Goal: Task Accomplishment & Management: Manage account settings

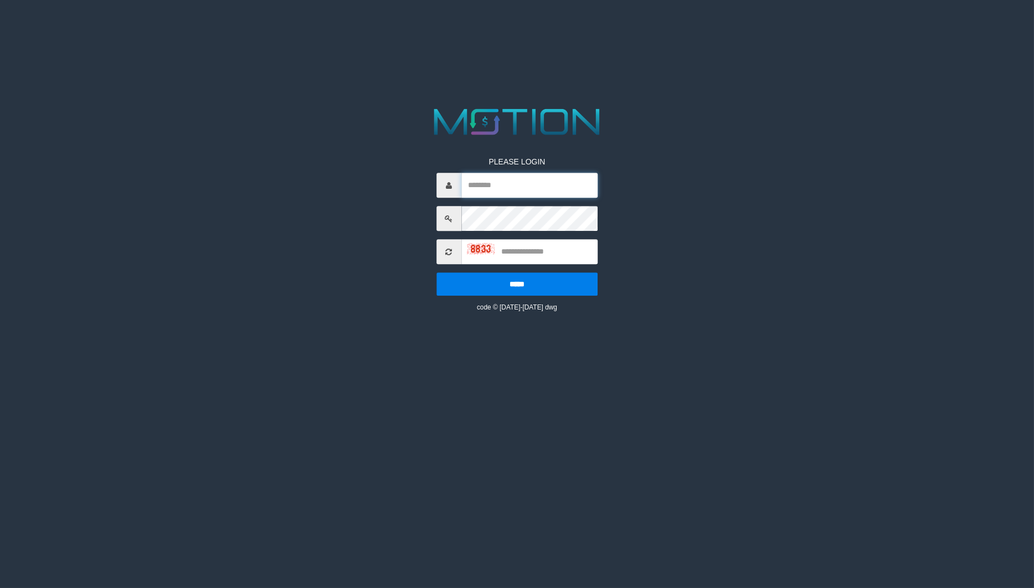
click at [518, 185] on input "text" at bounding box center [529, 185] width 136 height 25
type input "*******"
type input "****"
click at [436, 273] on input "*****" at bounding box center [516, 284] width 161 height 23
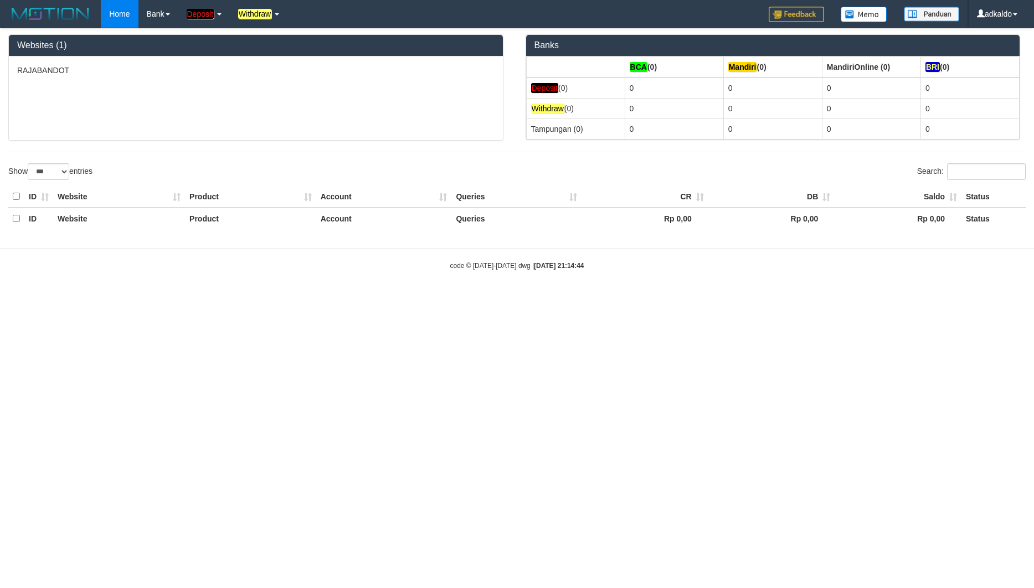
select select "***"
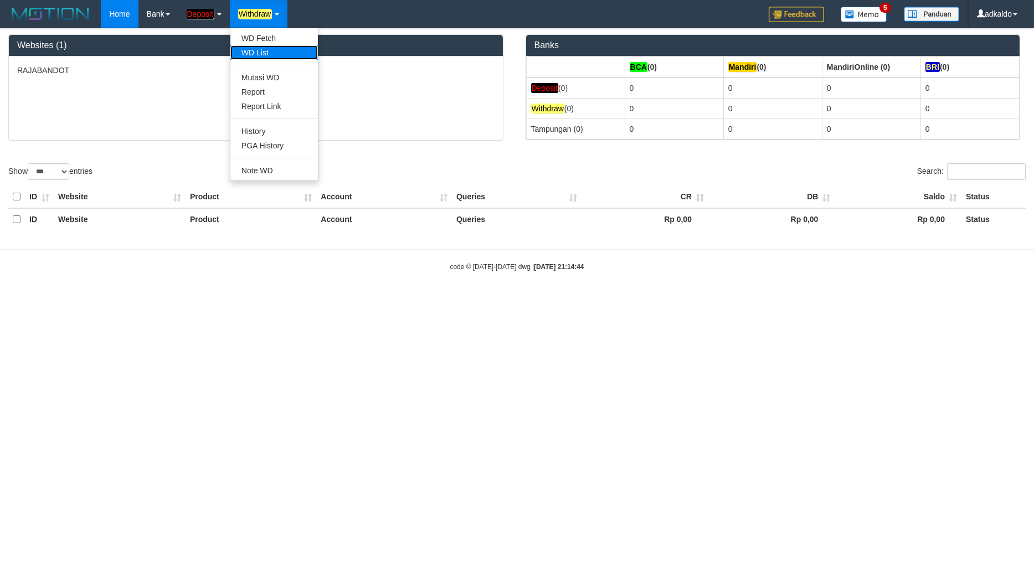
click at [248, 56] on link "WD List" at bounding box center [273, 52] width 87 height 14
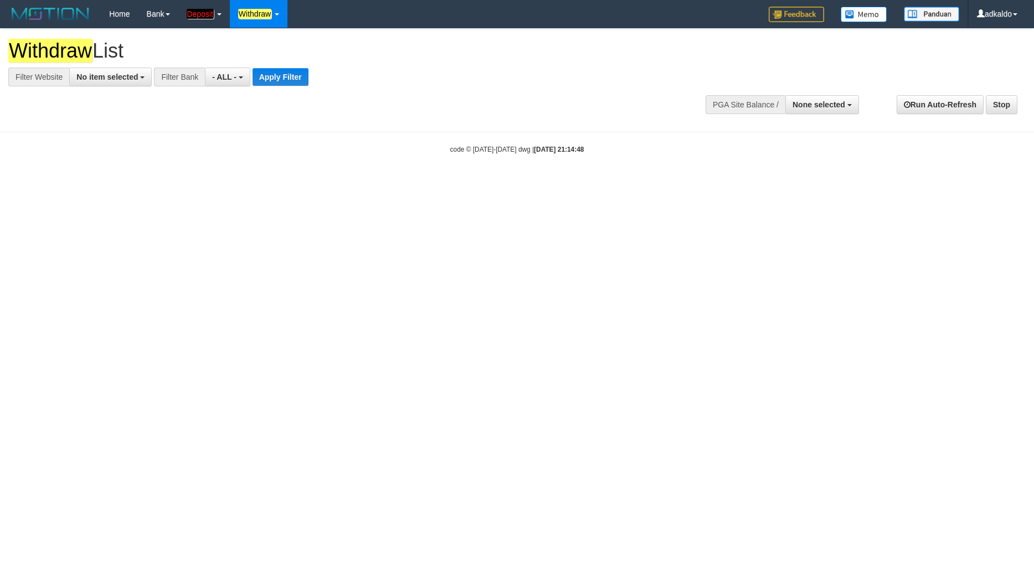
select select
click at [90, 84] on button "No item selected" at bounding box center [110, 77] width 83 height 19
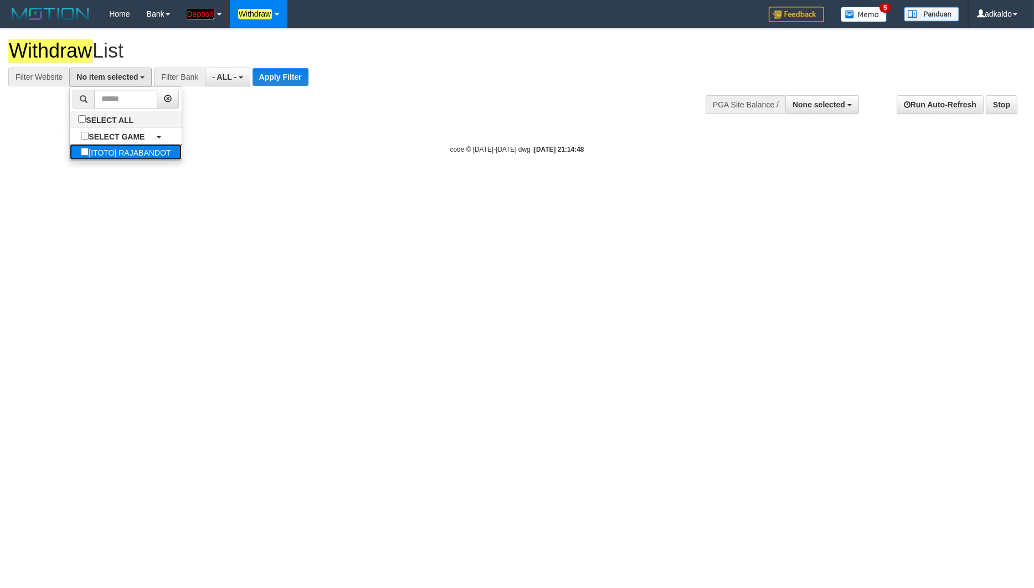
click at [91, 153] on label "[ITOTO] RAJABANDOT" at bounding box center [126, 152] width 112 height 16
select select "***"
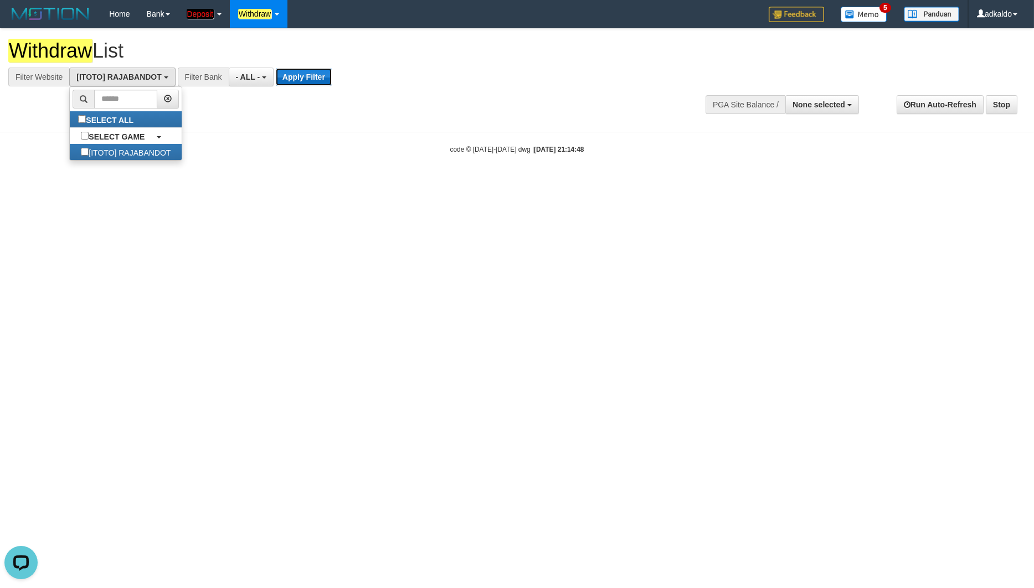
click at [286, 76] on button "Apply Filter" at bounding box center [304, 77] width 56 height 18
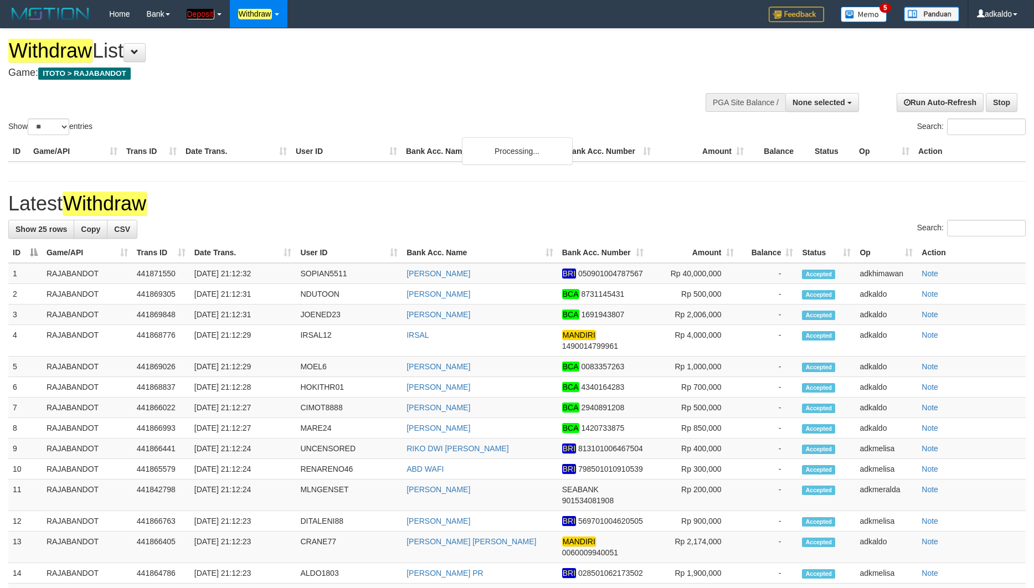
select select
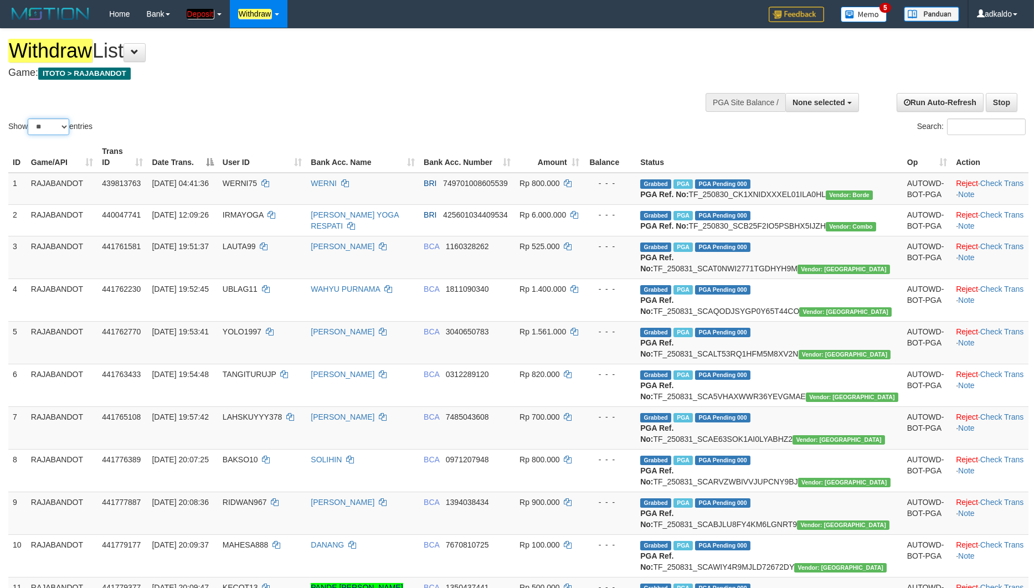
click at [28, 118] on select "** ** ** ***" at bounding box center [49, 126] width 42 height 17
select select "***"
click option "***" at bounding box center [0, 0] width 0 height 0
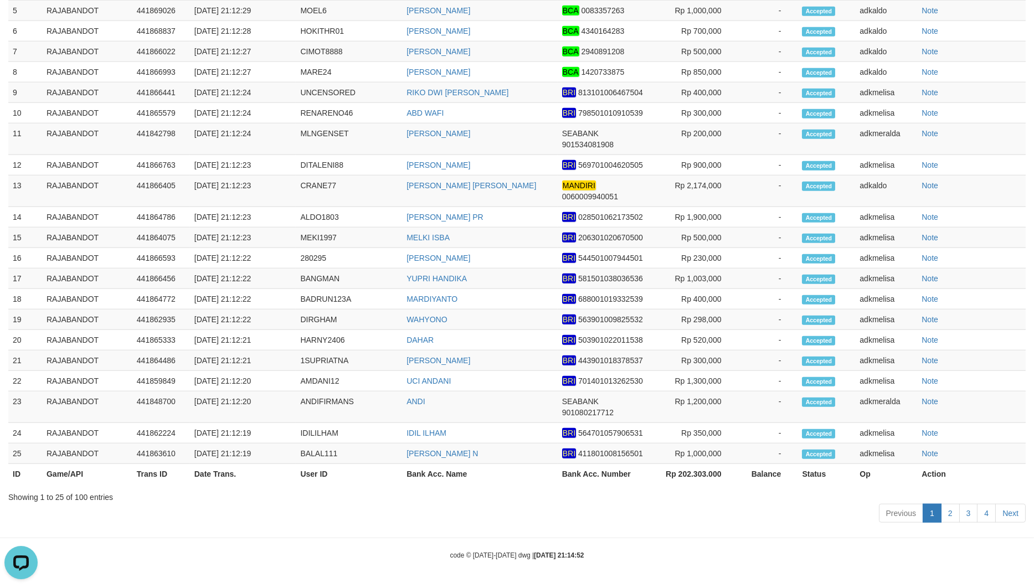
scroll to position [5179, 0]
drag, startPoint x: 854, startPoint y: 297, endPoint x: 826, endPoint y: 356, distance: 65.6
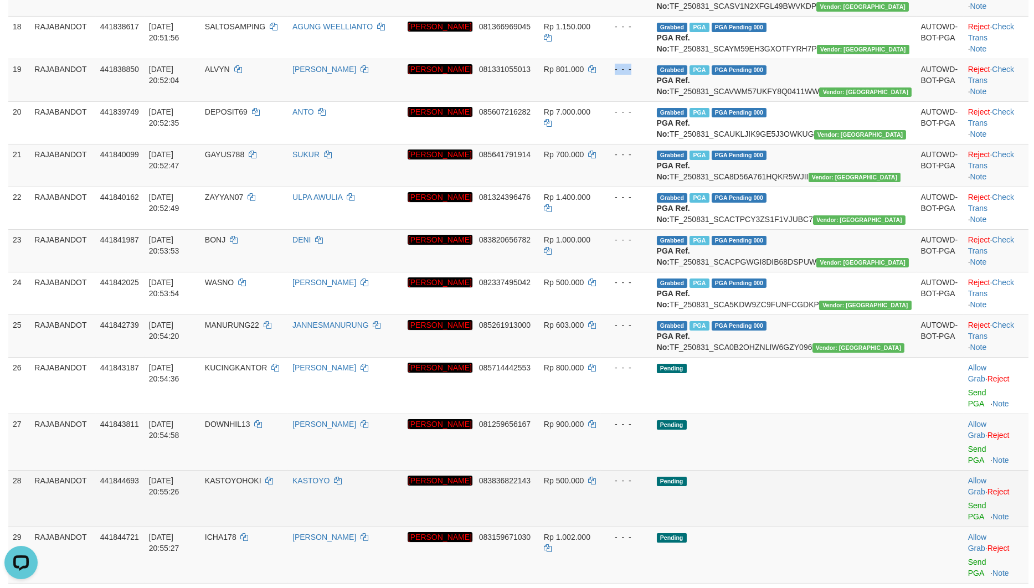
scroll to position [1040, 0]
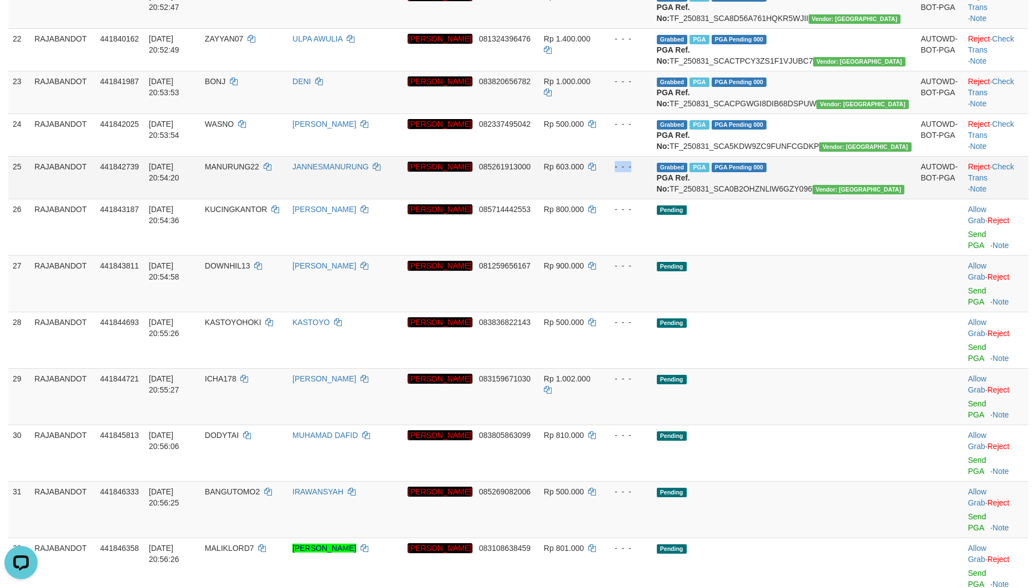
drag, startPoint x: 859, startPoint y: 177, endPoint x: 843, endPoint y: 435, distance: 259.1
copy div "- - -"
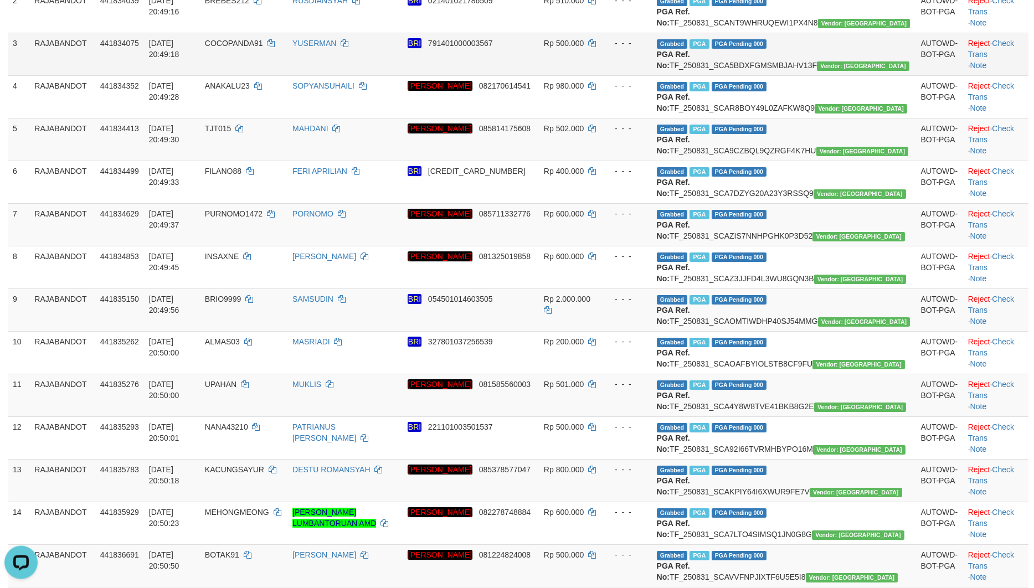
scroll to position [90, 0]
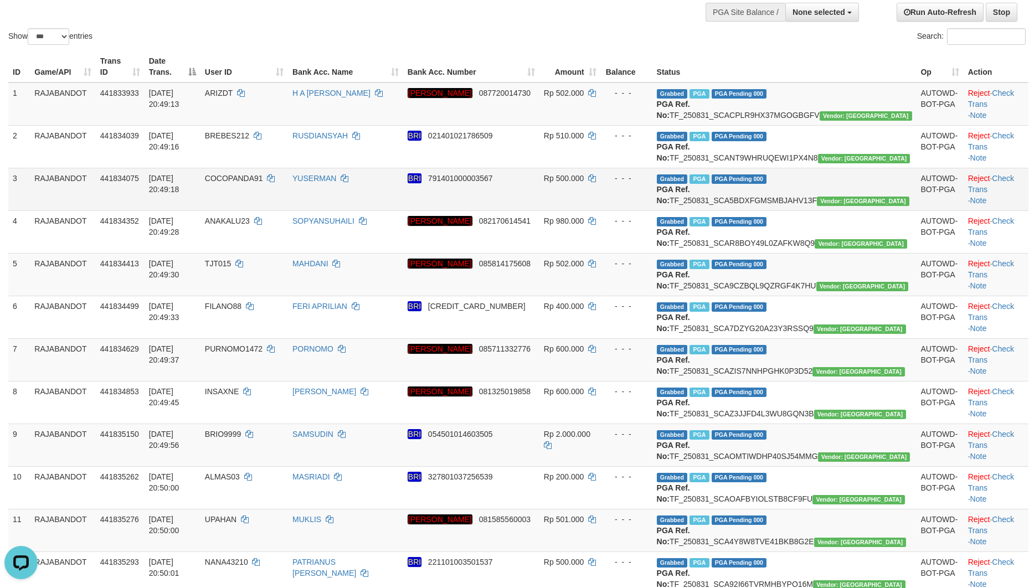
click at [652, 210] on td "- - -" at bounding box center [626, 189] width 51 height 43
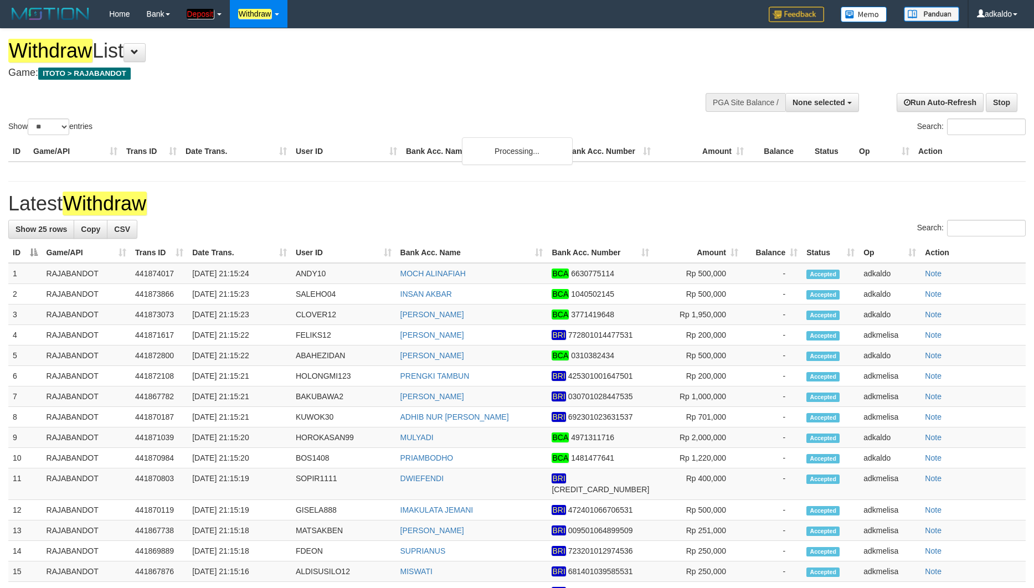
select select
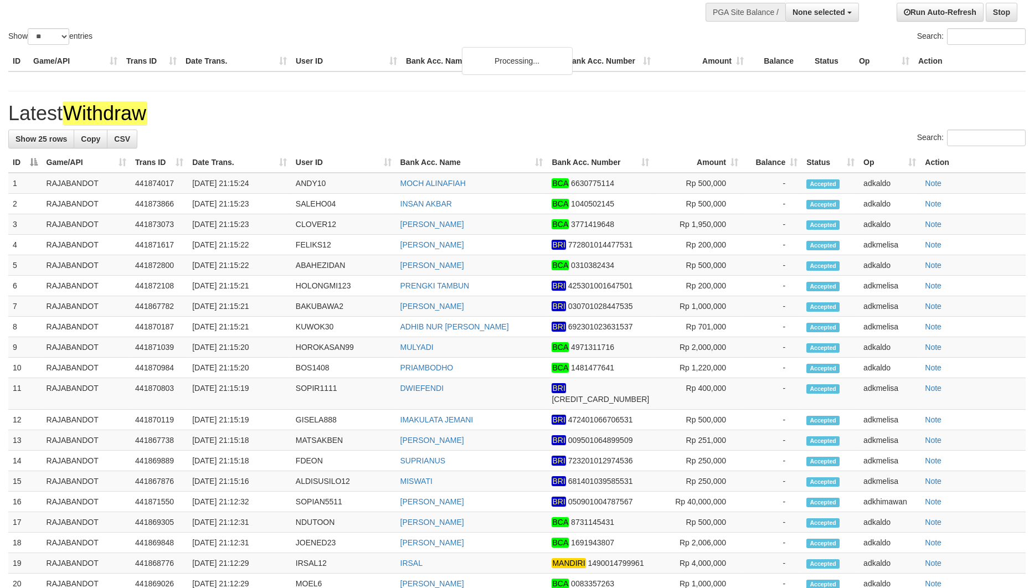
click at [28, 28] on select "** ** ** ***" at bounding box center [49, 36] width 42 height 17
select select "***"
click option "***" at bounding box center [0, 0] width 0 height 0
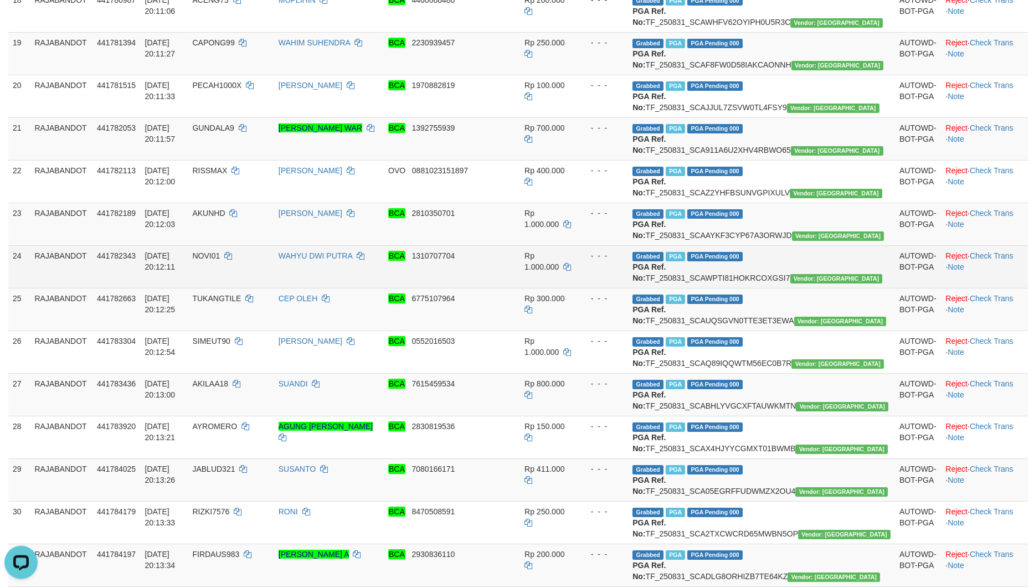
scroll to position [1158, 0]
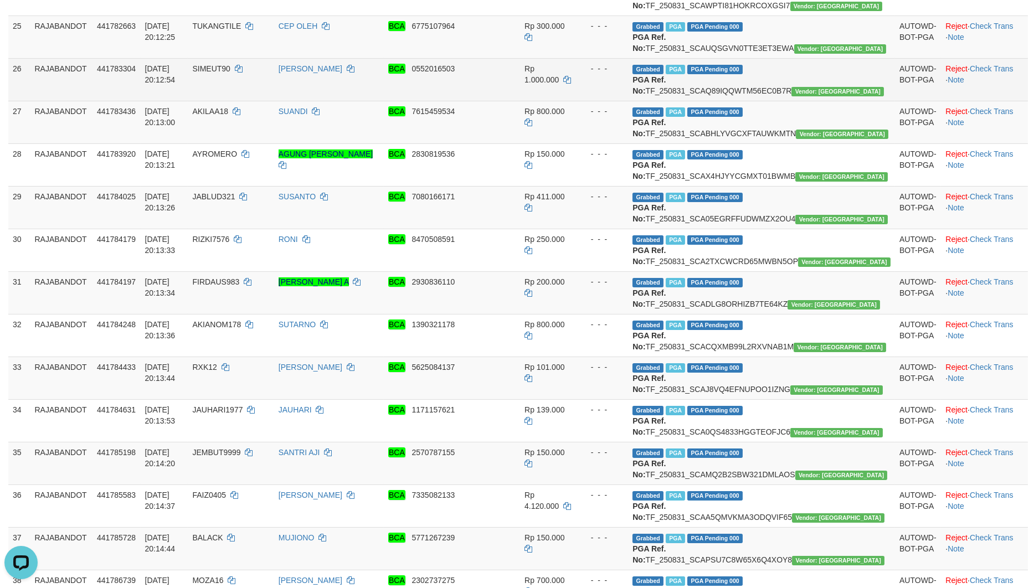
click at [628, 101] on td "- - -" at bounding box center [602, 79] width 51 height 43
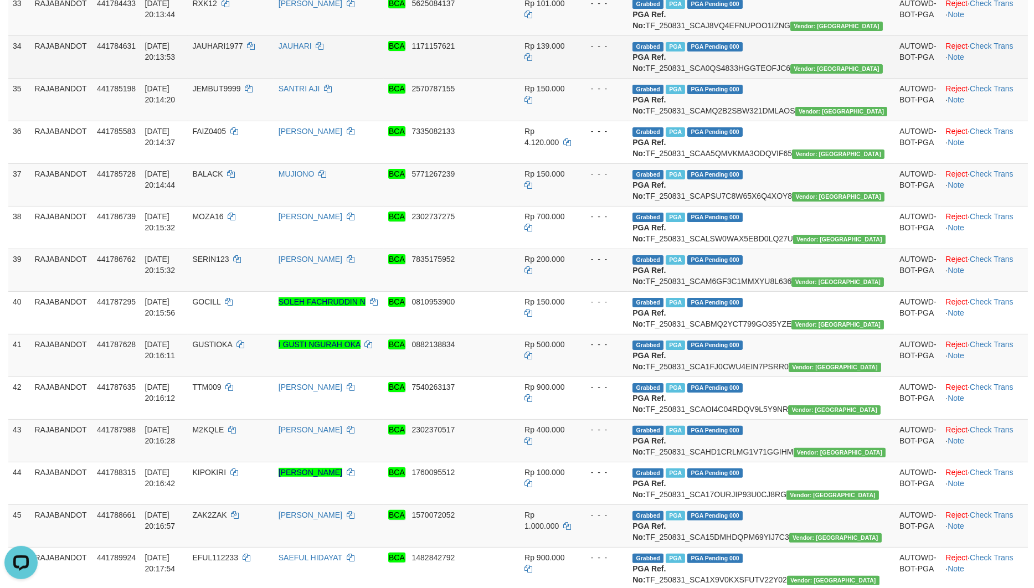
scroll to position [1277, 0]
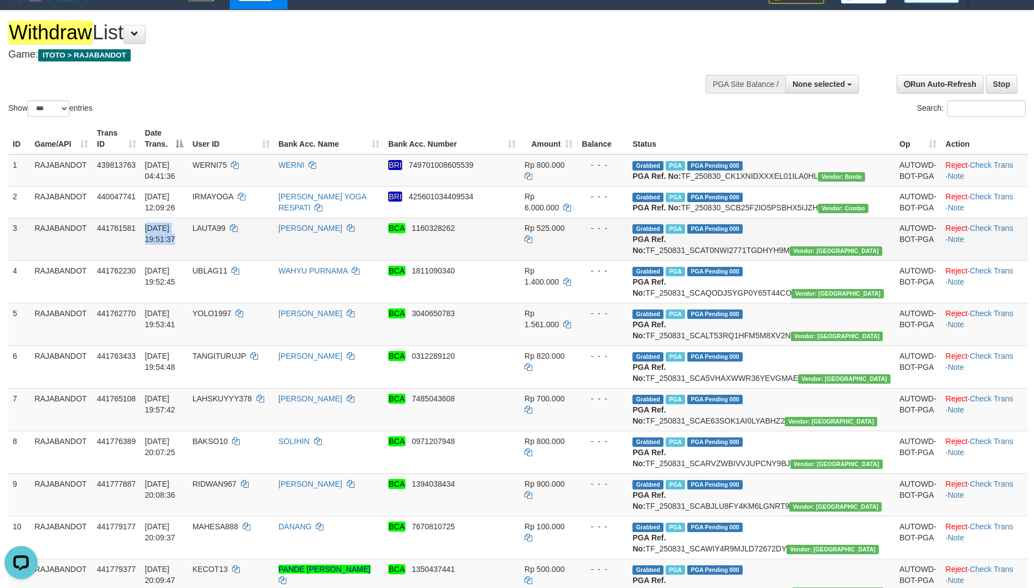
click at [251, 260] on td "LAUTA99" at bounding box center [231, 239] width 86 height 43
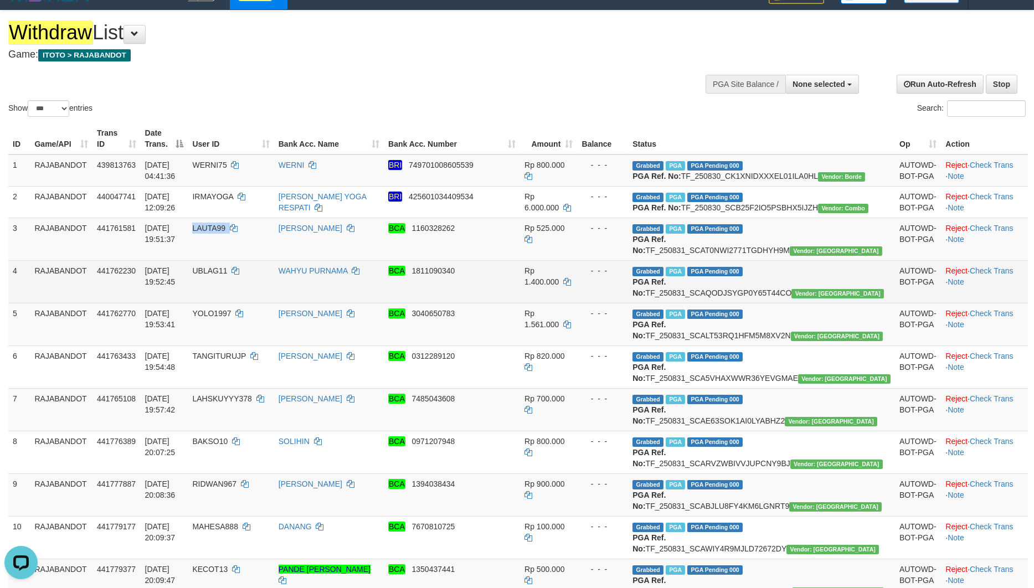
copy td "LAUTA99"
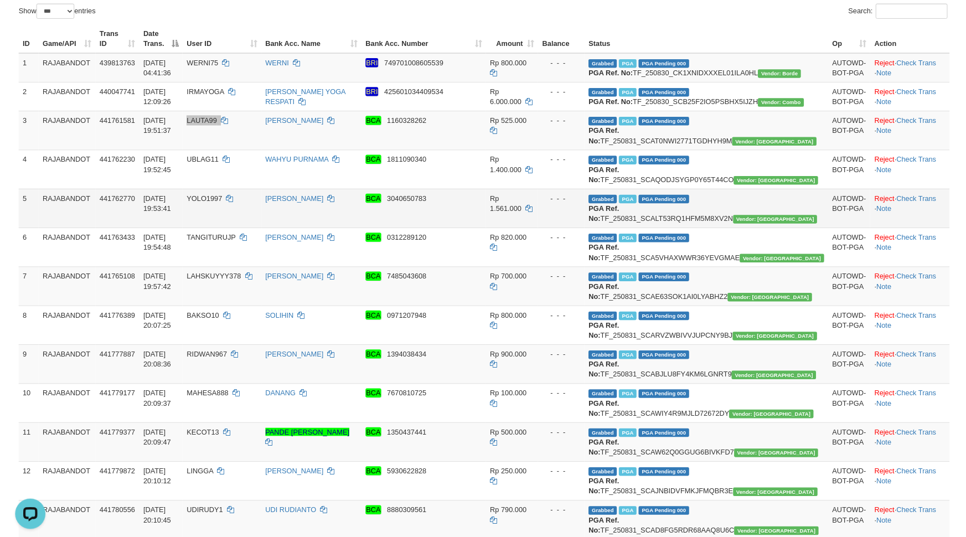
scroll to position [256, 0]
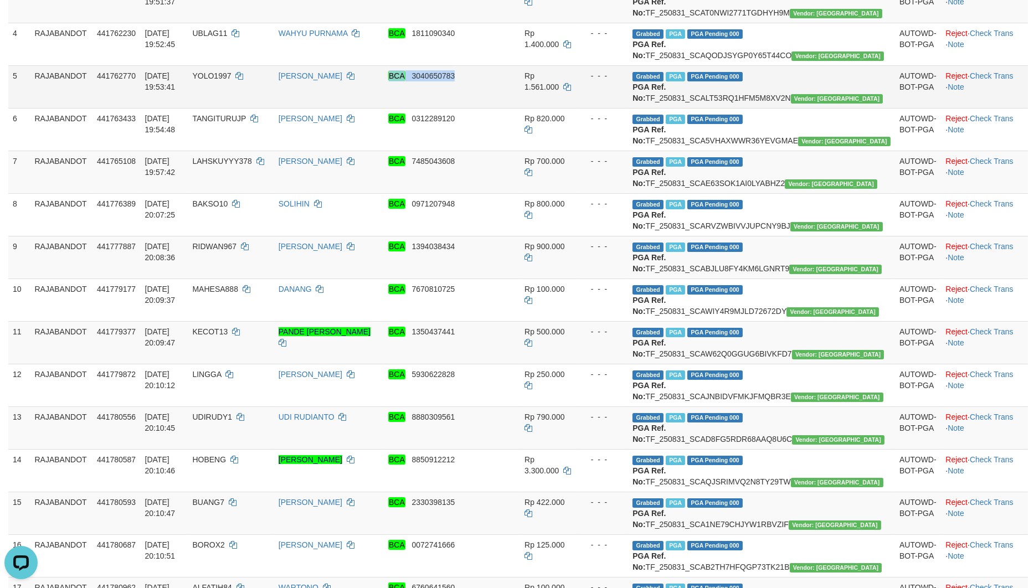
drag, startPoint x: 652, startPoint y: 163, endPoint x: 643, endPoint y: 165, distance: 9.0
click at [577, 108] on td "Rp 1.561.000" at bounding box center [548, 86] width 57 height 43
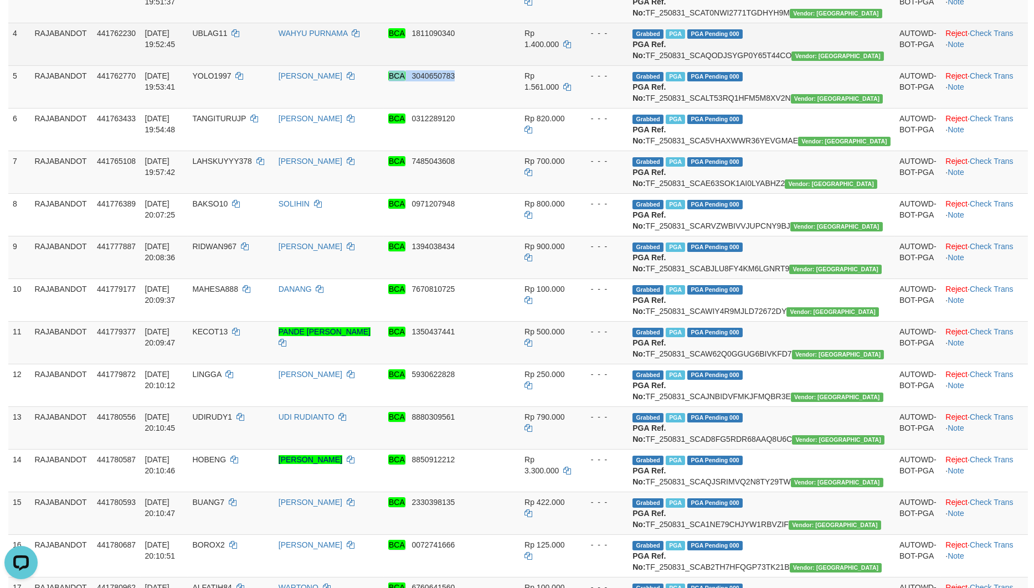
click at [188, 65] on td "[DATE] 19:52:45" at bounding box center [165, 44] width 48 height 43
click at [264, 65] on td "UBLAG11" at bounding box center [231, 44] width 86 height 43
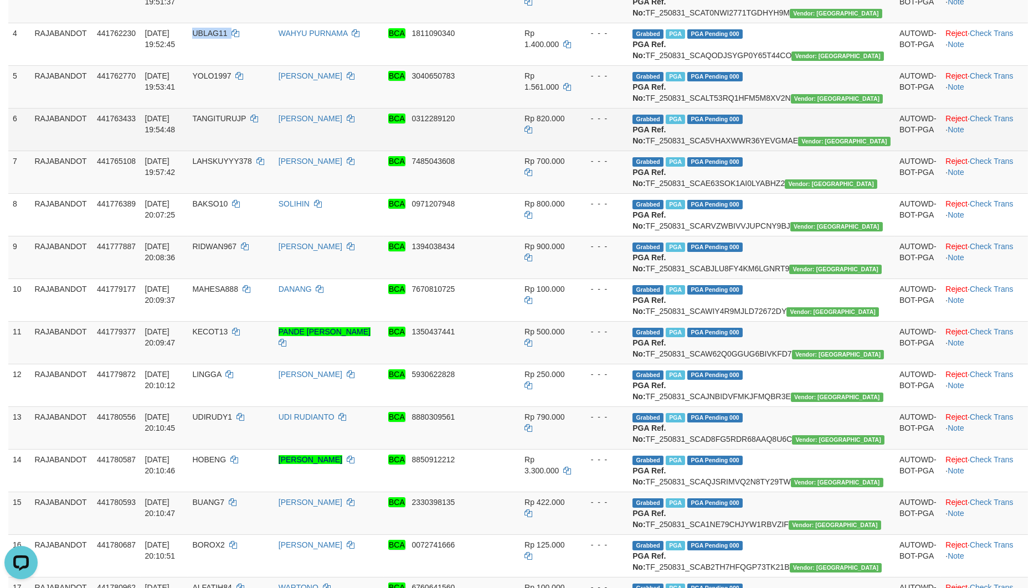
drag, startPoint x: 264, startPoint y: 95, endPoint x: 985, endPoint y: 189, distance: 727.6
click at [266, 65] on td "UBLAG11" at bounding box center [231, 44] width 86 height 43
copy td "[DATE] 19:52:45"
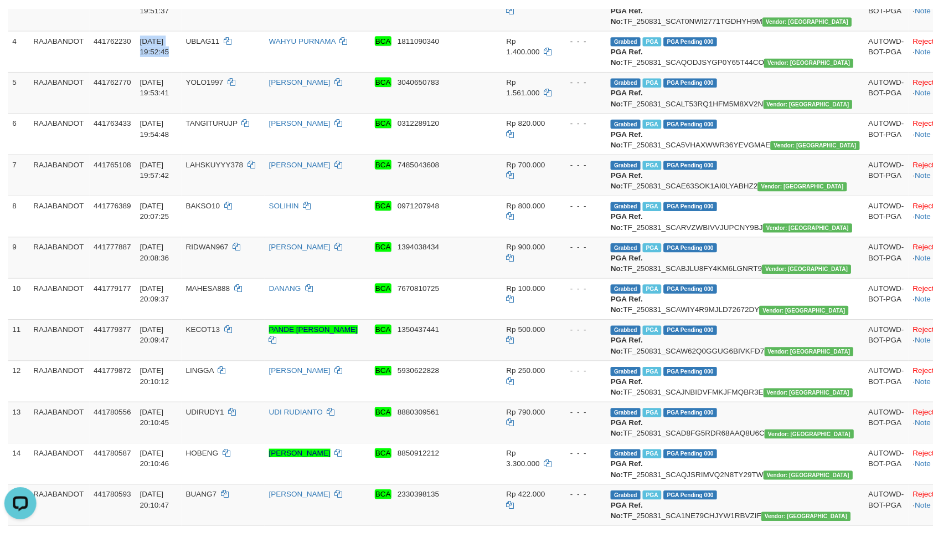
scroll to position [269, 0]
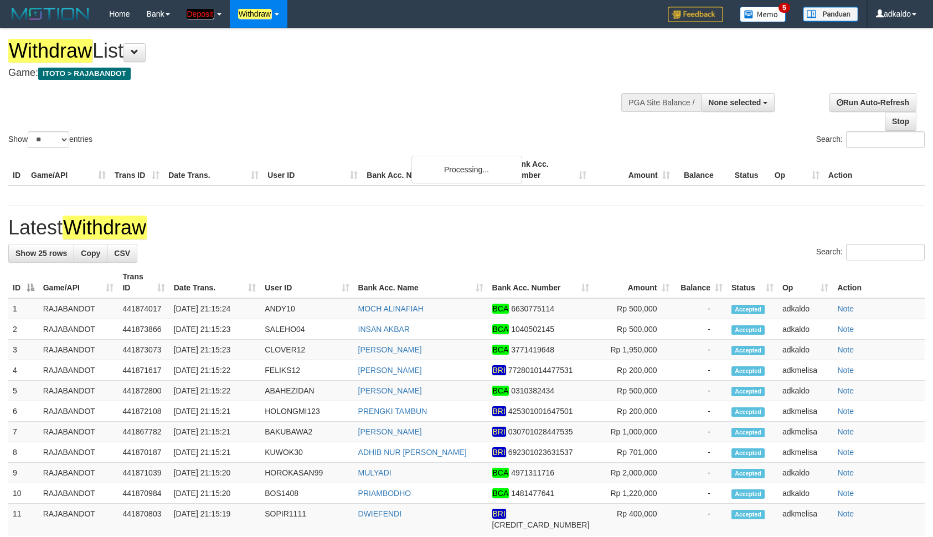
select select
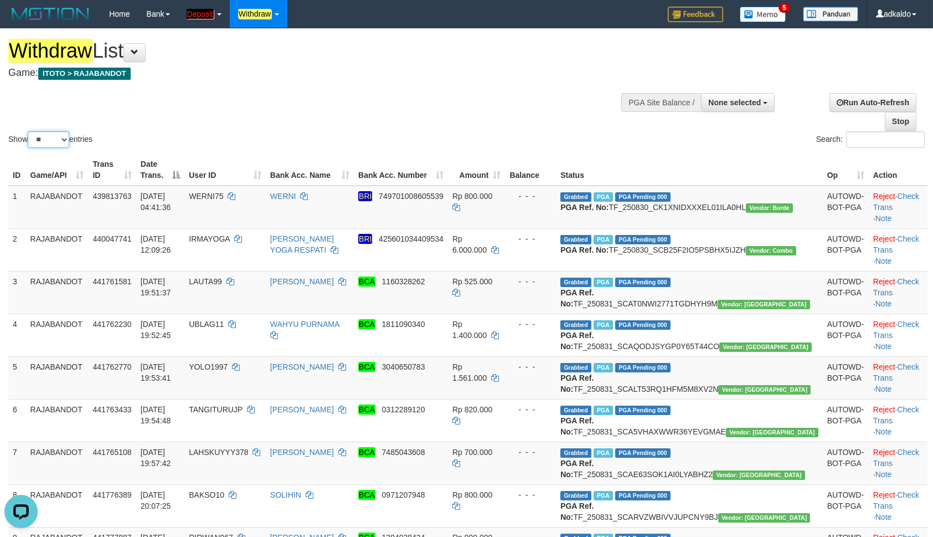
click at [28, 131] on select "** ** ** ***" at bounding box center [49, 139] width 42 height 17
select select "***"
click option "***" at bounding box center [0, 0] width 0 height 0
click at [499, 105] on div "Show ** ** ** *** entries Search:" at bounding box center [466, 89] width 933 height 121
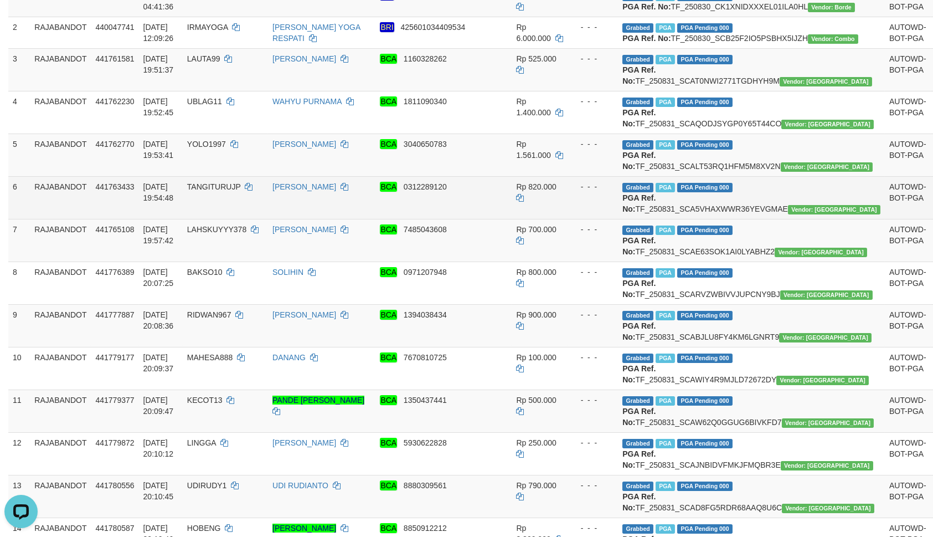
scroll to position [237, 0]
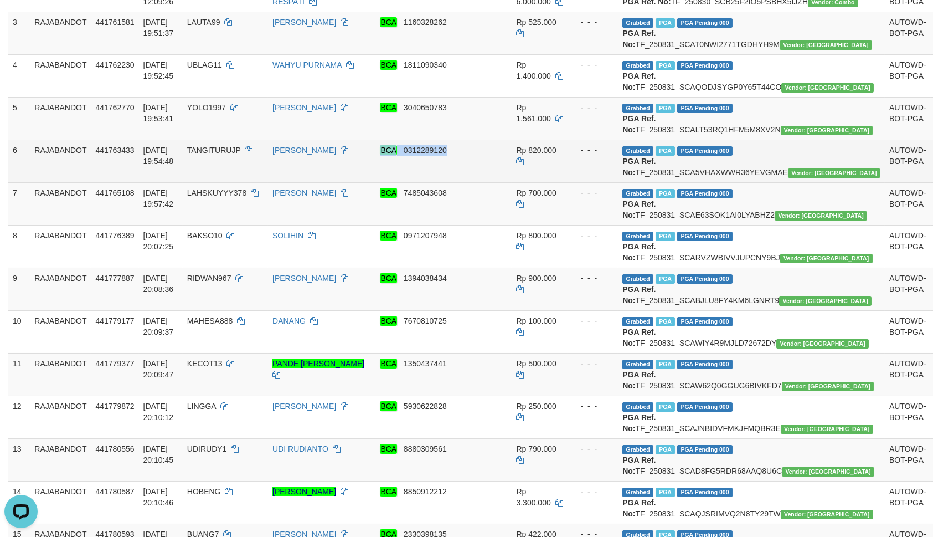
click at [546, 182] on tr "6 RAJABANDOT 441763433 [DATE] 19:54:48 TANGITURUJP [PERSON_NAME] BCA 0312289120…" at bounding box center [512, 161] width 1008 height 43
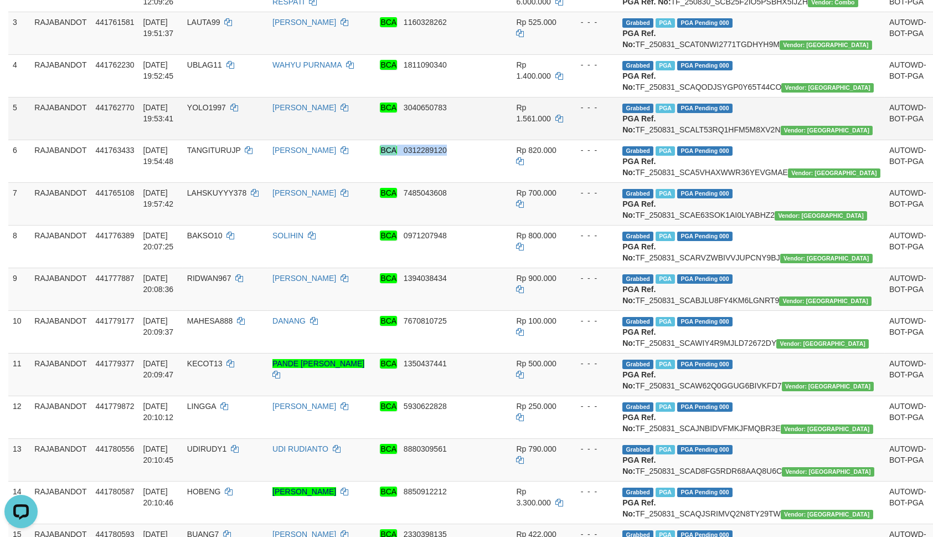
click at [238, 140] on td "YOLO1997" at bounding box center [225, 118] width 85 height 43
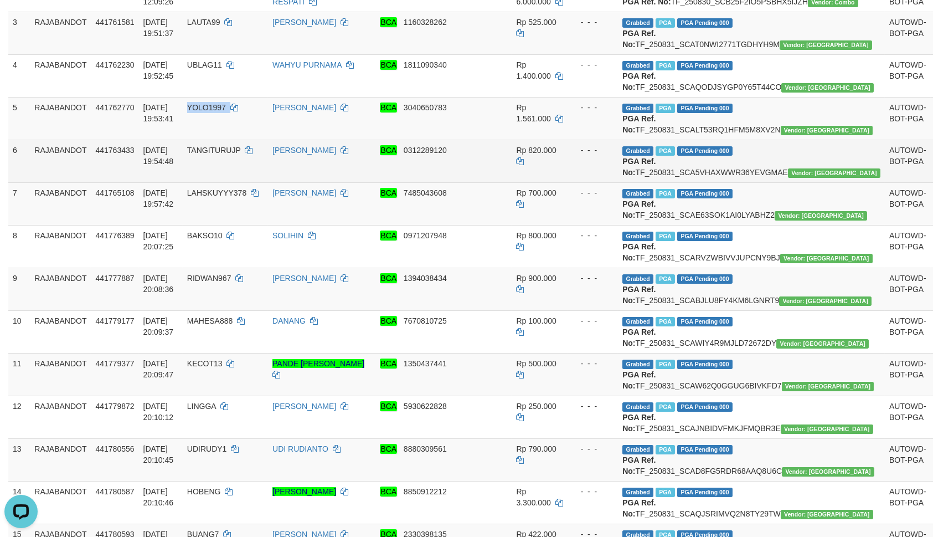
copy td "YOLO1997"
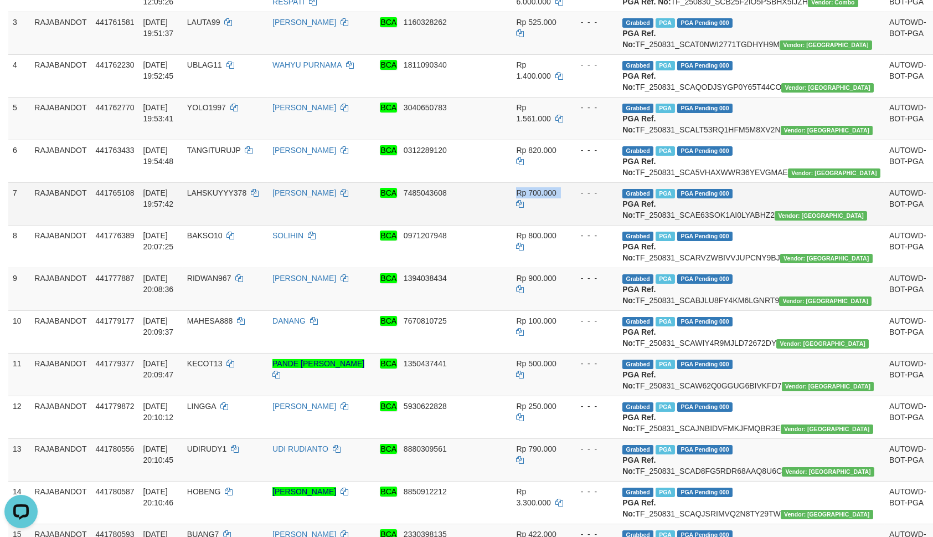
drag, startPoint x: 576, startPoint y: 287, endPoint x: 552, endPoint y: 296, distance: 25.7
click at [570, 225] on td "- - -" at bounding box center [593, 203] width 51 height 43
click at [228, 140] on td "YOLO1997" at bounding box center [225, 118] width 85 height 43
copy td "YOLO1997"
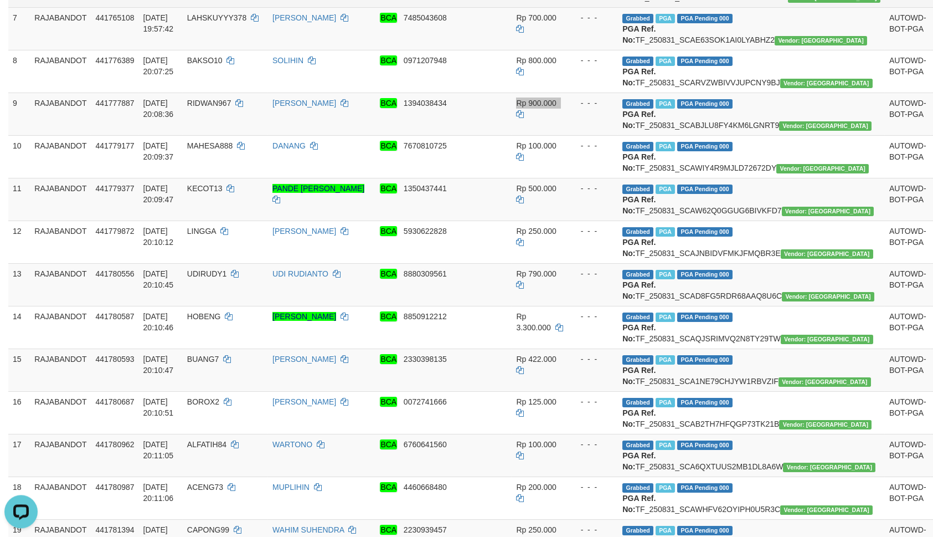
scroll to position [343, 0]
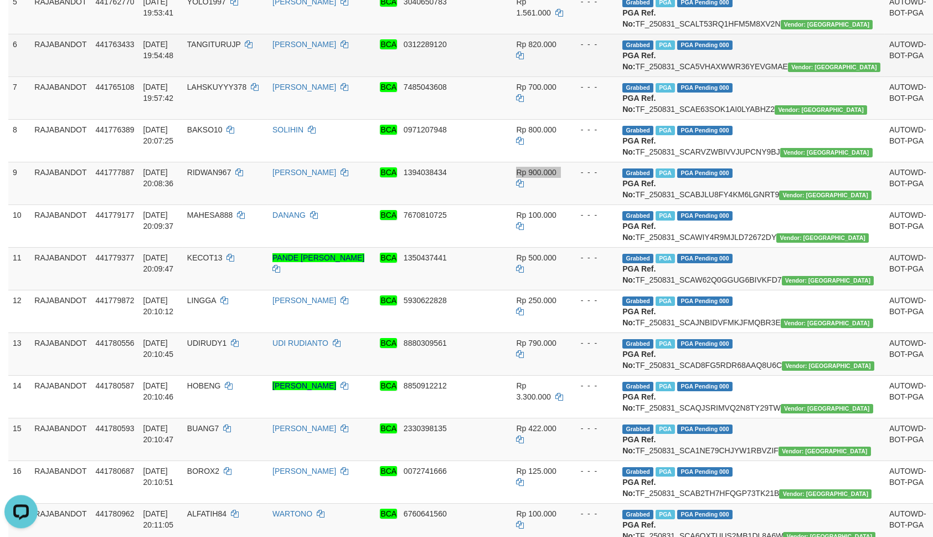
click at [250, 76] on td "TANGITURUJP" at bounding box center [225, 55] width 85 height 43
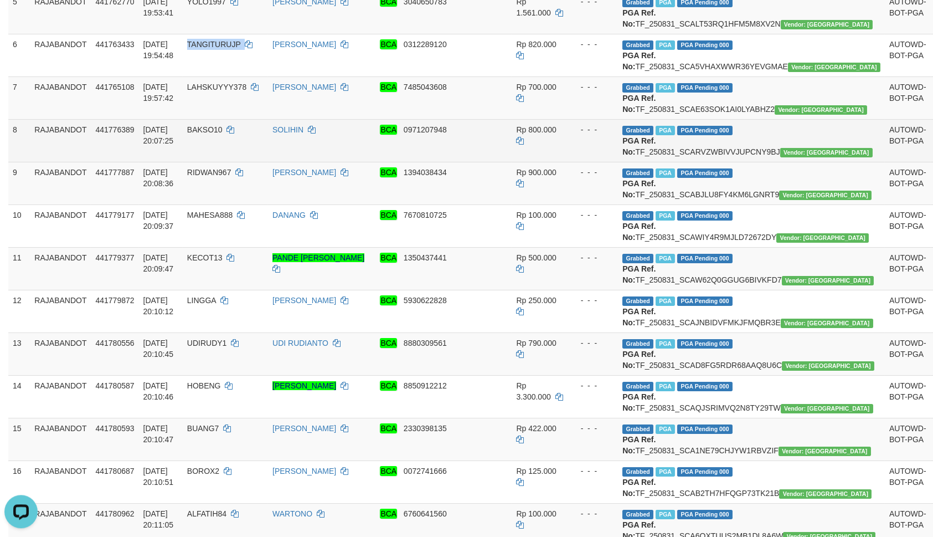
copy td "TANGITURUJP"
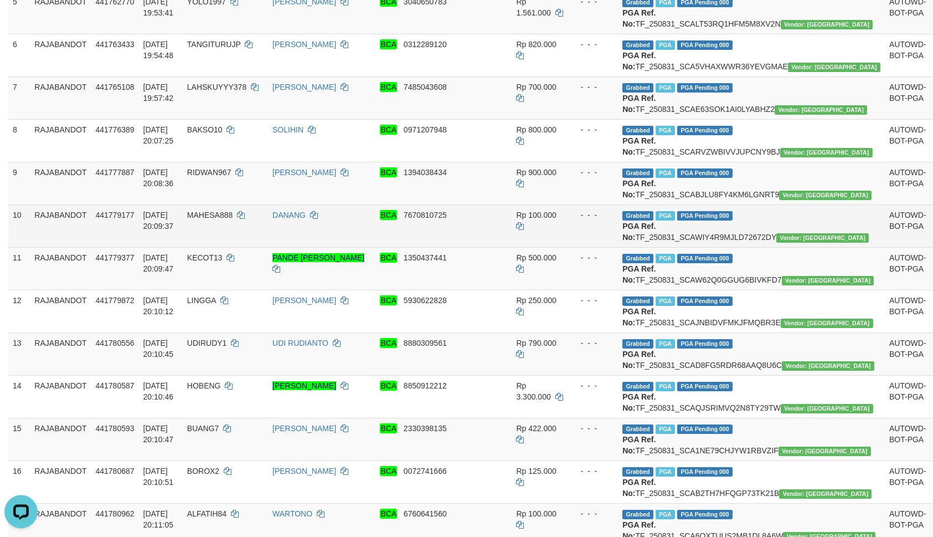
drag, startPoint x: 521, startPoint y: 319, endPoint x: 508, endPoint y: 327, distance: 14.9
click at [520, 204] on td "Rp 900.000" at bounding box center [539, 183] width 55 height 43
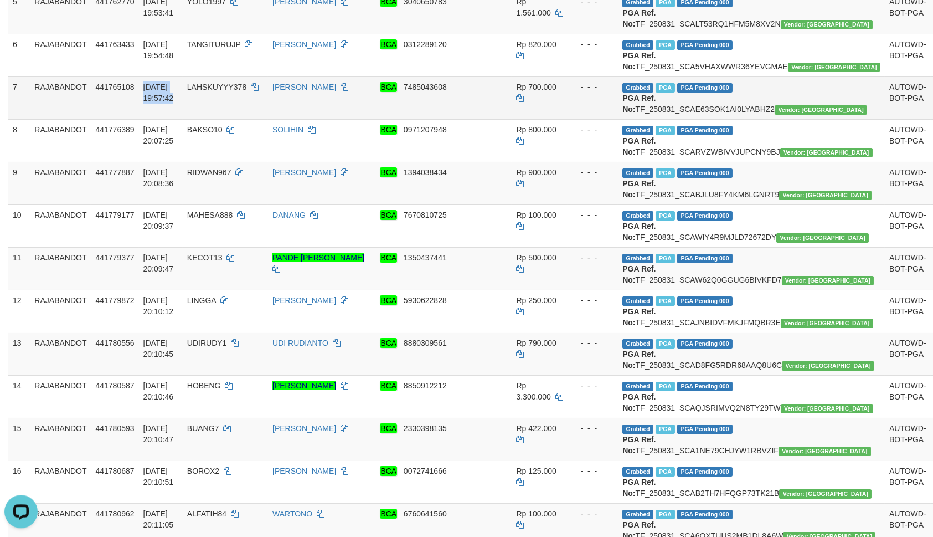
click at [232, 119] on td "LAHSKUYYY378" at bounding box center [225, 97] width 85 height 43
copy td "LAHSKUYYY378"
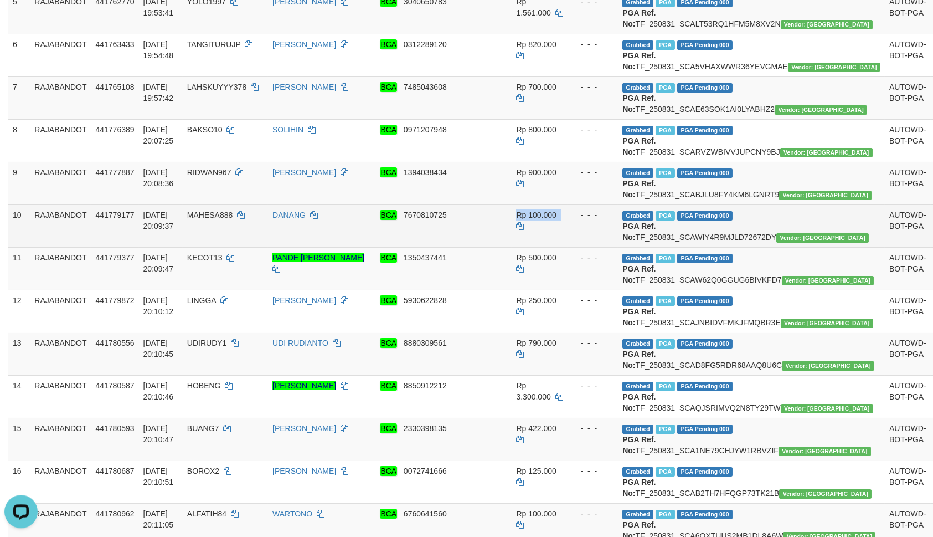
click at [569, 247] on td "- - -" at bounding box center [593, 225] width 51 height 43
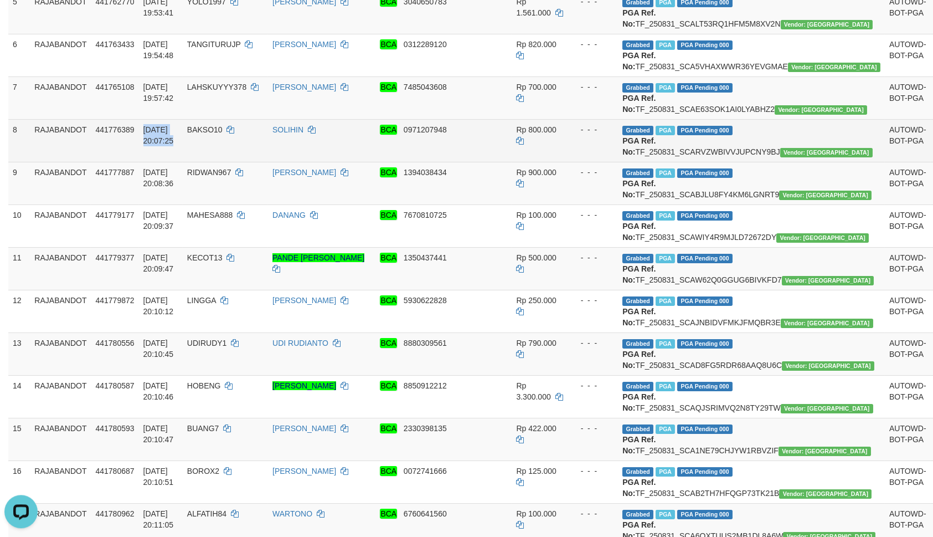
click at [245, 162] on td "BAKSO10" at bounding box center [225, 140] width 85 height 43
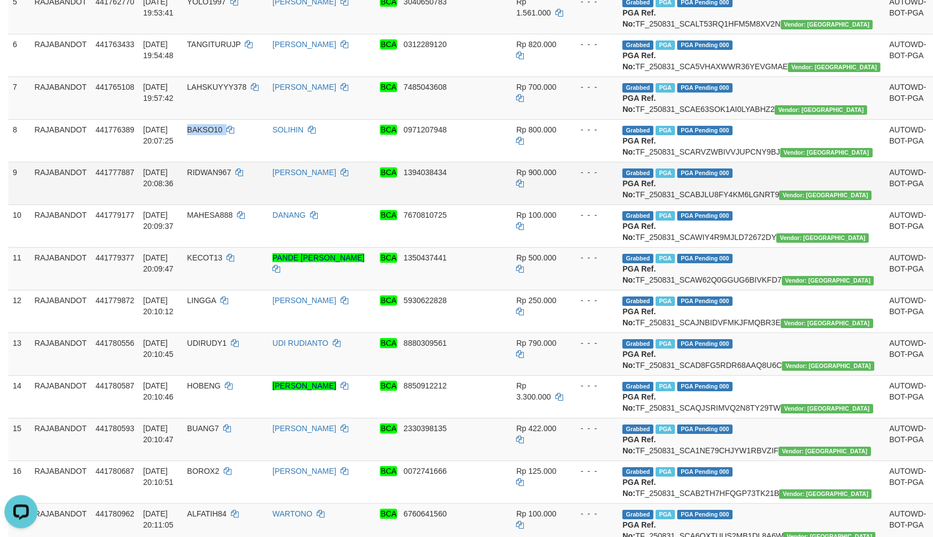
copy td "BAKSO10"
drag, startPoint x: 604, startPoint y: 298, endPoint x: 567, endPoint y: 312, distance: 39.1
click at [596, 204] on td "- - -" at bounding box center [593, 183] width 51 height 43
click at [233, 204] on td "RIDWAN967" at bounding box center [225, 183] width 85 height 43
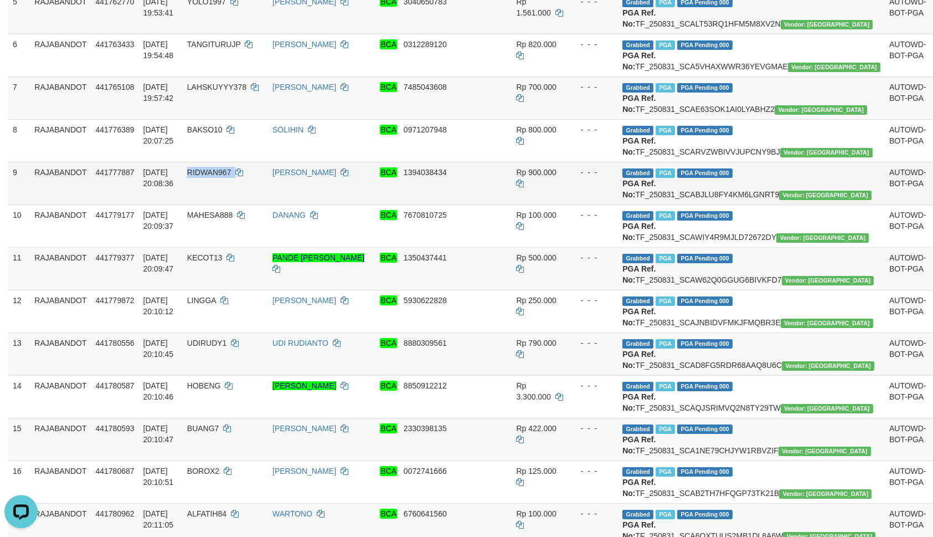
copy td "RIDWAN967"
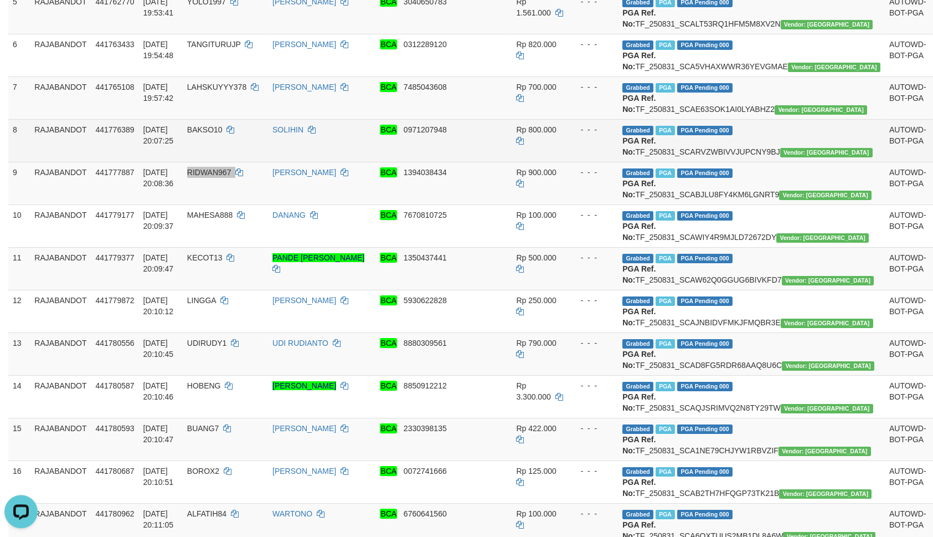
scroll to position [580, 0]
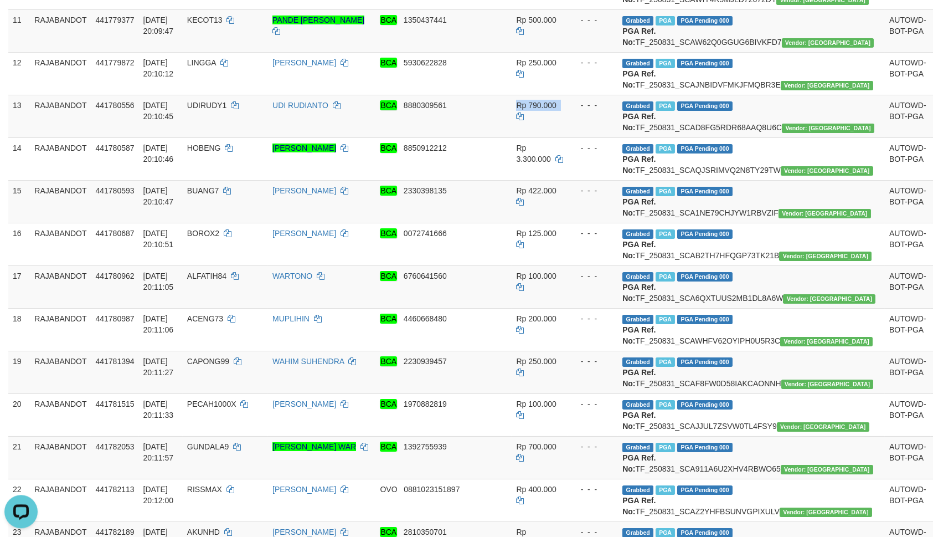
click at [597, 137] on td "- - -" at bounding box center [593, 116] width 51 height 43
drag, startPoint x: 245, startPoint y: 120, endPoint x: 259, endPoint y: 123, distance: 14.4
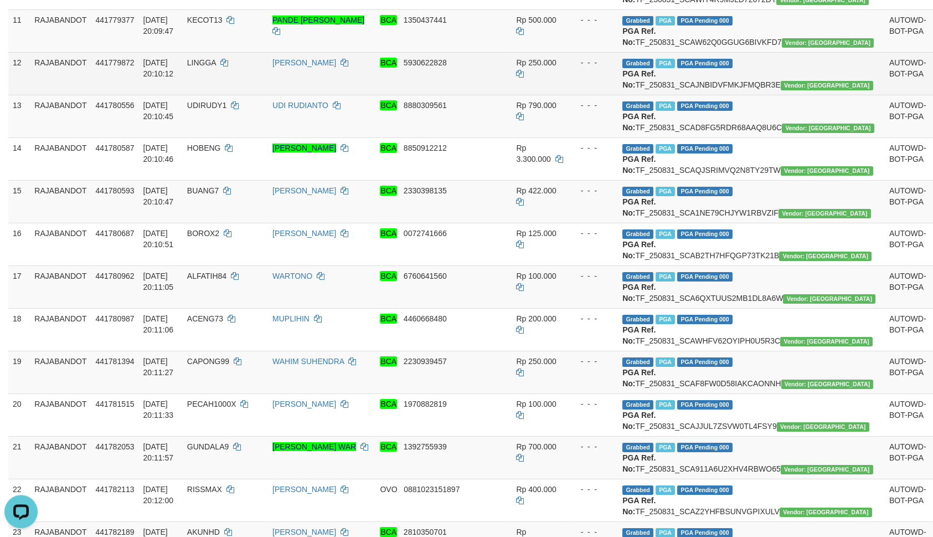
copy td "31/08/2025 20:09:37"
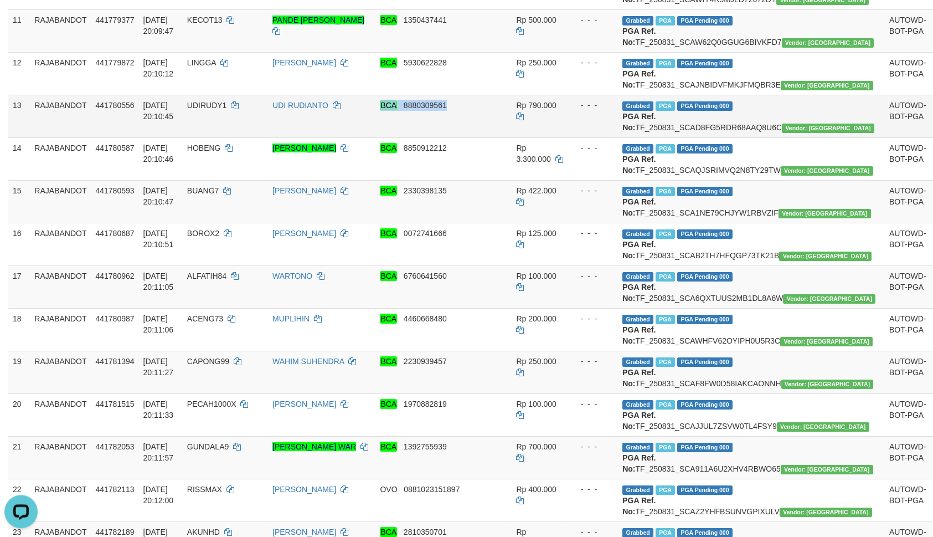
drag, startPoint x: 545, startPoint y: 252, endPoint x: 530, endPoint y: 260, distance: 16.6
click at [539, 137] on td "Rp 790.000" at bounding box center [539, 116] width 55 height 43
click at [242, 52] on td "KECOT13" at bounding box center [225, 30] width 85 height 43
copy td "KECOT13"
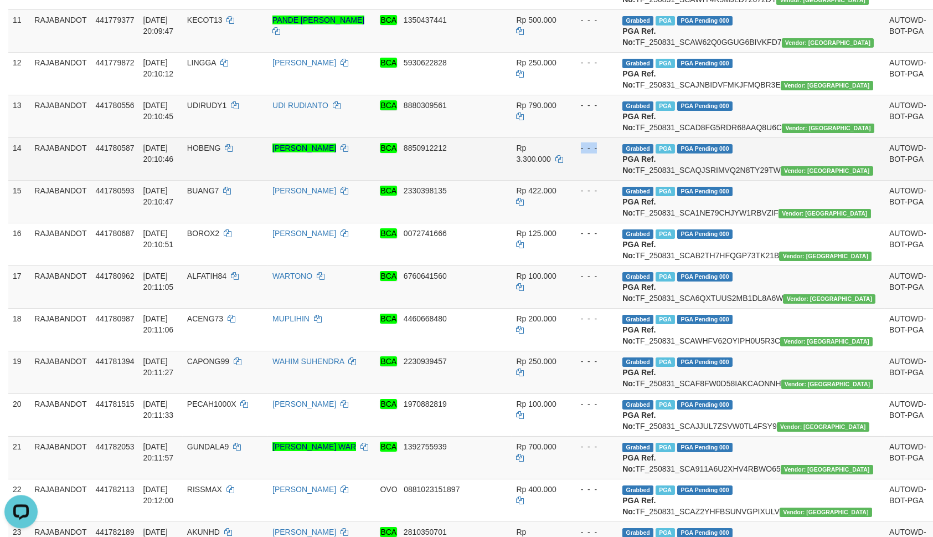
drag, startPoint x: 626, startPoint y: 323, endPoint x: 606, endPoint y: 331, distance: 21.1
click at [618, 180] on td "Grabbed PGA PGA Pending 000 {"status":"000","data":{"unique_id":"298-441780587-…" at bounding box center [751, 158] width 267 height 43
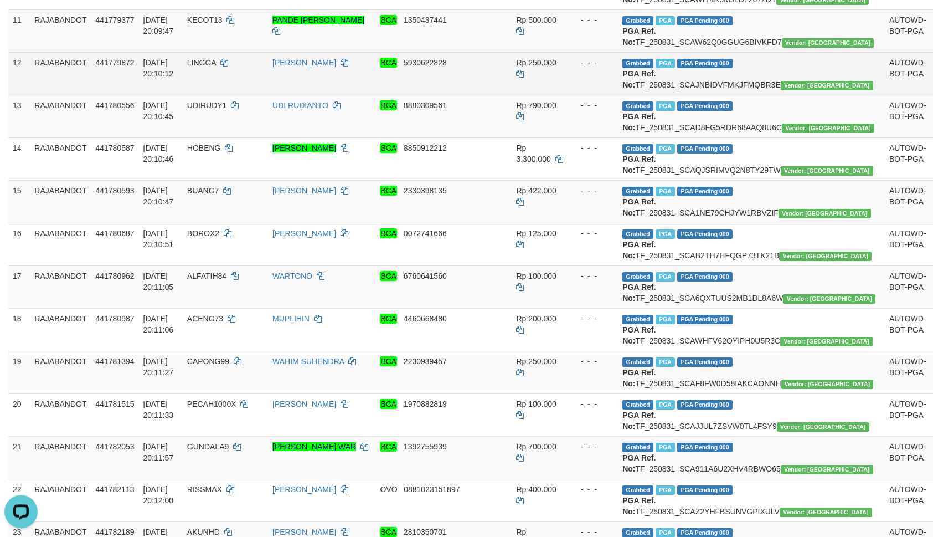
click at [183, 95] on td "31/08/2025 20:10:12" at bounding box center [161, 73] width 44 height 43
click at [241, 95] on td "LINGGA" at bounding box center [225, 73] width 85 height 43
copy td "LINGGA"
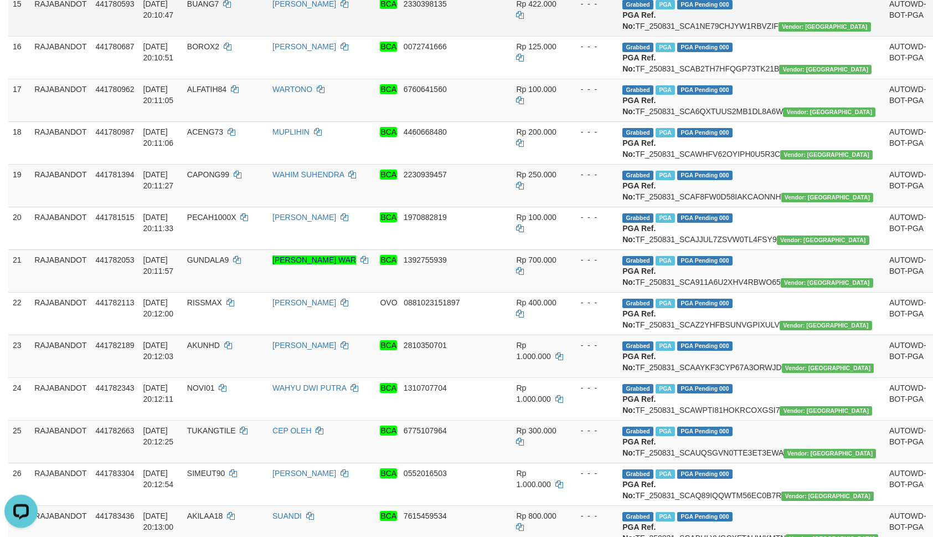
scroll to position [818, 0]
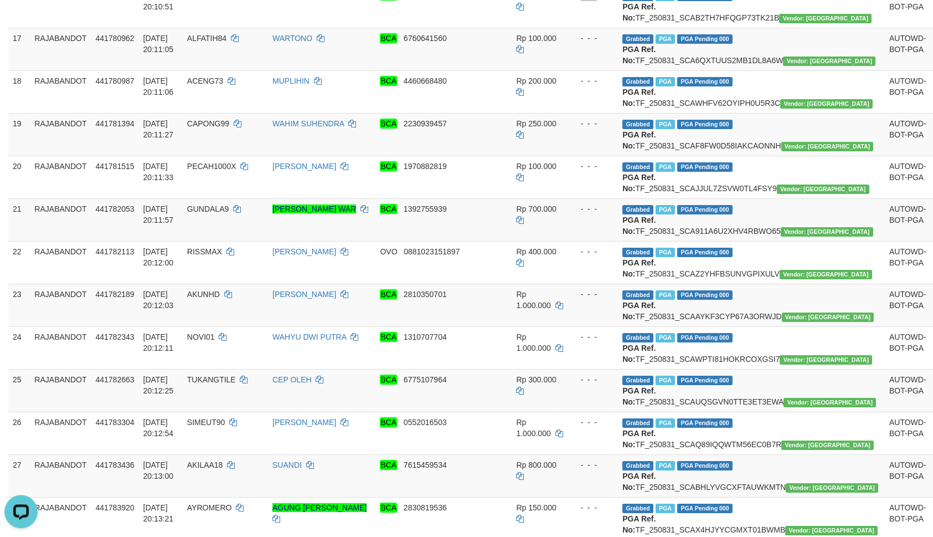
click at [663, 28] on td "Grabbed PGA PGA Pending 000 {"status":"000","data":{"unique_id":"298-441780687-…" at bounding box center [751, 6] width 267 height 43
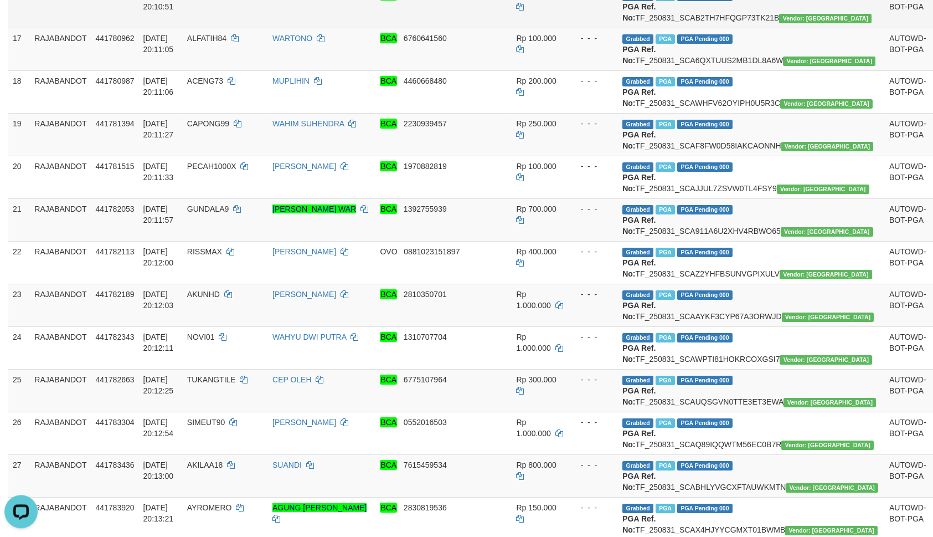
copy td "UDIRUDY1"
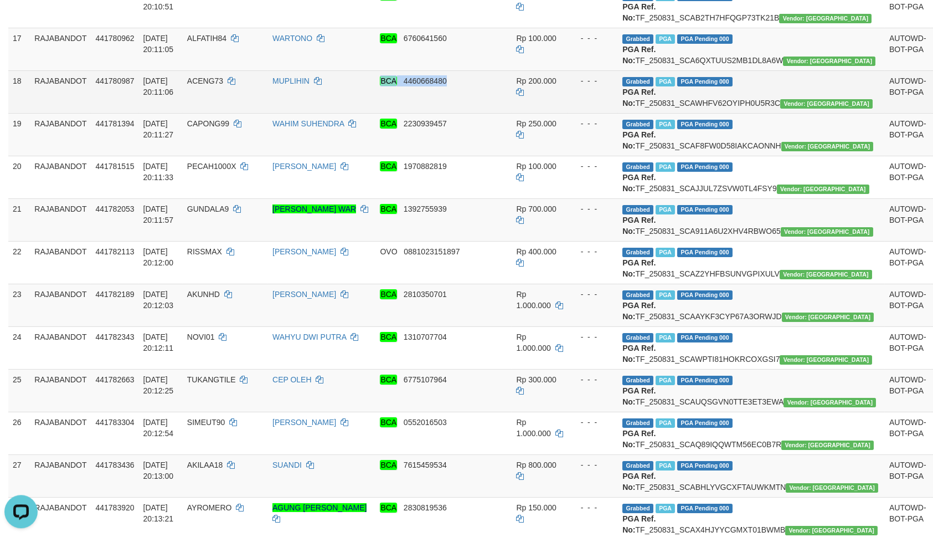
click at [516, 85] on span "Rp 200.000" at bounding box center [536, 80] width 40 height 9
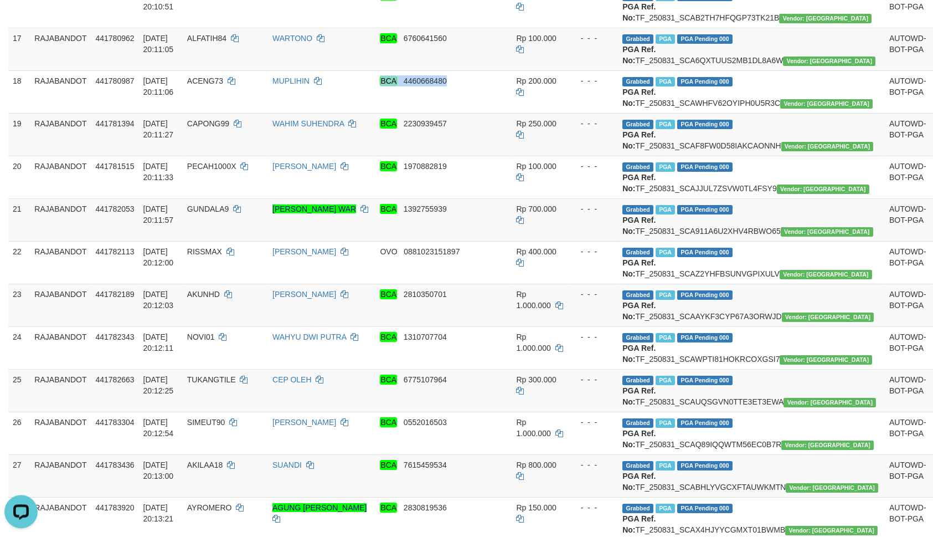
drag, startPoint x: 536, startPoint y: 266, endPoint x: 521, endPoint y: 271, distance: 16.3
click at [534, 70] on td "Rp 100.000" at bounding box center [539, 49] width 55 height 43
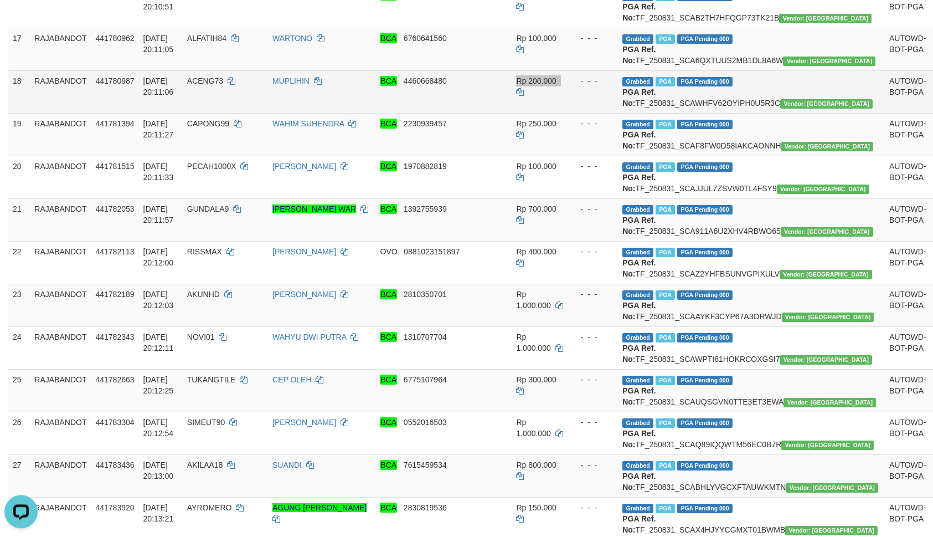
click at [587, 113] on td "- - -" at bounding box center [593, 91] width 51 height 43
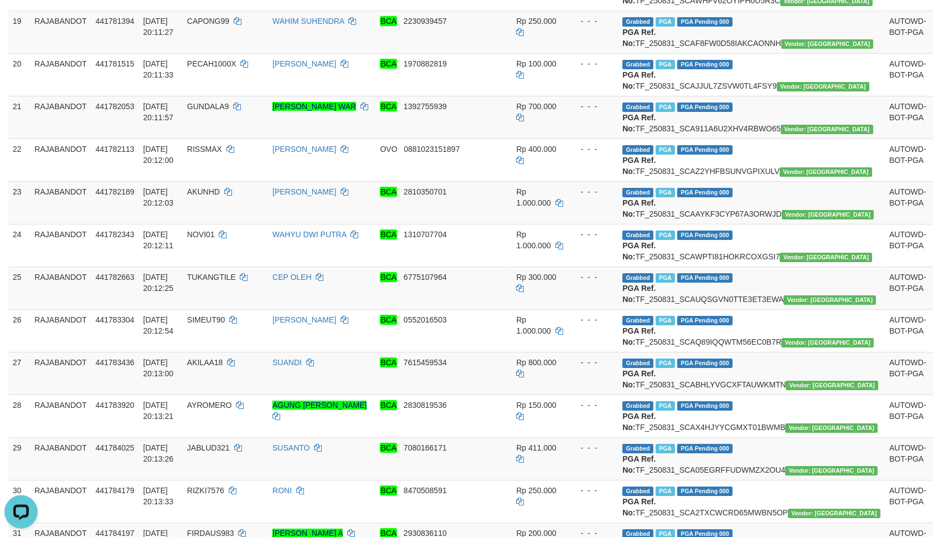
scroll to position [934, 0]
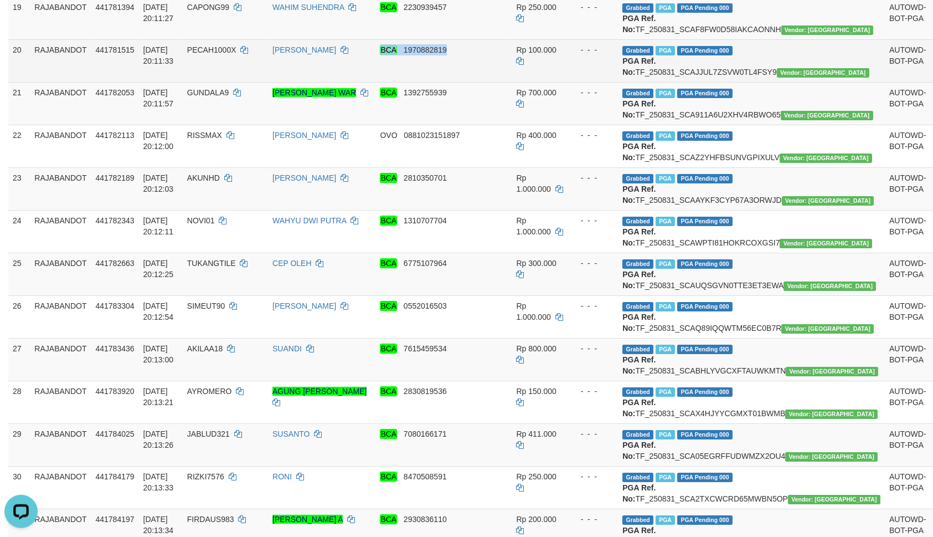
drag, startPoint x: 559, startPoint y: 308, endPoint x: 534, endPoint y: 315, distance: 25.1
click at [557, 82] on tr "20 RAJABANDOT 441781515 31/08/2025 20:11:33 PECAH1000X ANDRI HERMAWAN BCA 19708…" at bounding box center [512, 60] width 1008 height 43
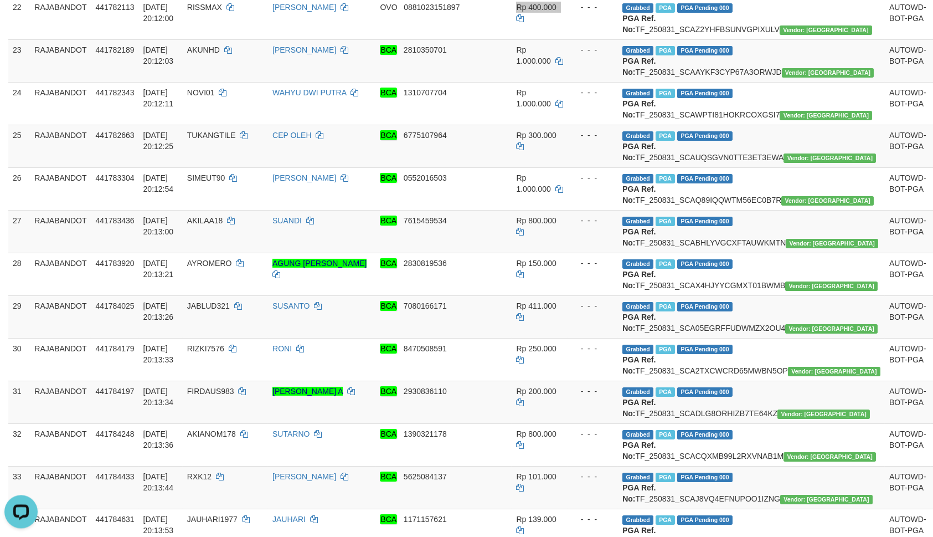
scroll to position [1047, 0]
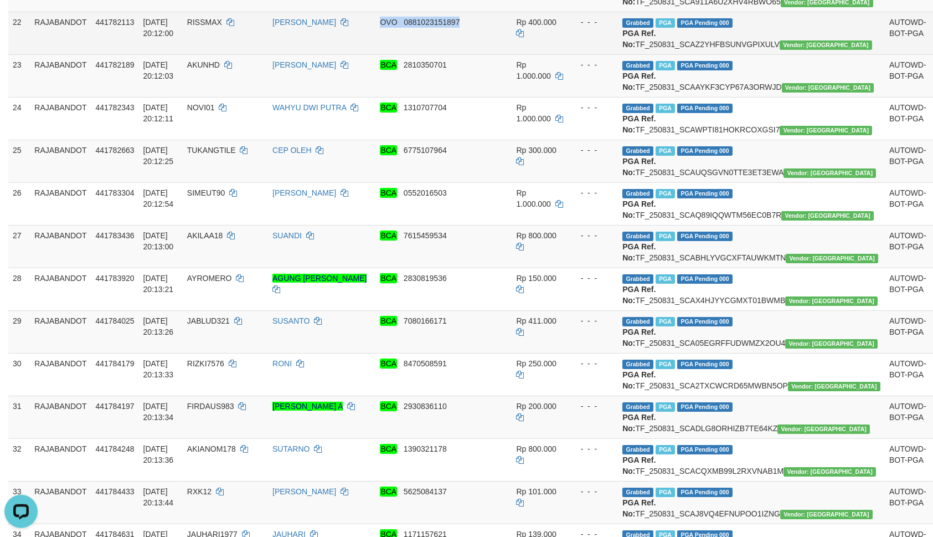
click at [537, 54] on td "Rp 400.000" at bounding box center [539, 33] width 55 height 43
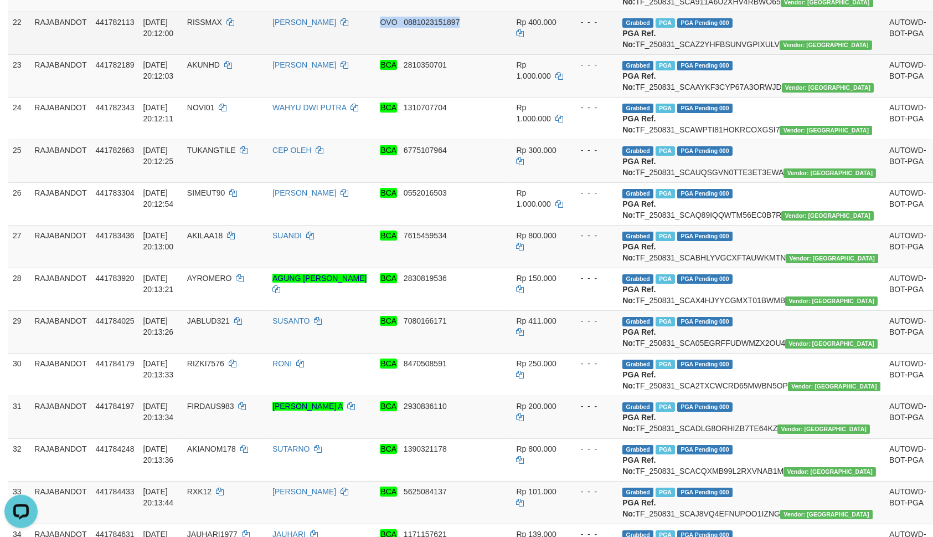
click at [523, 54] on tr "22 RAJABANDOT 441782113 31/08/2025 20:12:00 RISSMAX RISMAN SOPIAN OVO 088102315…" at bounding box center [512, 33] width 1008 height 43
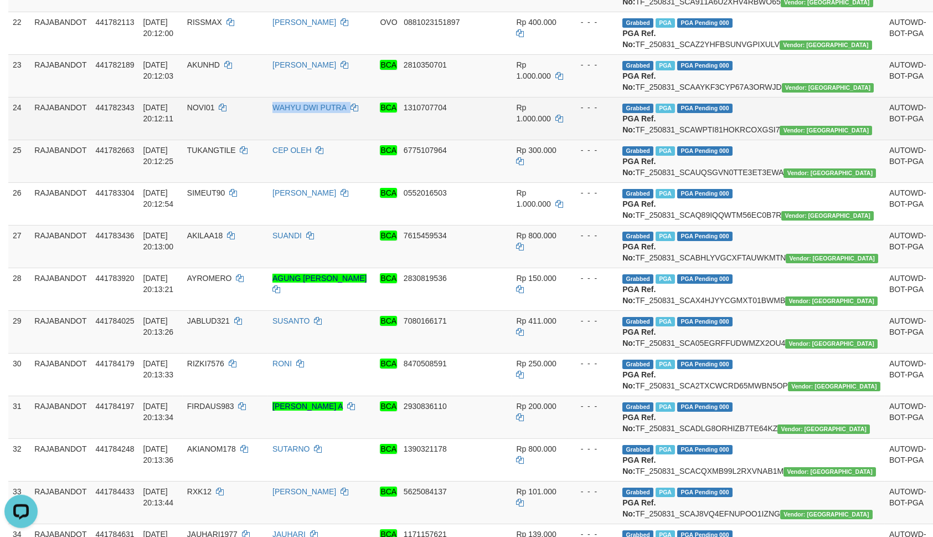
drag, startPoint x: 492, startPoint y: 379, endPoint x: 461, endPoint y: 385, distance: 31.7
click at [491, 140] on td "BCA 1310707704" at bounding box center [443, 118] width 136 height 43
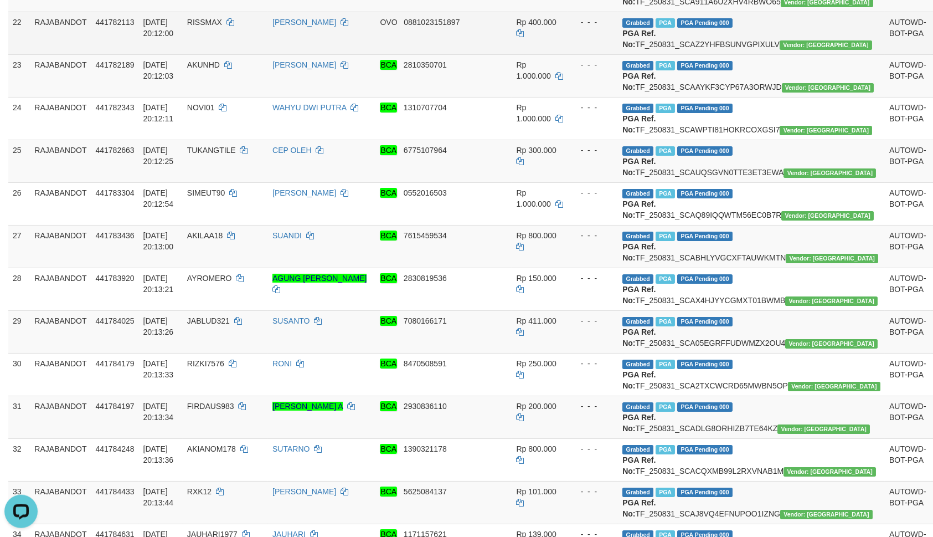
click at [216, 54] on td "RISSMAX" at bounding box center [225, 33] width 85 height 43
click at [215, 54] on td "RISSMAX" at bounding box center [225, 33] width 85 height 43
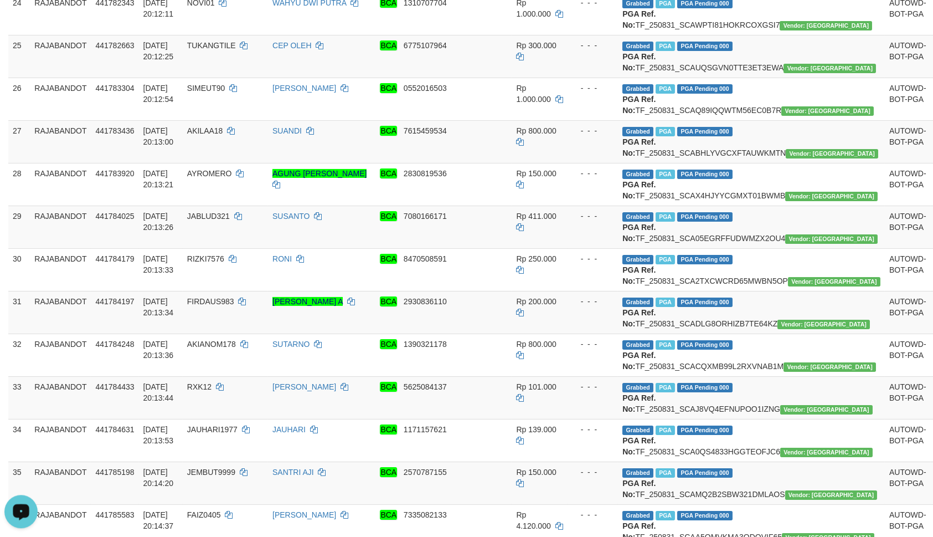
scroll to position [1166, 0]
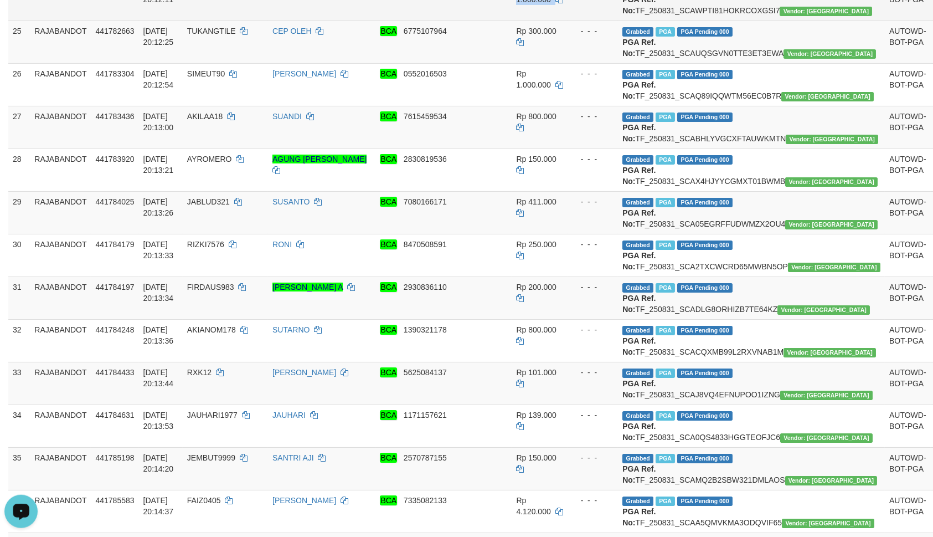
drag, startPoint x: 619, startPoint y: 264, endPoint x: 593, endPoint y: 270, distance: 26.3
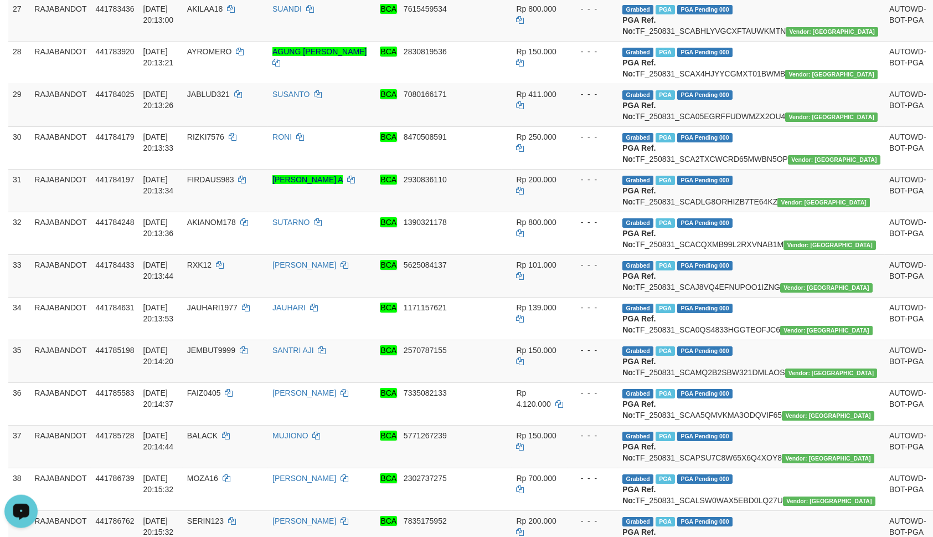
scroll to position [1285, 0]
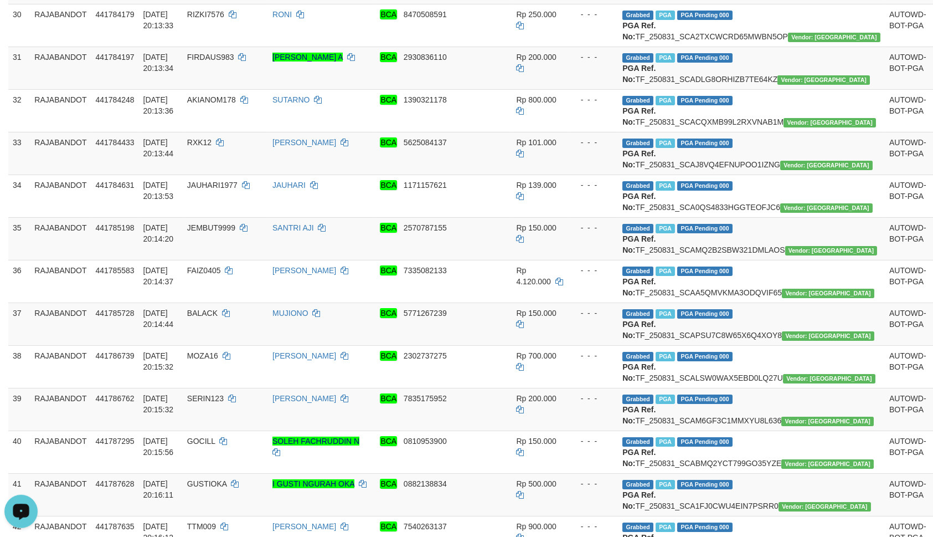
scroll to position [1403, 0]
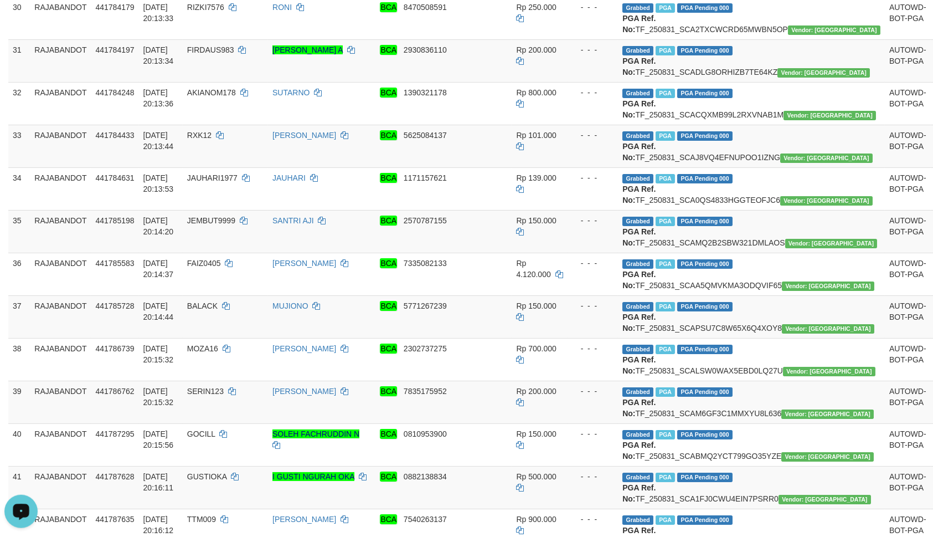
drag, startPoint x: 482, startPoint y: 203, endPoint x: 493, endPoint y: 209, distance: 12.4
drag, startPoint x: 541, startPoint y: 306, endPoint x: 857, endPoint y: 276, distance: 317.6
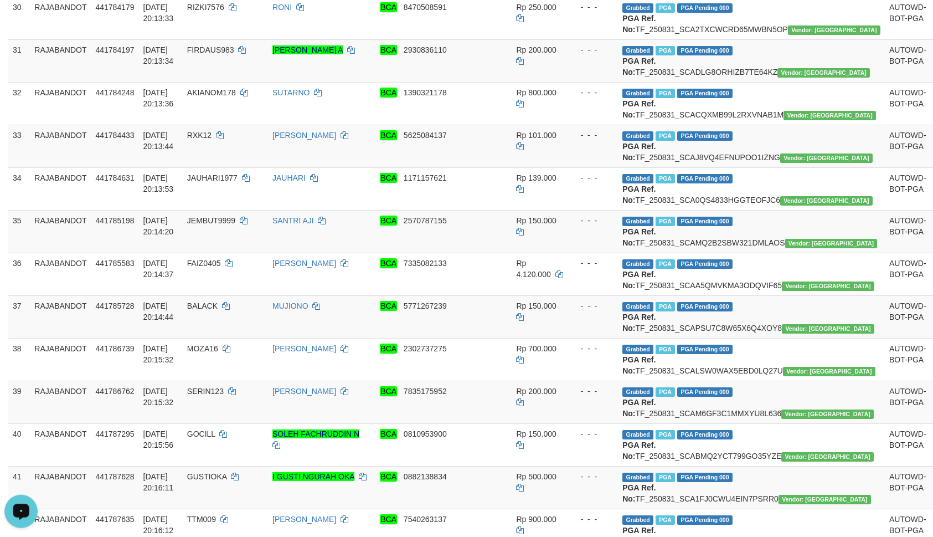
drag, startPoint x: 564, startPoint y: 307, endPoint x: 549, endPoint y: 297, distance: 17.5
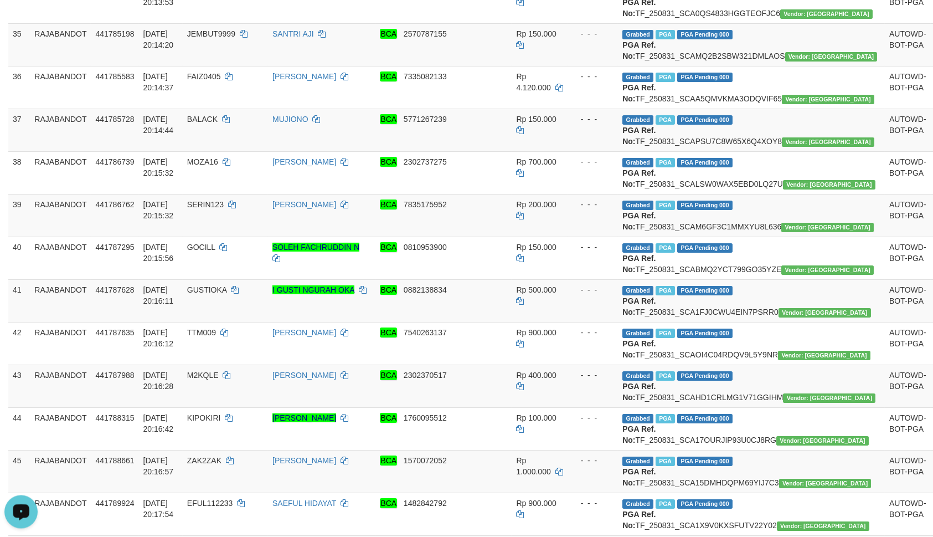
scroll to position [1641, 0]
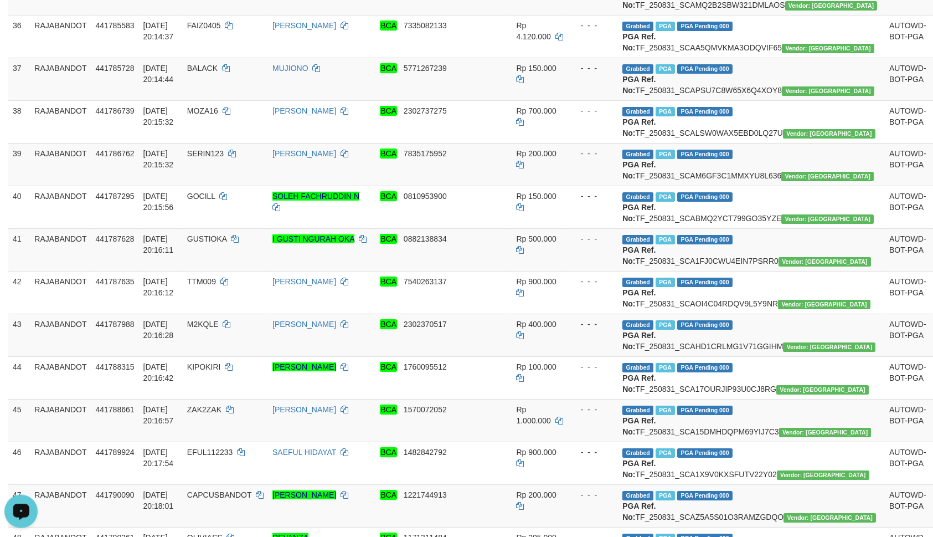
drag, startPoint x: 577, startPoint y: 288, endPoint x: 559, endPoint y: 291, distance: 18.4
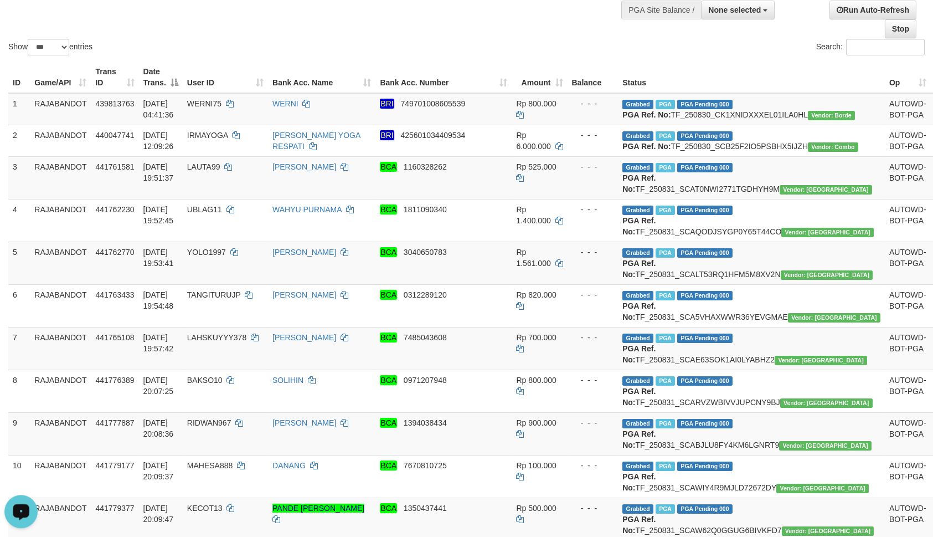
scroll to position [0, 0]
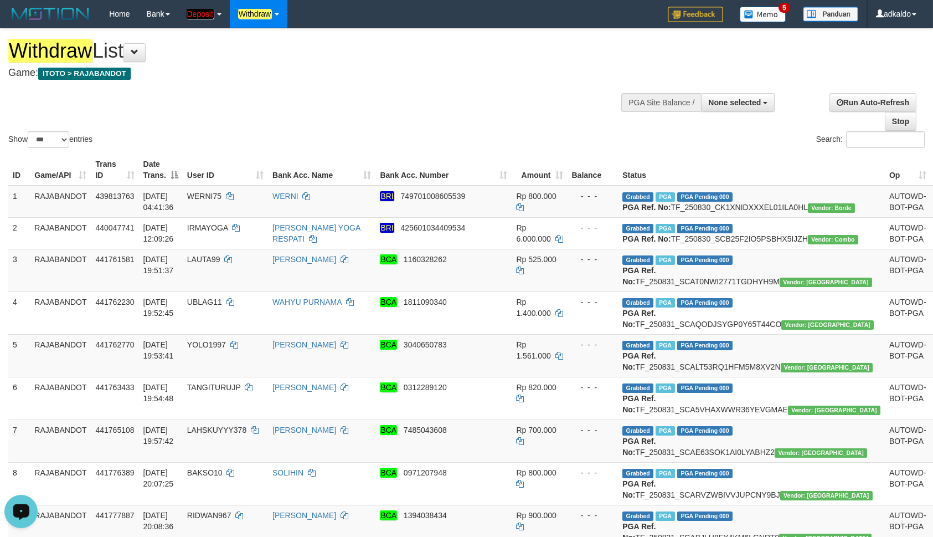
click at [500, 90] on div "Show ** ** ** *** entries Search:" at bounding box center [466, 89] width 933 height 121
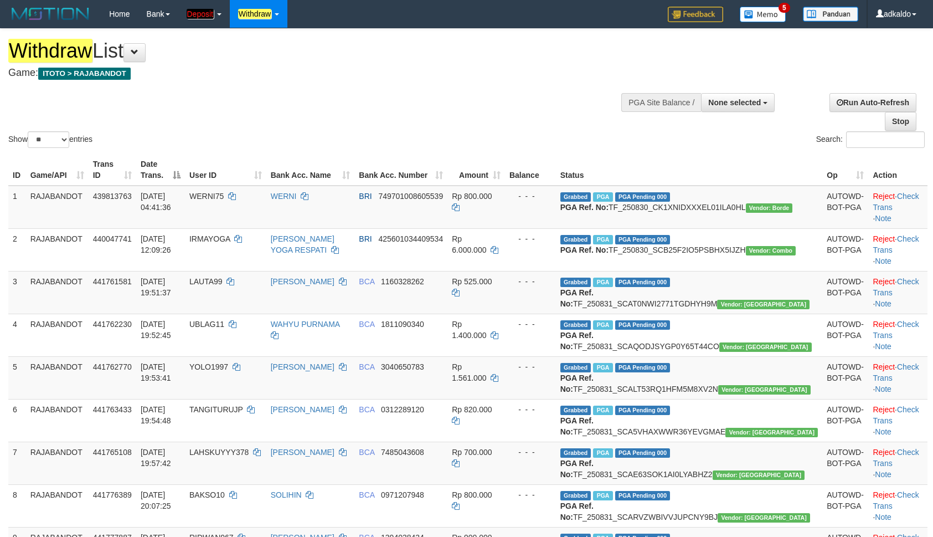
select select
select select "***"
click option "***" at bounding box center [0, 0] width 0 height 0
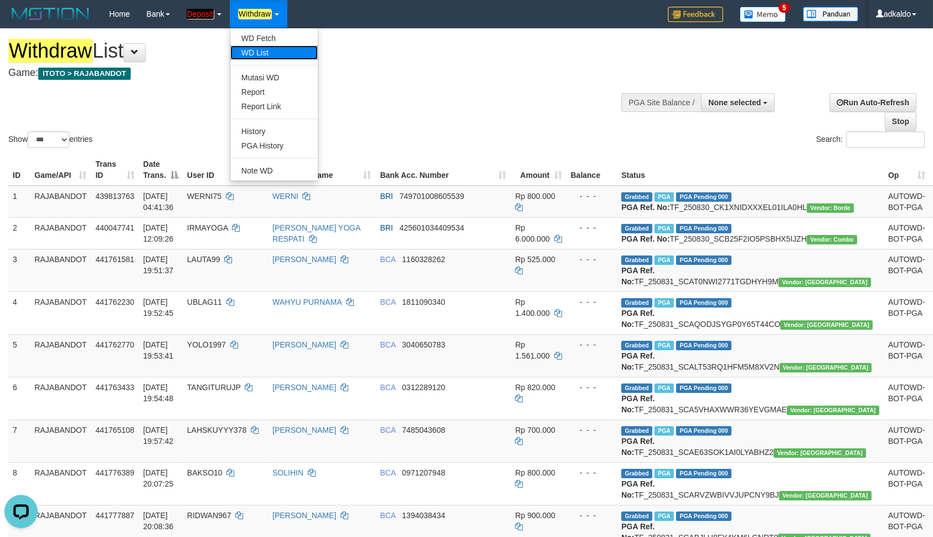
click at [264, 47] on link "WD List" at bounding box center [273, 52] width 87 height 14
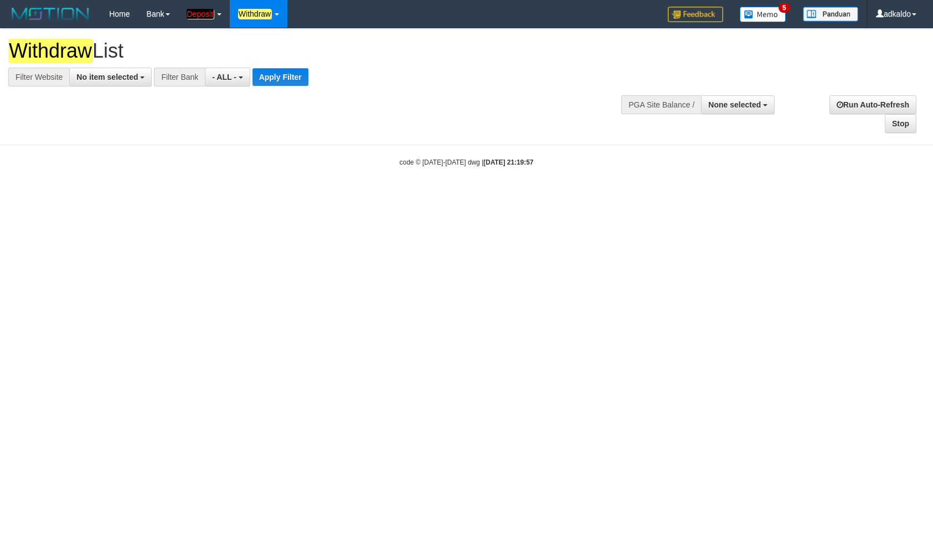
select select
click at [107, 68] on div "**********" at bounding box center [313, 58] width 611 height 58
drag, startPoint x: 107, startPoint y: 73, endPoint x: 102, endPoint y: 140, distance: 66.6
click at [106, 74] on span "No item selected" at bounding box center [106, 77] width 61 height 9
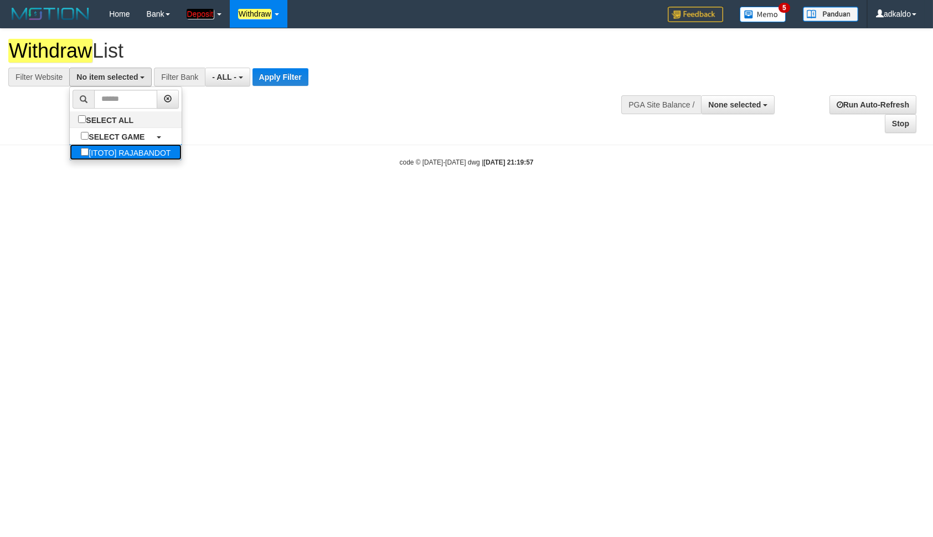
click at [99, 154] on label "[ITOTO] RAJABANDOT" at bounding box center [126, 152] width 112 height 16
select select "***"
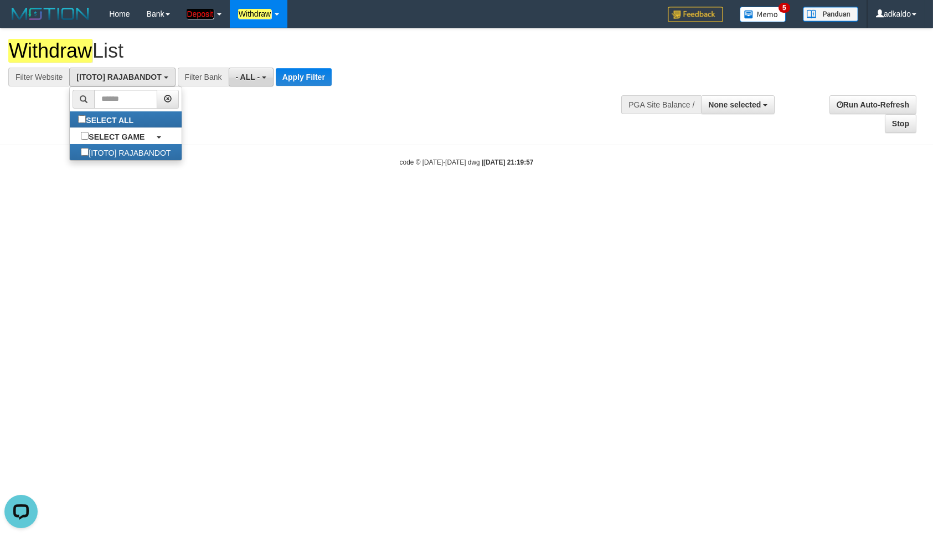
click at [251, 76] on span "- ALL -" at bounding box center [248, 77] width 24 height 9
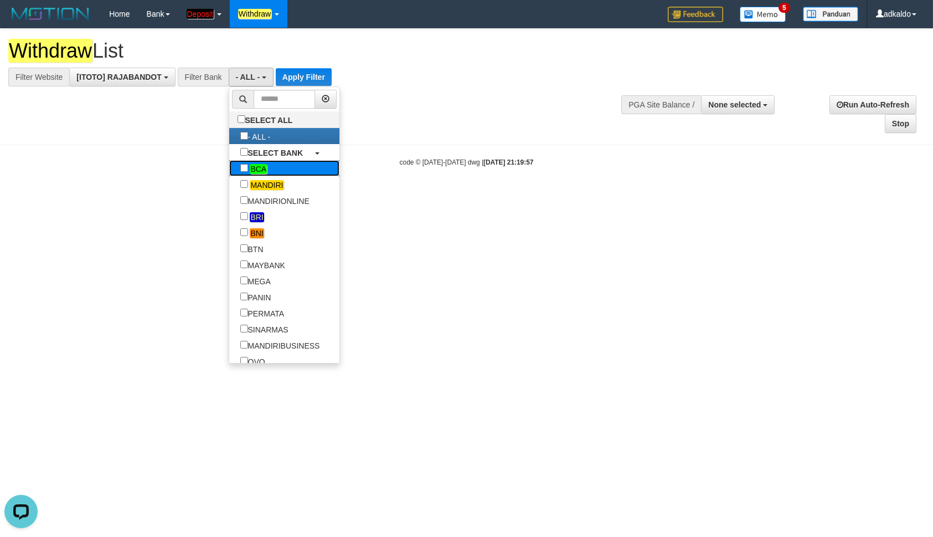
click at [229, 168] on label "BCA" at bounding box center [253, 168] width 49 height 16
select select "***"
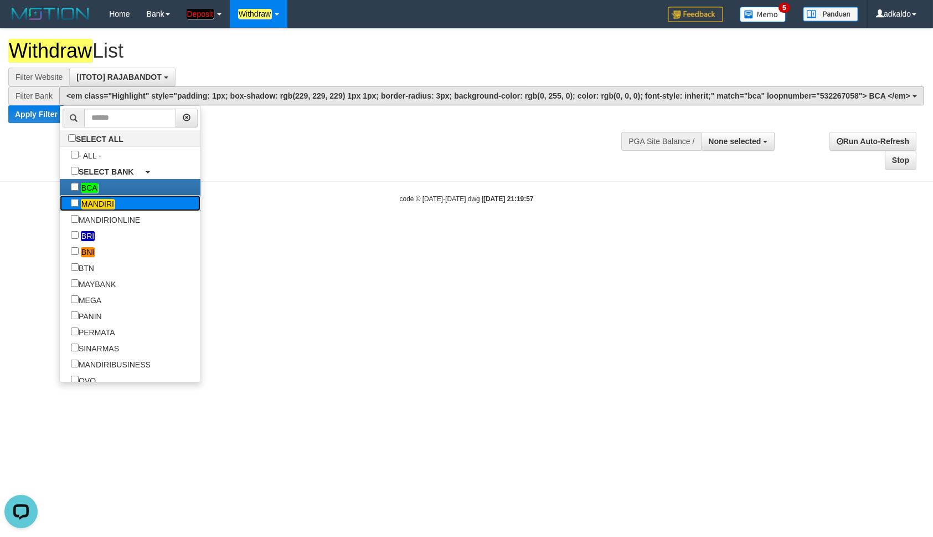
click at [81, 206] on em "MANDIRI" at bounding box center [98, 204] width 34 height 10
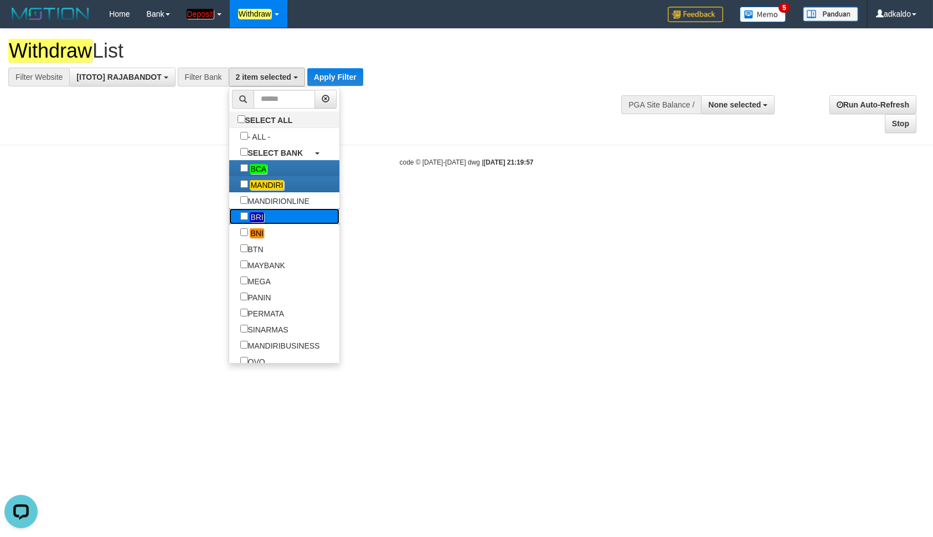
click at [229, 219] on label "BRI" at bounding box center [252, 216] width 46 height 16
click at [250, 232] on em "BNI" at bounding box center [257, 233] width 14 height 10
click at [335, 73] on button "Apply Filter" at bounding box center [335, 77] width 56 height 18
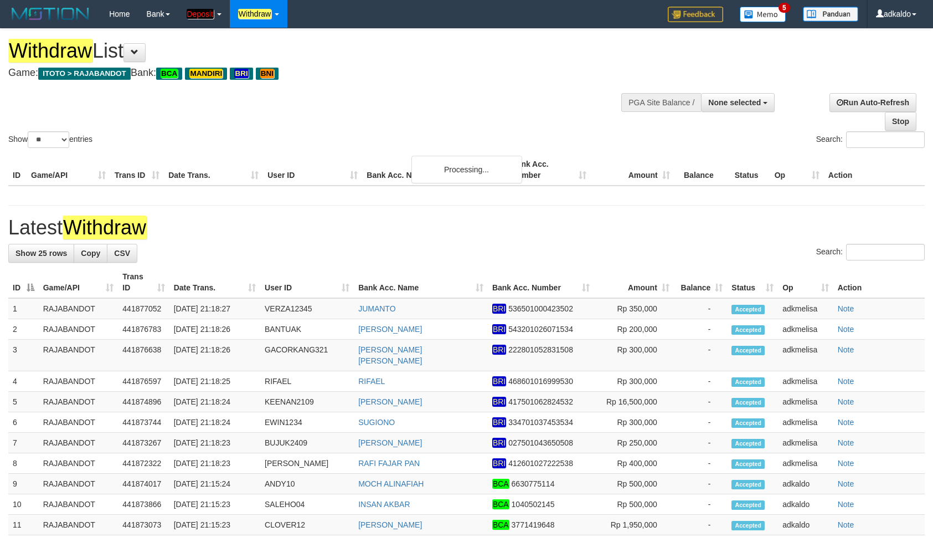
select select
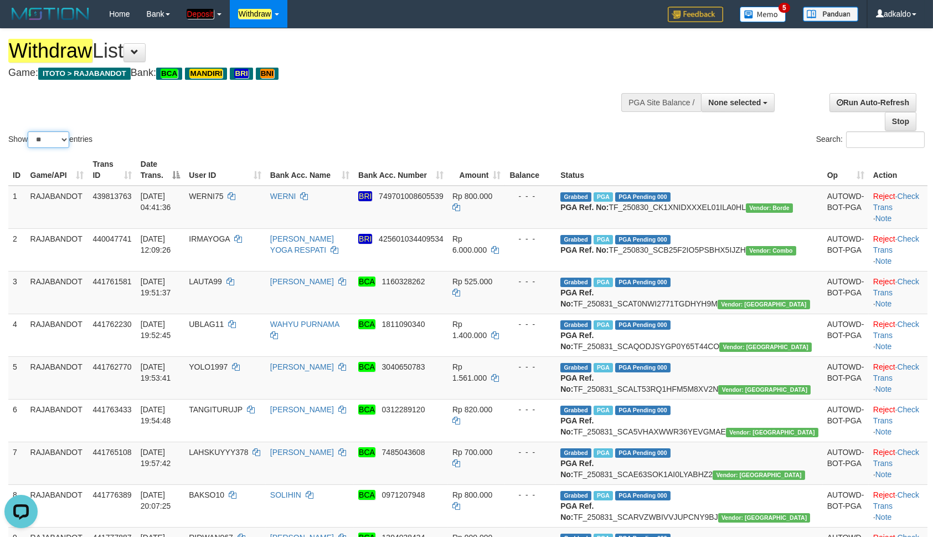
click at [28, 131] on select "** ** ** ***" at bounding box center [49, 139] width 42 height 17
select select "***"
click option "***" at bounding box center [0, 0] width 0 height 0
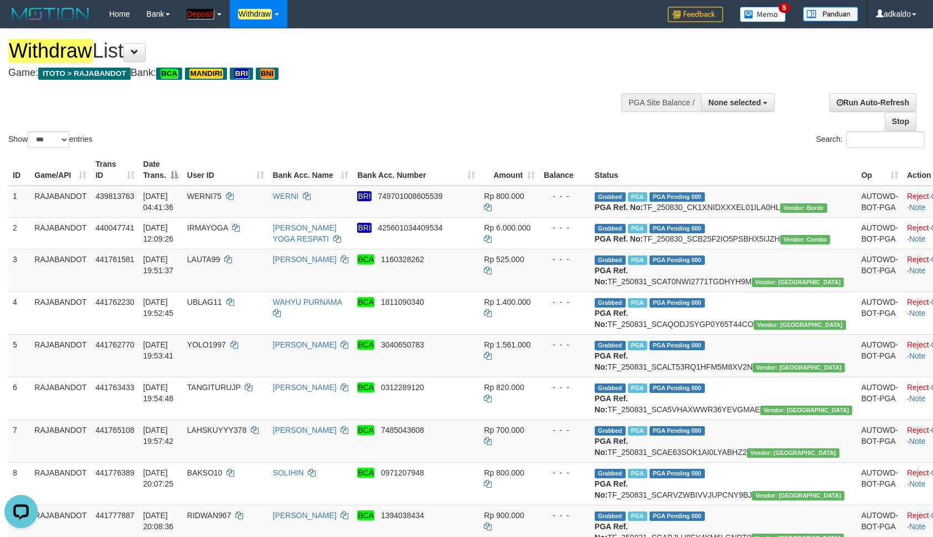
click at [445, 57] on h1 "Withdraw List" at bounding box center [309, 51] width 602 height 22
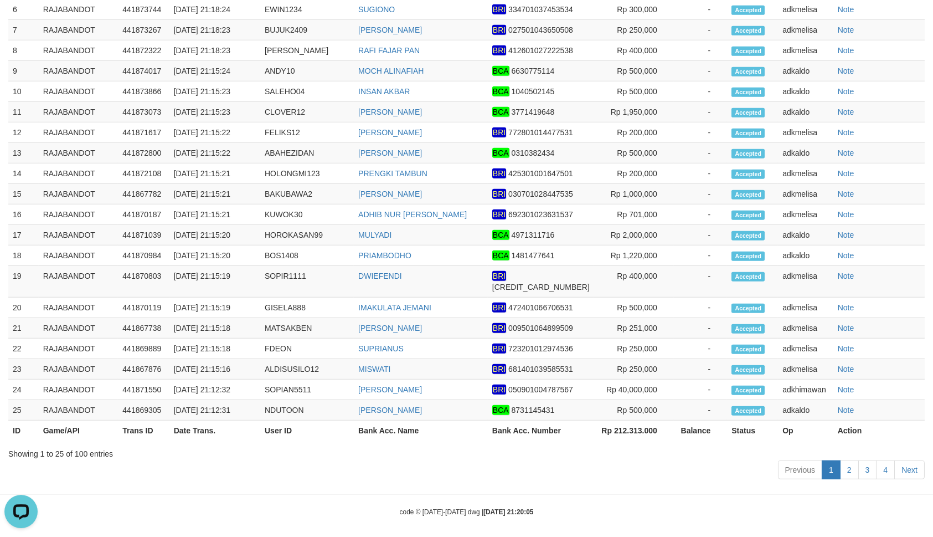
scroll to position [4464, 0]
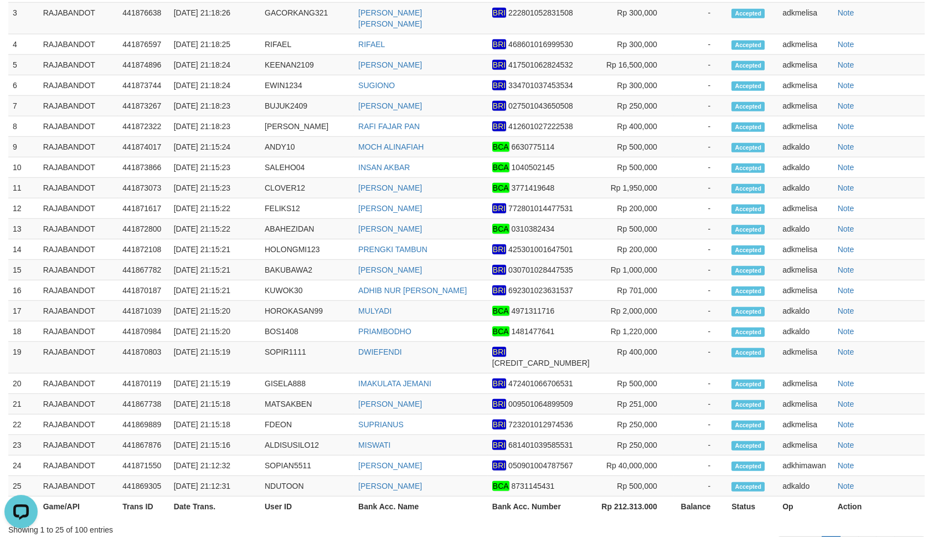
drag, startPoint x: 758, startPoint y: 315, endPoint x: 712, endPoint y: 205, distance: 118.4
copy div "- - -"
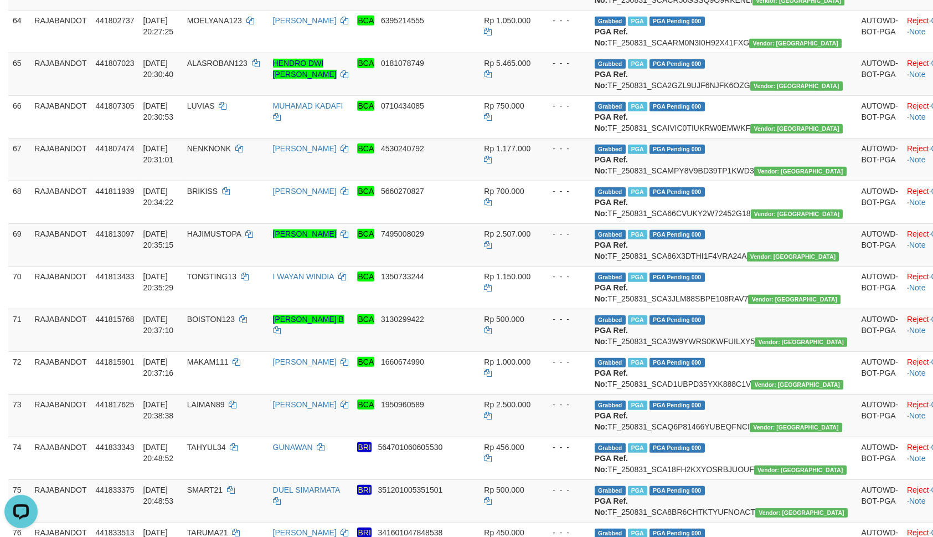
scroll to position [2802, 0]
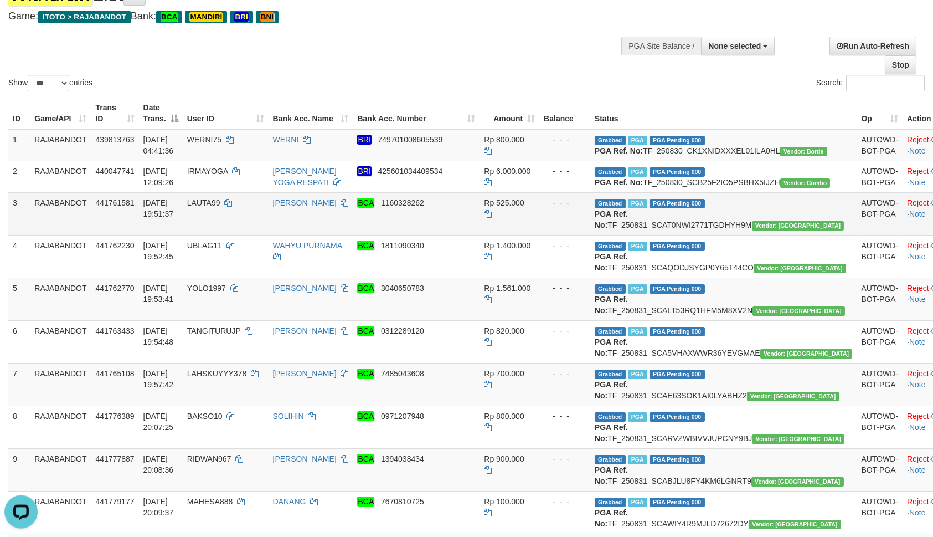
click at [249, 234] on td "LAUTA99" at bounding box center [226, 213] width 86 height 43
copy td "LAUTA99"
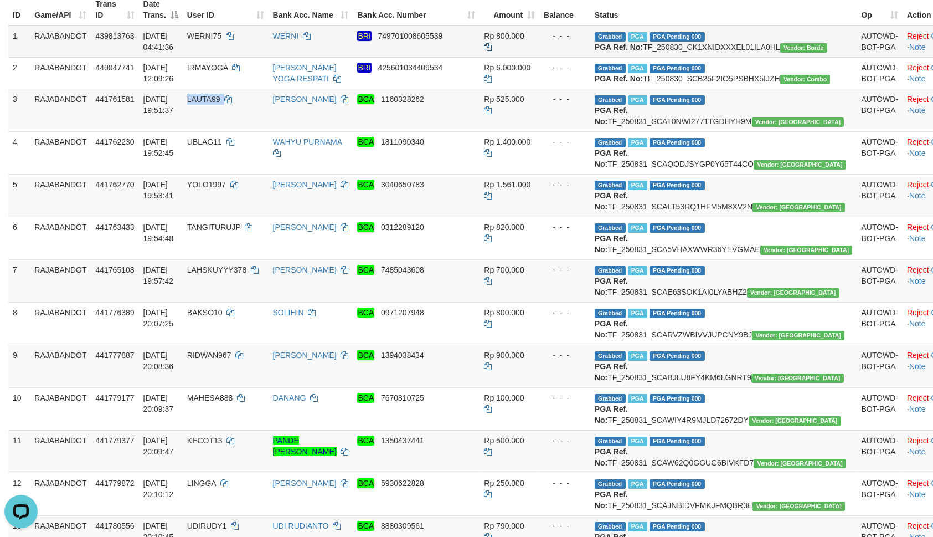
scroll to position [176, 0]
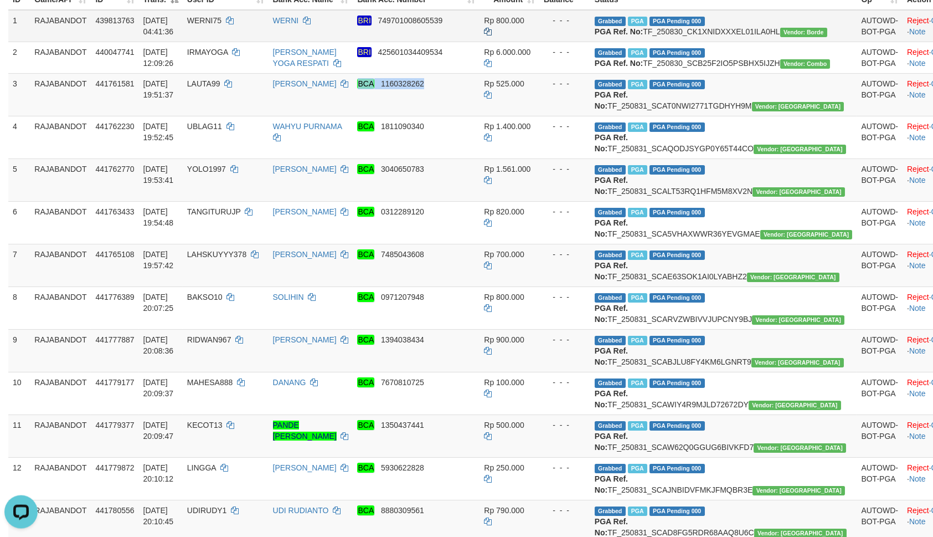
click at [539, 115] on td "Rp 525.000" at bounding box center [510, 94] width 60 height 43
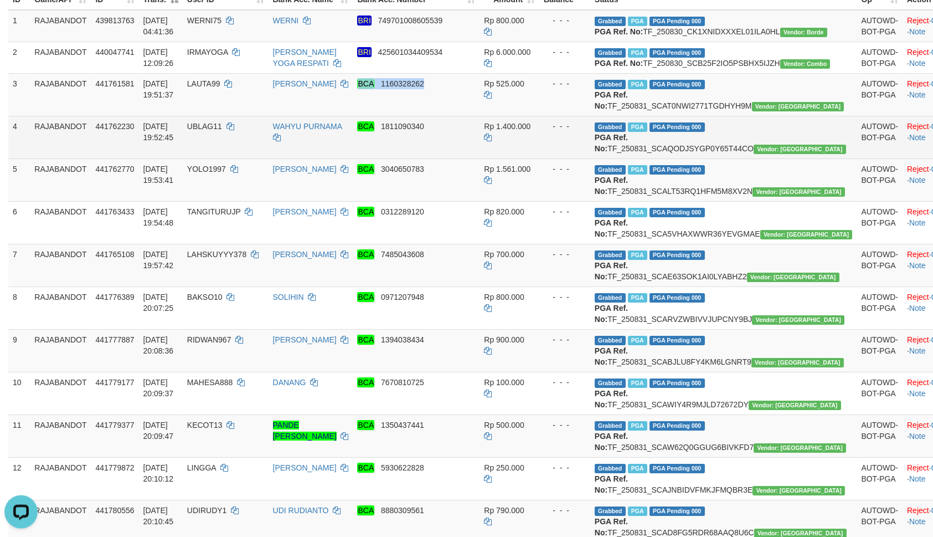
click at [241, 158] on td "UBLAG11" at bounding box center [226, 136] width 86 height 43
drag, startPoint x: 240, startPoint y: 197, endPoint x: 894, endPoint y: 188, distance: 654.0
click at [255, 158] on td "UBLAG11" at bounding box center [226, 136] width 86 height 43
copy td "31/08/2025 19:52:45"
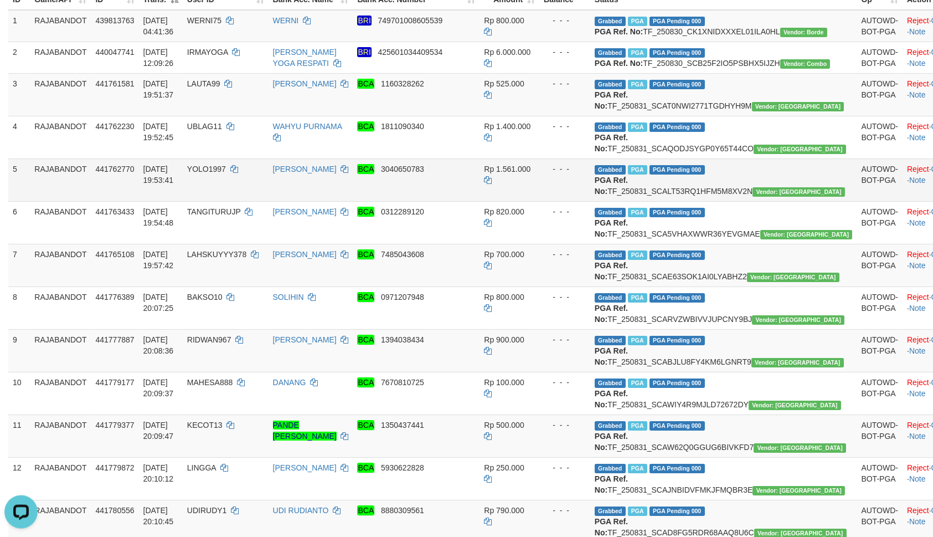
drag, startPoint x: 599, startPoint y: 234, endPoint x: 553, endPoint y: 251, distance: 49.1
click at [586, 174] on div "- - -" at bounding box center [565, 168] width 42 height 11
click at [183, 200] on td "31/08/2025 19:53:41" at bounding box center [161, 179] width 44 height 43
click at [228, 200] on td "YOLO1997" at bounding box center [226, 179] width 86 height 43
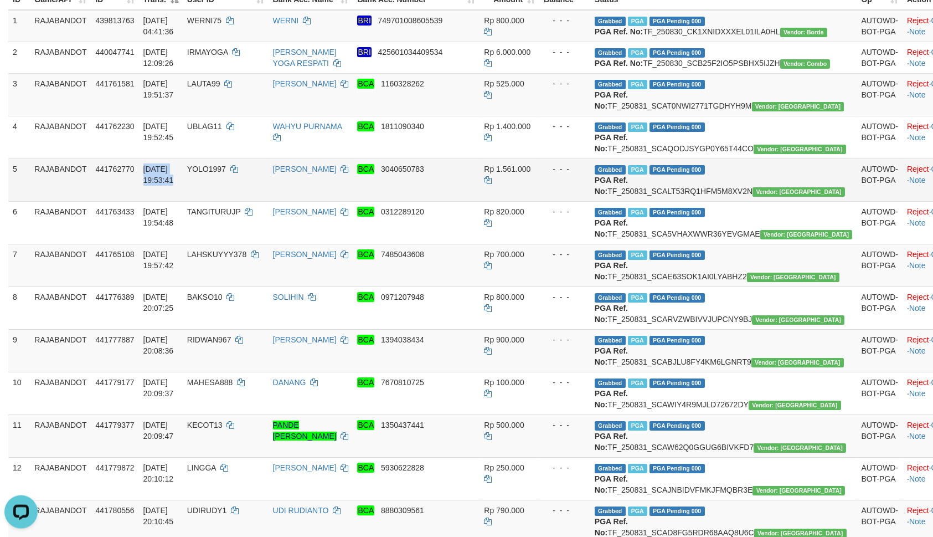
click at [228, 200] on td "YOLO1997" at bounding box center [226, 179] width 86 height 43
copy td "31/08/2025 19:53:41"
click at [226, 173] on span "YOLO1997" at bounding box center [206, 168] width 39 height 9
drag, startPoint x: 249, startPoint y: 239, endPoint x: 919, endPoint y: 258, distance: 669.7
click at [226, 173] on span "YOLO1997" at bounding box center [206, 168] width 39 height 9
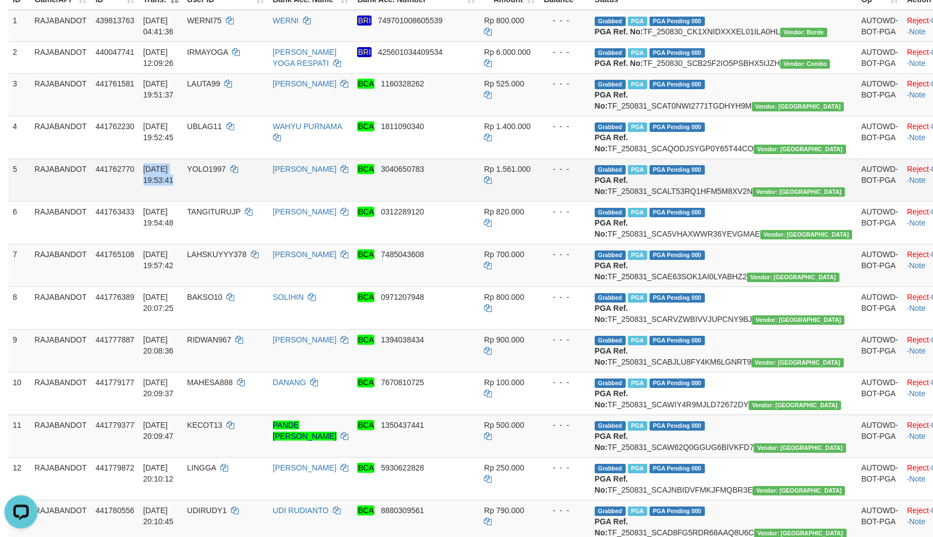
copy td "31/08/2025 19:53:41"
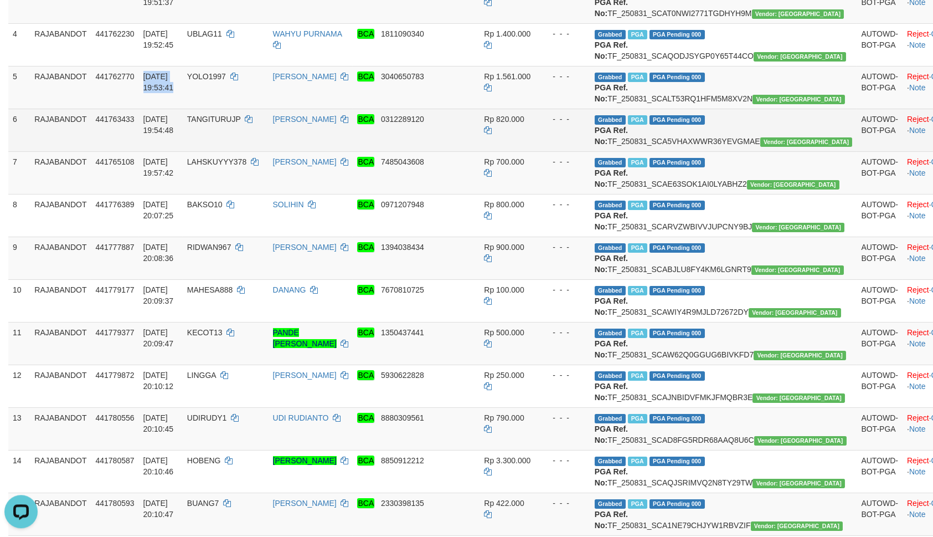
scroll to position [295, 0]
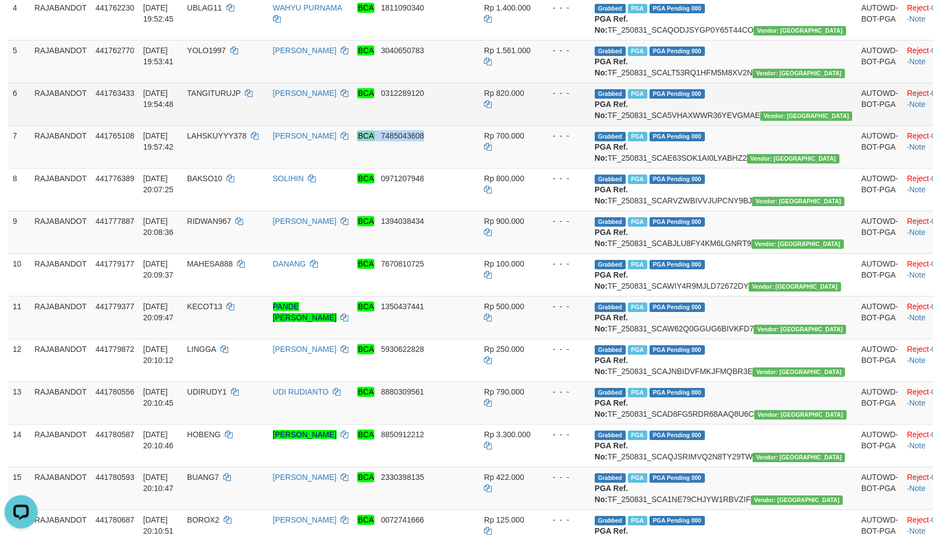
click at [525, 167] on td "Rp 700.000" at bounding box center [510, 146] width 60 height 43
click at [221, 125] on td "TANGITURUJP" at bounding box center [226, 103] width 86 height 43
drag, startPoint x: 221, startPoint y: 193, endPoint x: 886, endPoint y: 210, distance: 665.3
click at [221, 125] on td "TANGITURUJP" at bounding box center [226, 103] width 86 height 43
copy td "TANGITURUJP"
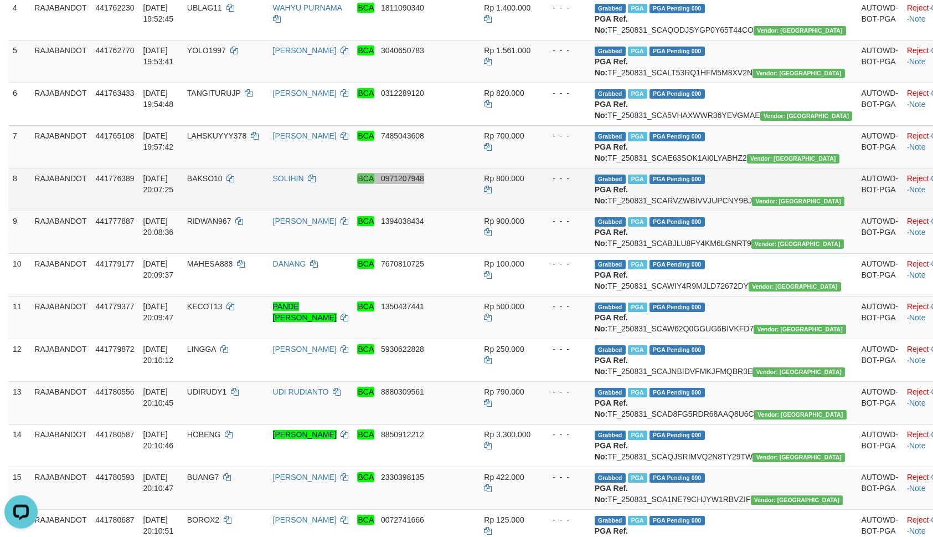
drag, startPoint x: 560, startPoint y: 271, endPoint x: 508, endPoint y: 284, distance: 53.6
click at [553, 210] on tr "8 RAJABANDOT 441776389 31/08/2025 20:07:25 BAKSO10 SOLIHIN BCA 0971207948 Rp 80…" at bounding box center [498, 188] width 980 height 43
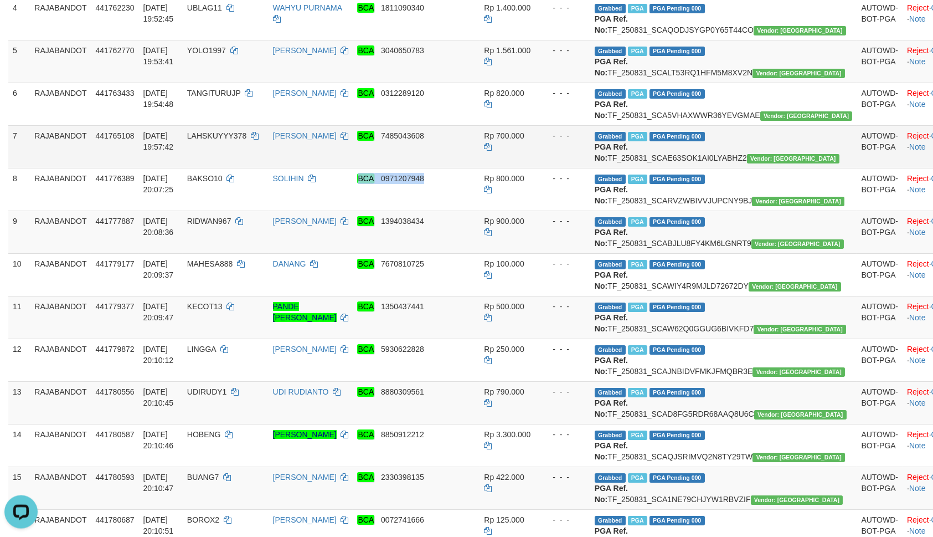
click at [237, 167] on td "LAHSKUYYY378" at bounding box center [226, 146] width 86 height 43
copy td "LAHSKUYYY378"
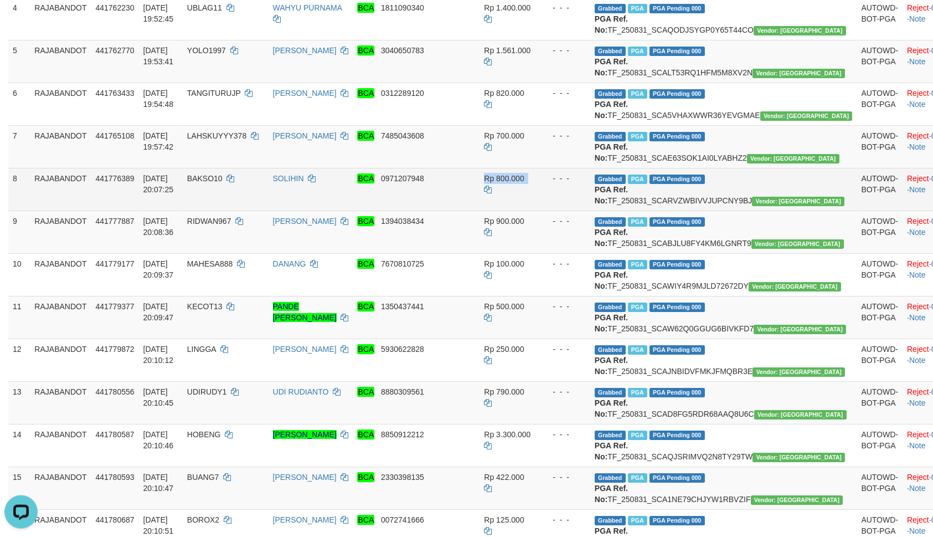
click at [583, 210] on td "- - -" at bounding box center [564, 188] width 51 height 43
click at [241, 210] on td "BAKSO10" at bounding box center [226, 188] width 86 height 43
click at [240, 210] on td "BAKSO10" at bounding box center [226, 188] width 86 height 43
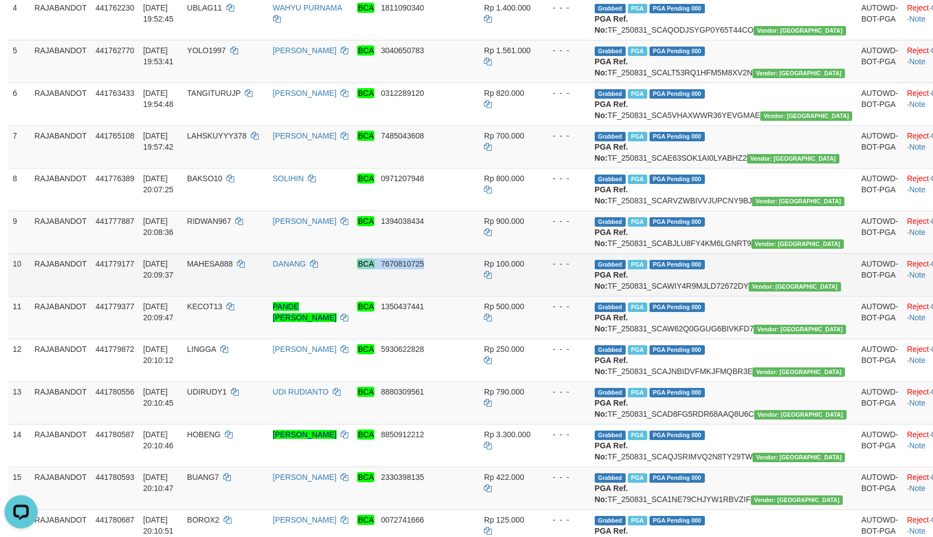
drag, startPoint x: 531, startPoint y: 377, endPoint x: 502, endPoint y: 384, distance: 29.7
click at [529, 295] on td "Rp 100.000" at bounding box center [510, 274] width 60 height 43
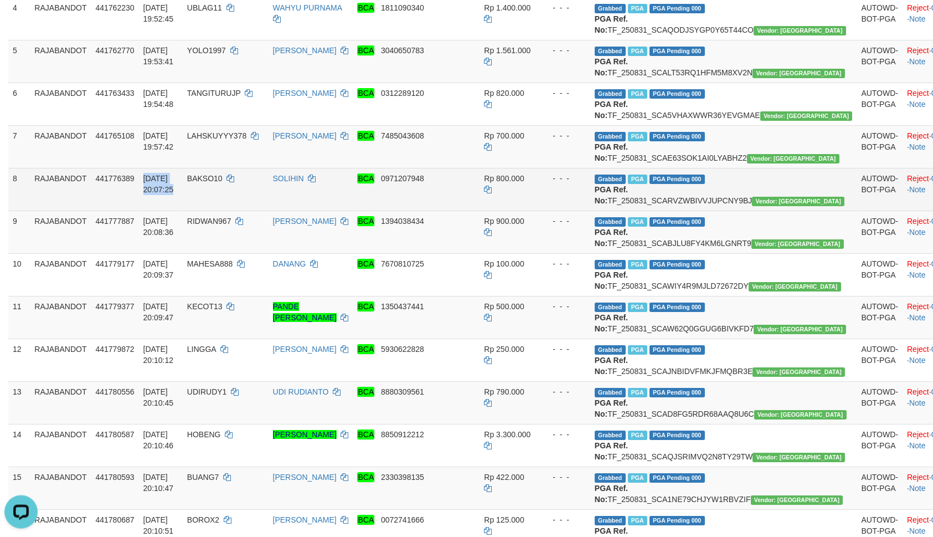
click at [248, 210] on td "BAKSO10" at bounding box center [226, 188] width 86 height 43
copy td "BAKSO10"
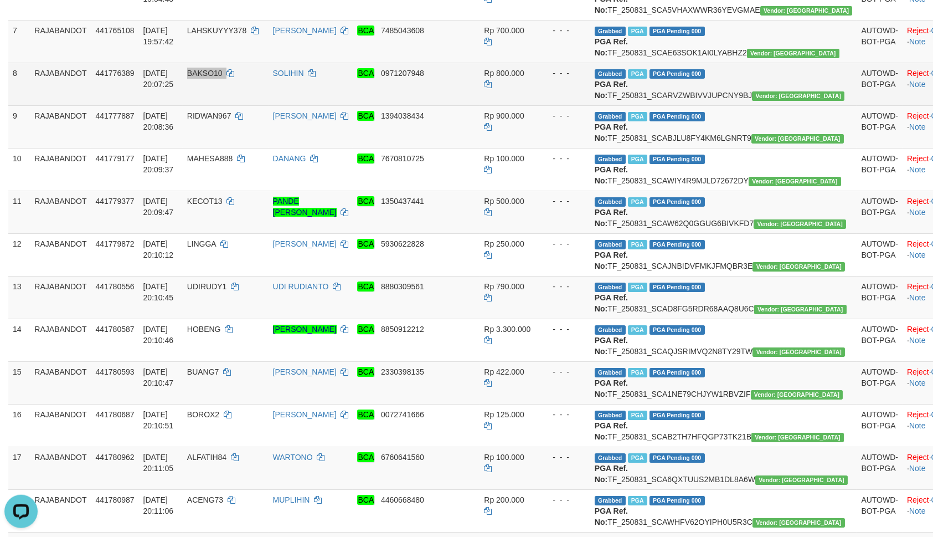
scroll to position [414, 0]
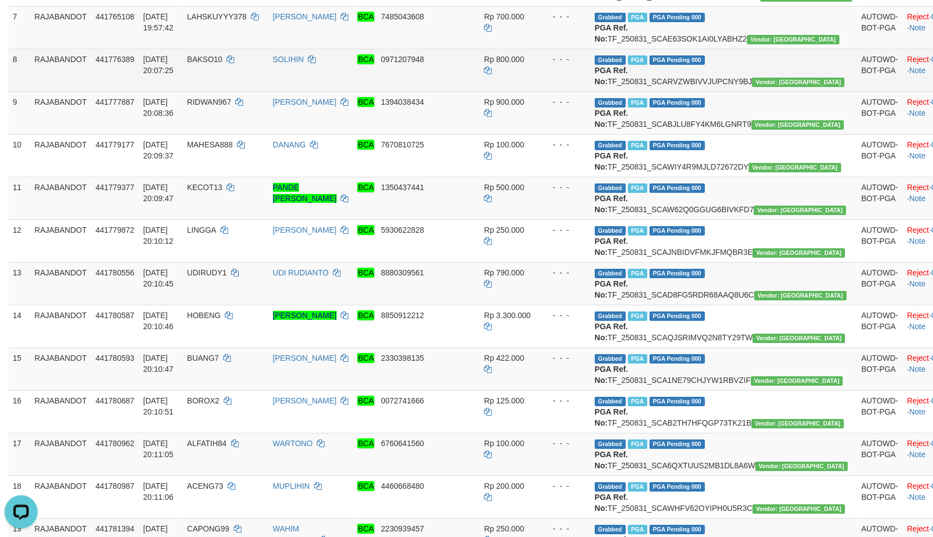
click at [579, 150] on div "- - -" at bounding box center [565, 143] width 42 height 11
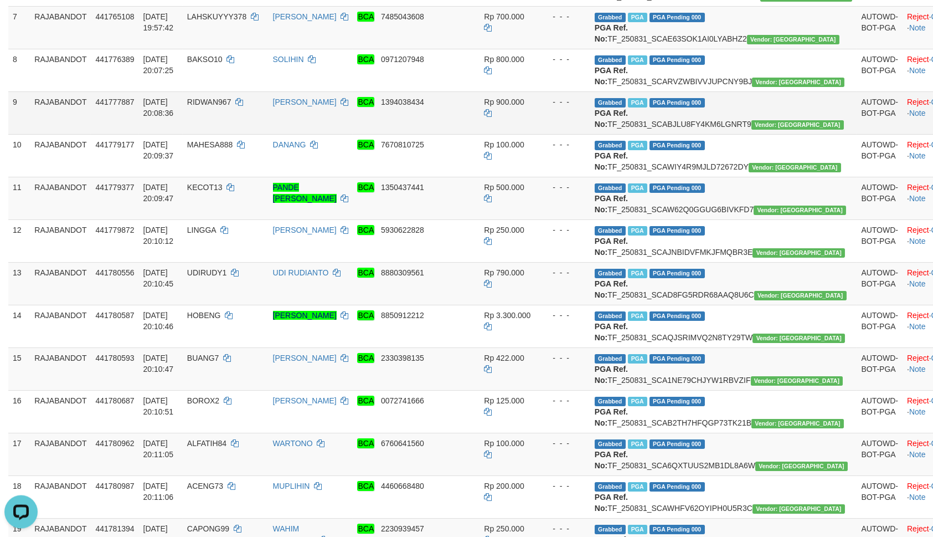
click at [231, 106] on span "RIDWAN967" at bounding box center [209, 101] width 44 height 9
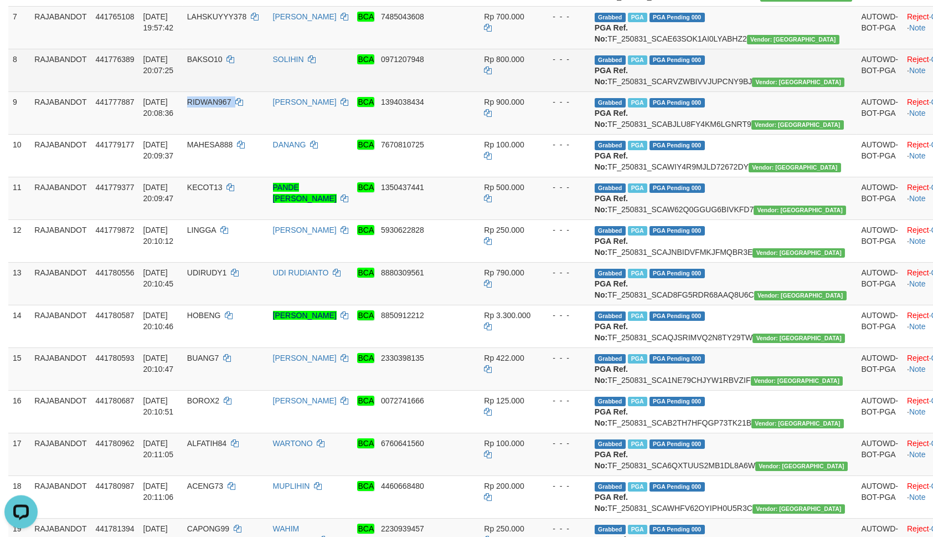
copy td "RIDWAN967"
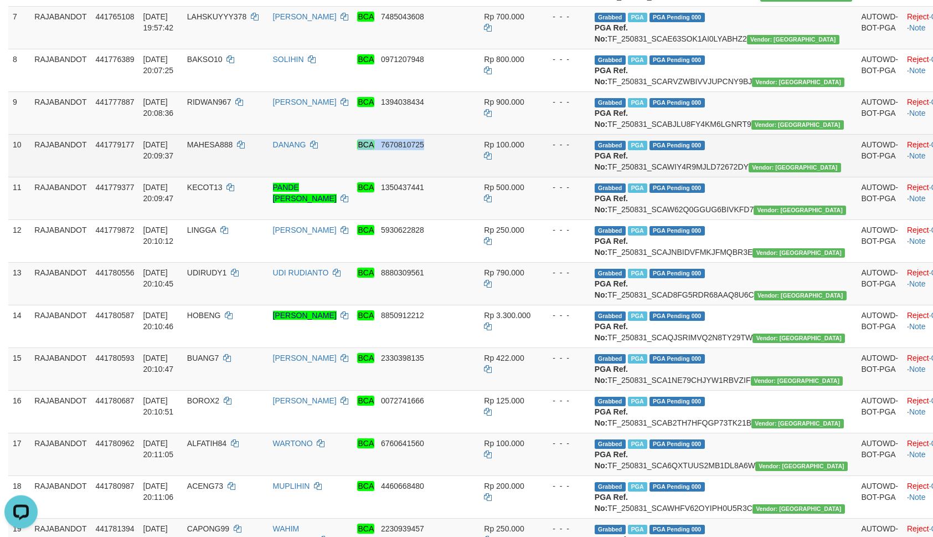
click at [504, 176] on td "Rp 100.000" at bounding box center [510, 154] width 60 height 43
click at [246, 176] on td "MAHESA888" at bounding box center [226, 154] width 86 height 43
click at [245, 176] on td "MAHESA888" at bounding box center [226, 154] width 86 height 43
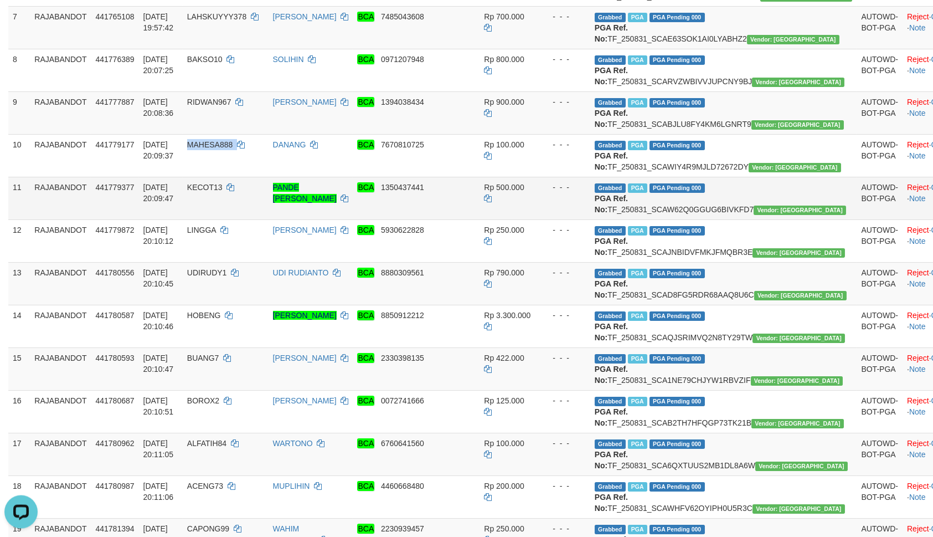
copy td "MAHESA888"
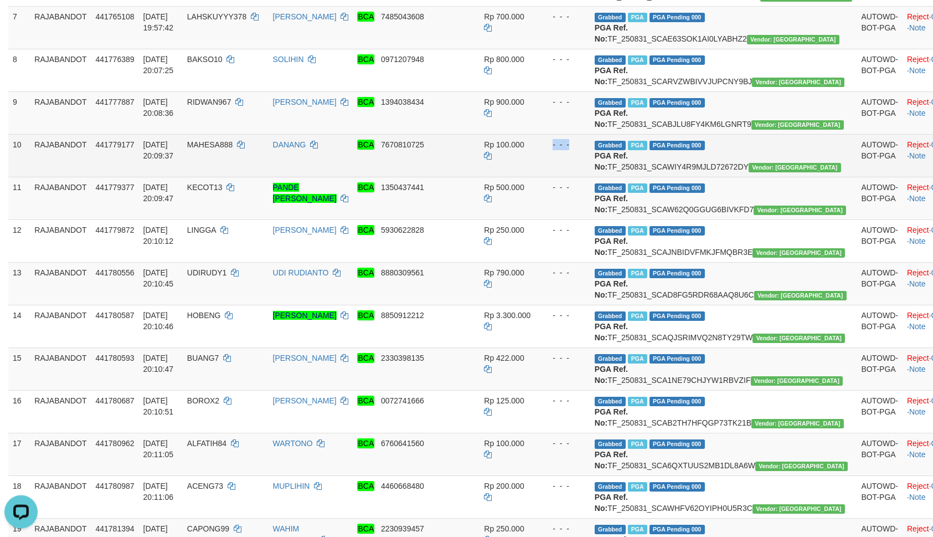
click at [653, 176] on td "Grabbed PGA PGA Pending 000 {"status":"000","data":{"unique_id":"298-441779177-…" at bounding box center [723, 154] width 267 height 43
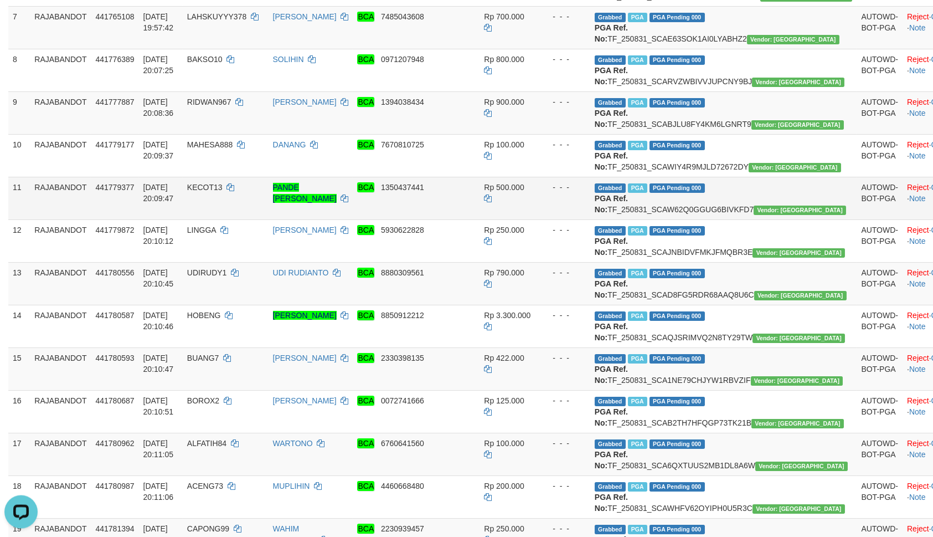
click at [219, 219] on td "KECOT13" at bounding box center [226, 197] width 86 height 43
click at [218, 219] on td "KECOT13" at bounding box center [226, 197] width 86 height 43
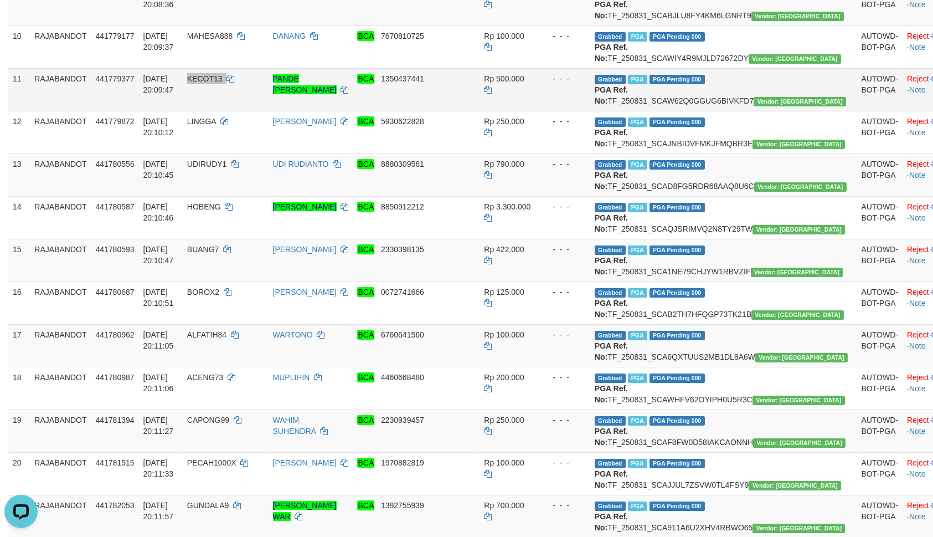
scroll to position [532, 0]
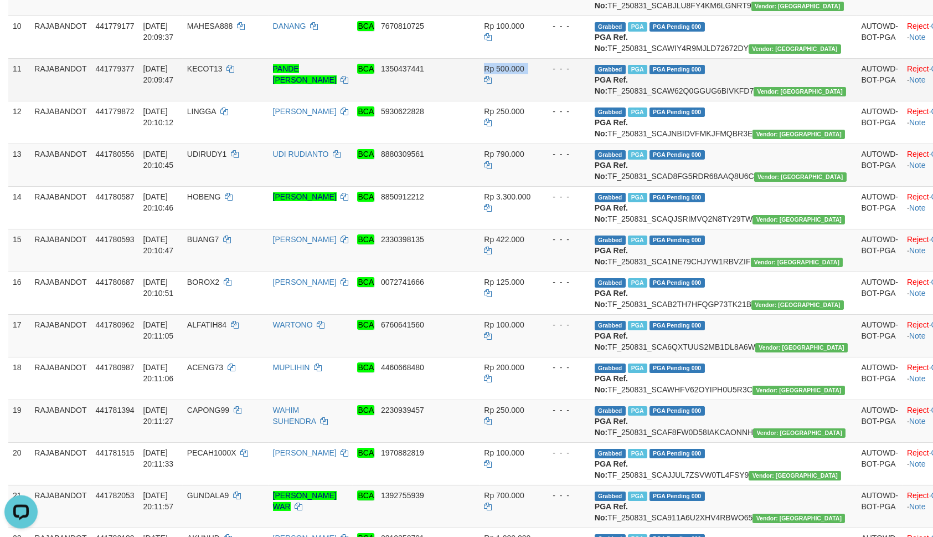
click at [590, 100] on td "- - -" at bounding box center [564, 79] width 51 height 43
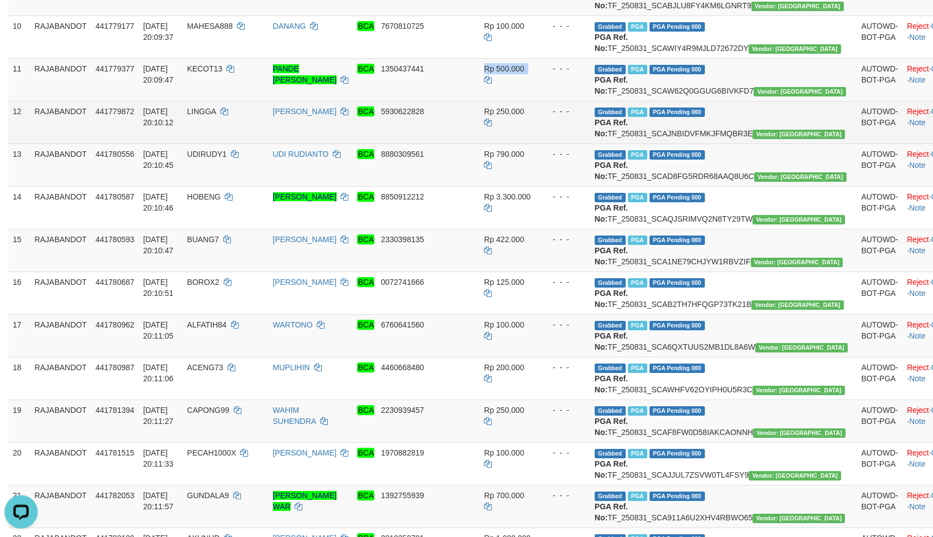
click at [248, 143] on td "LINGGA" at bounding box center [226, 121] width 86 height 43
click at [246, 143] on td "LINGGA" at bounding box center [226, 121] width 86 height 43
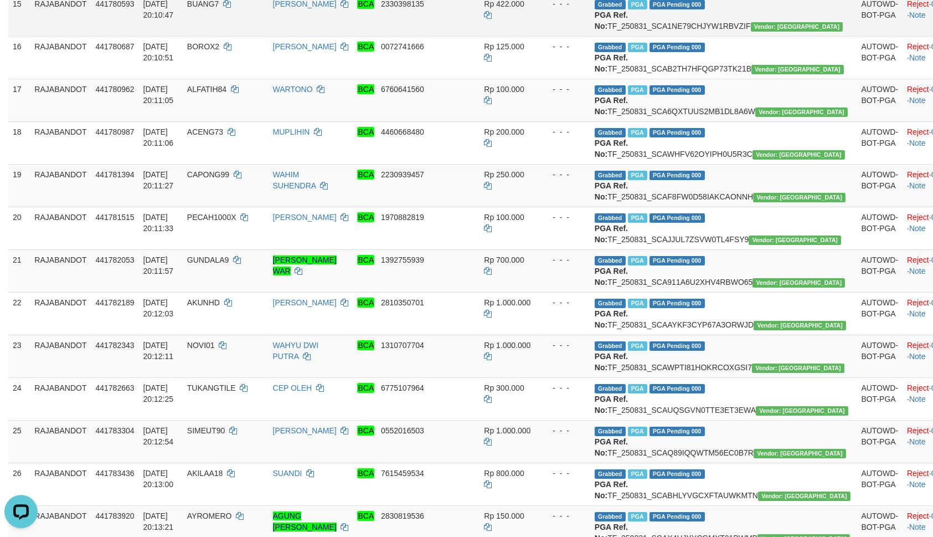
scroll to position [770, 0]
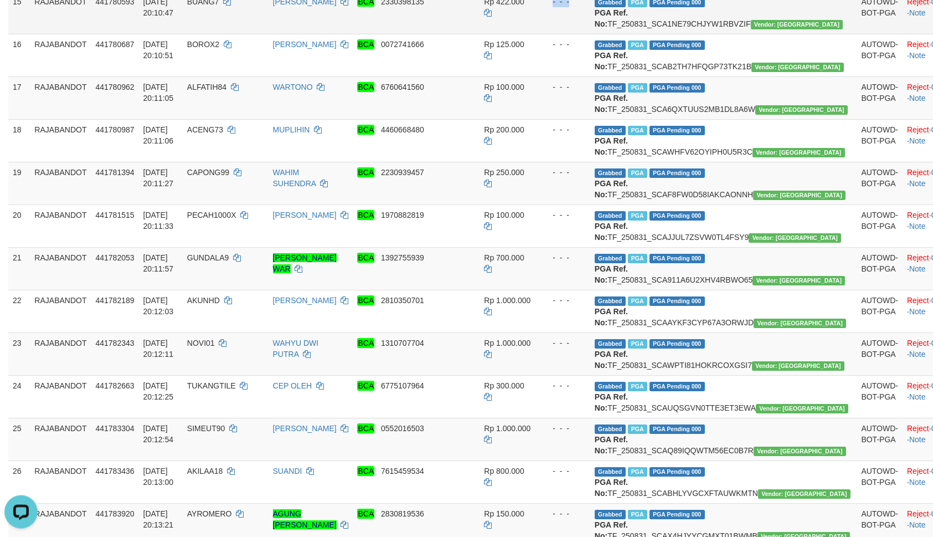
click at [616, 33] on td "Grabbed PGA PGA Pending 000 {"status":"000","data":{"unique_id":"298-441780593-…" at bounding box center [723, 12] width 267 height 43
click at [509, 118] on td "Rp 100.000" at bounding box center [510, 97] width 60 height 43
click at [578, 118] on td "- - -" at bounding box center [564, 97] width 51 height 43
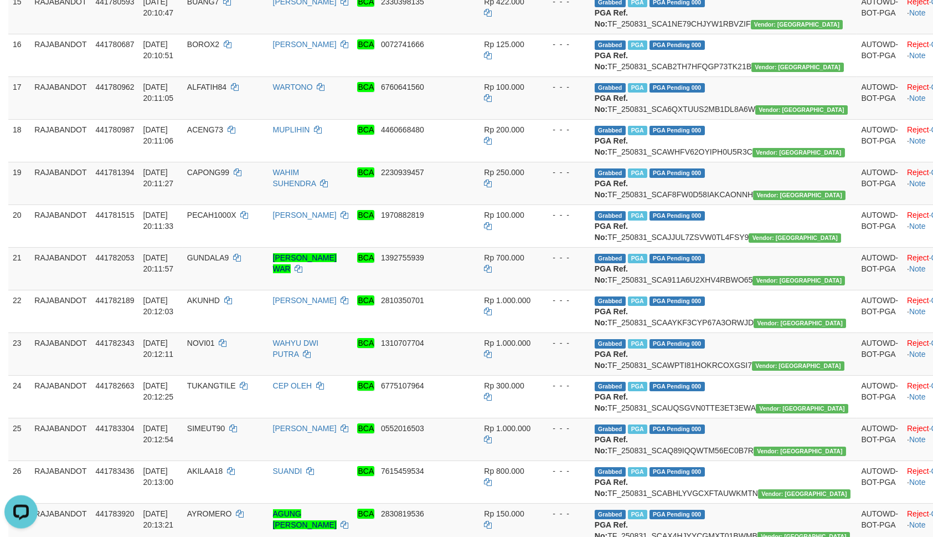
drag, startPoint x: 521, startPoint y: 312, endPoint x: 515, endPoint y: 317, distance: 7.8
click at [519, 118] on td "Rp 100.000" at bounding box center [510, 97] width 60 height 43
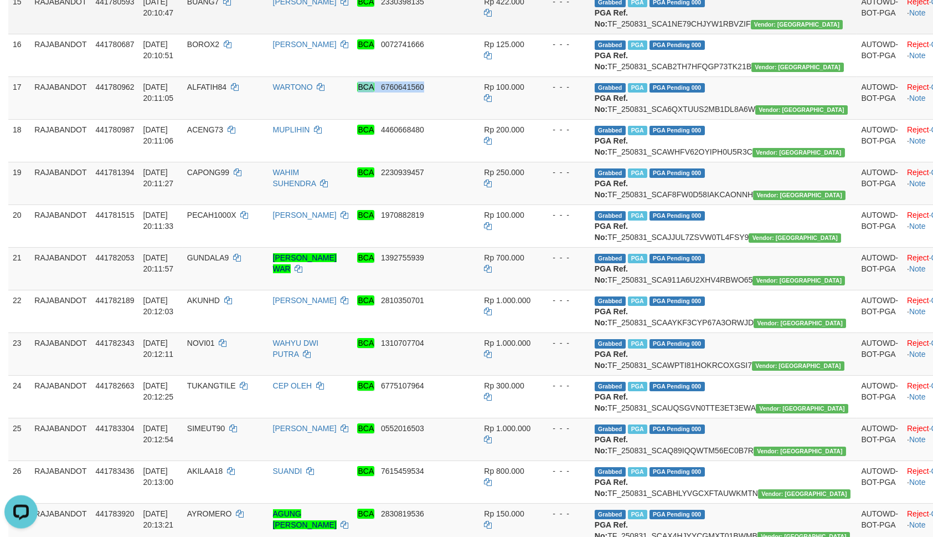
click at [219, 6] on span "BUANG7" at bounding box center [203, 1] width 32 height 9
click at [590, 118] on td "- - -" at bounding box center [564, 97] width 51 height 43
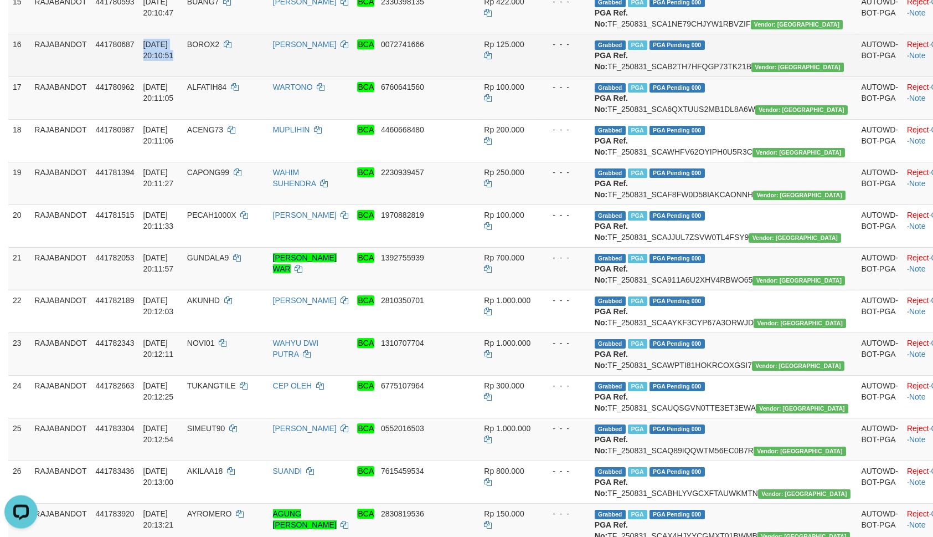
click at [219, 48] on span "BOROX2" at bounding box center [203, 43] width 32 height 9
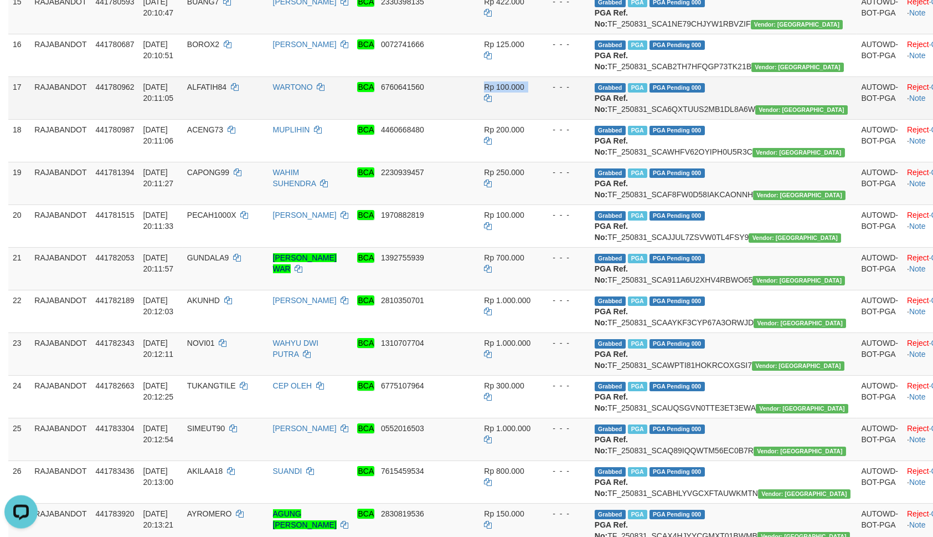
click at [574, 118] on td "- - -" at bounding box center [564, 97] width 51 height 43
click at [216, 118] on td "ALFATIH84" at bounding box center [226, 97] width 86 height 43
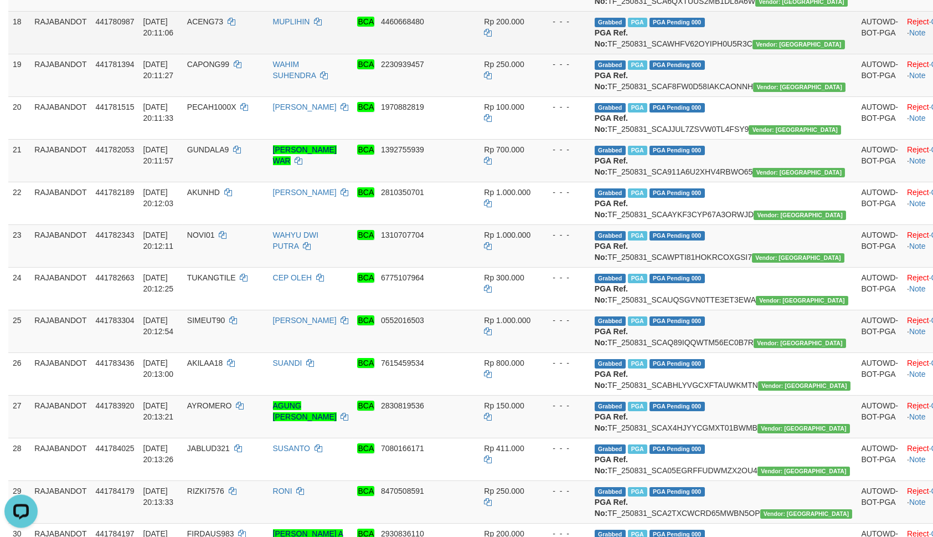
scroll to position [888, 0]
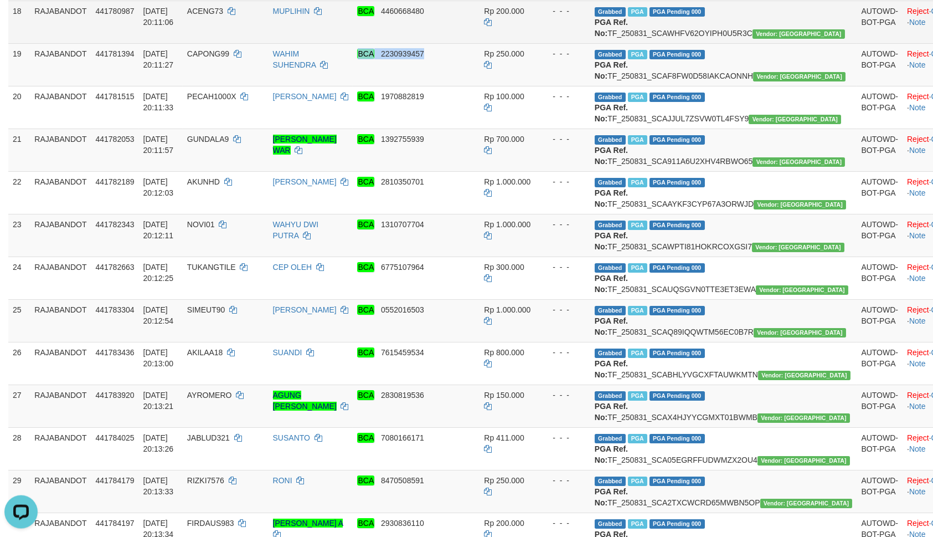
click at [537, 85] on td "Rp 250.000" at bounding box center [510, 64] width 60 height 43
click at [240, 43] on td "ACENG73" at bounding box center [226, 21] width 86 height 43
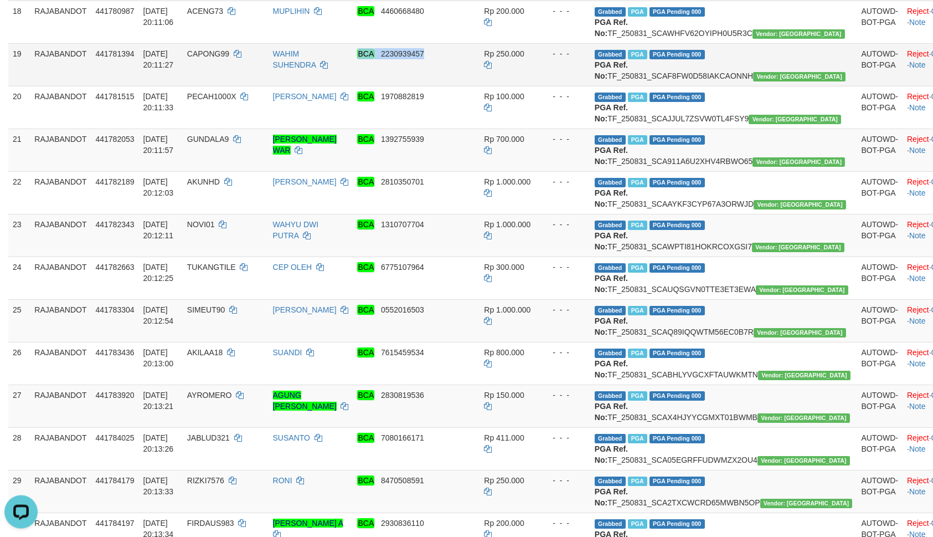
drag, startPoint x: 532, startPoint y: 315, endPoint x: 523, endPoint y: 319, distance: 9.9
click at [531, 85] on td "Rp 250.000" at bounding box center [510, 64] width 60 height 43
click at [225, 85] on td "CAPONG99" at bounding box center [226, 64] width 86 height 43
click at [224, 85] on td "CAPONG99" at bounding box center [226, 64] width 86 height 43
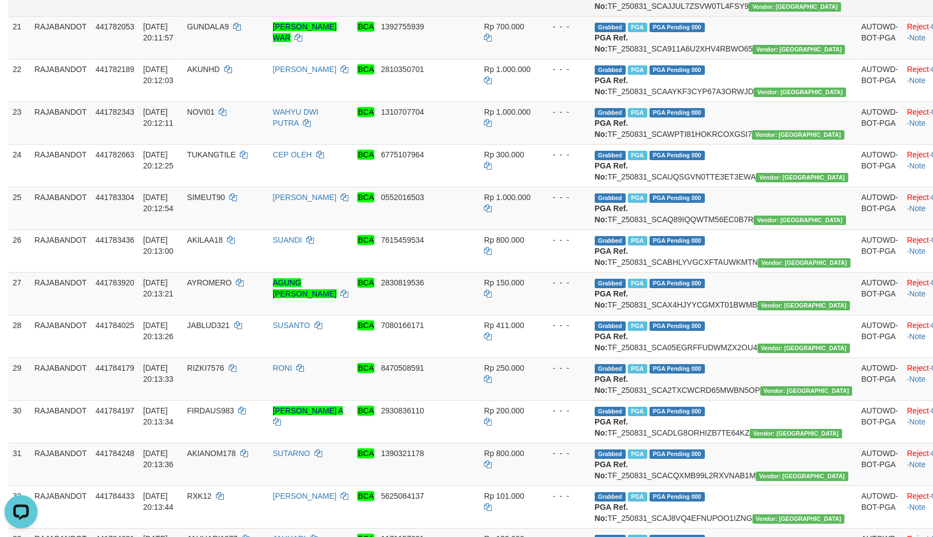
scroll to position [1007, 0]
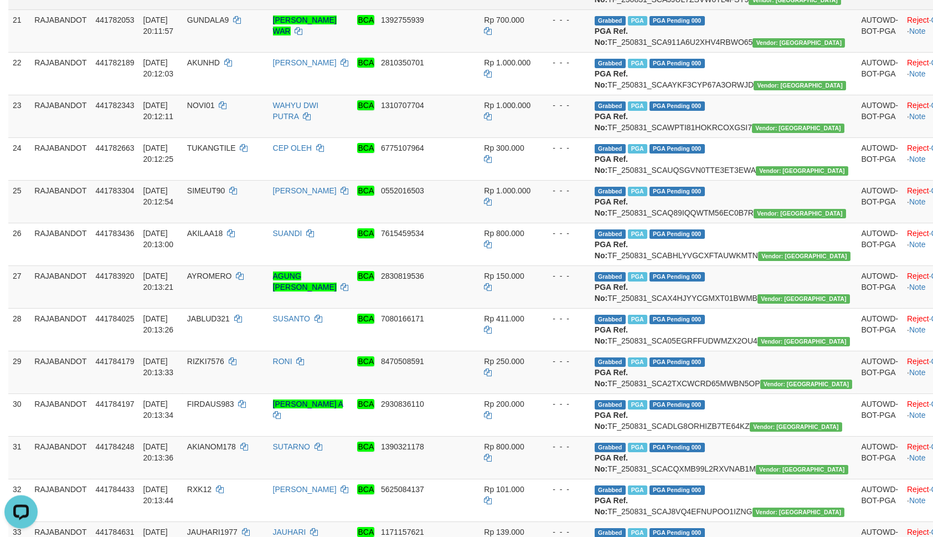
click at [689, 51] on td "Grabbed PGA PGA Pending 000 {"status":"000","data":{"unique_id":"298-441782053-…" at bounding box center [723, 30] width 267 height 43
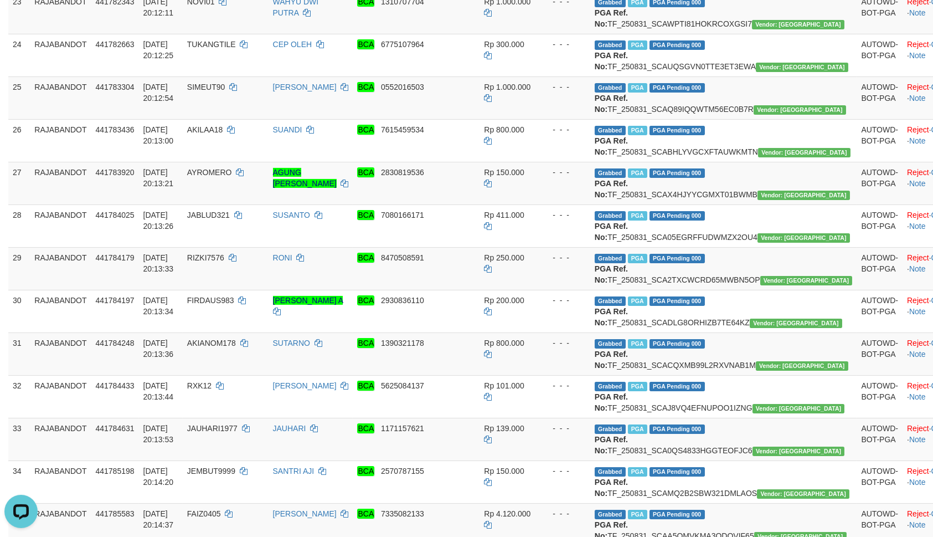
scroll to position [1126, 0]
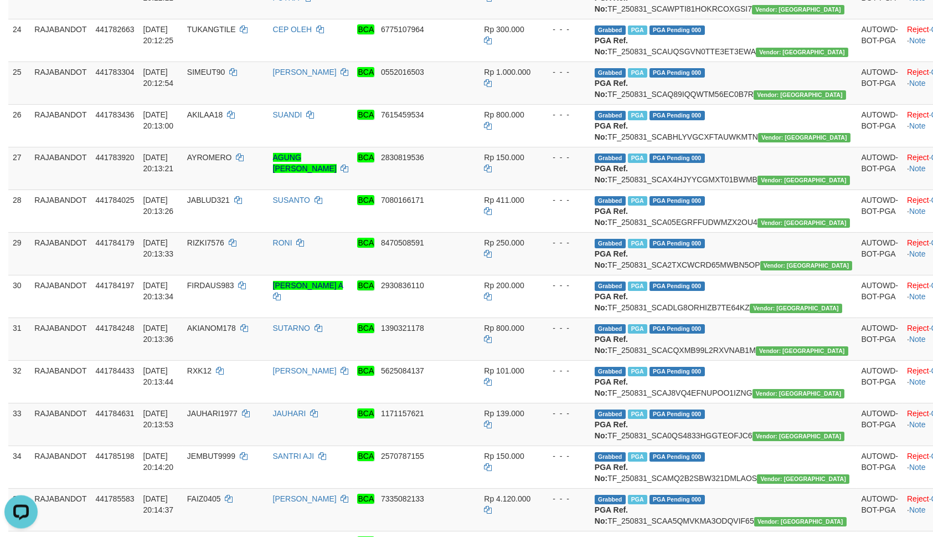
drag, startPoint x: 586, startPoint y: 248, endPoint x: 566, endPoint y: 254, distance: 21.4
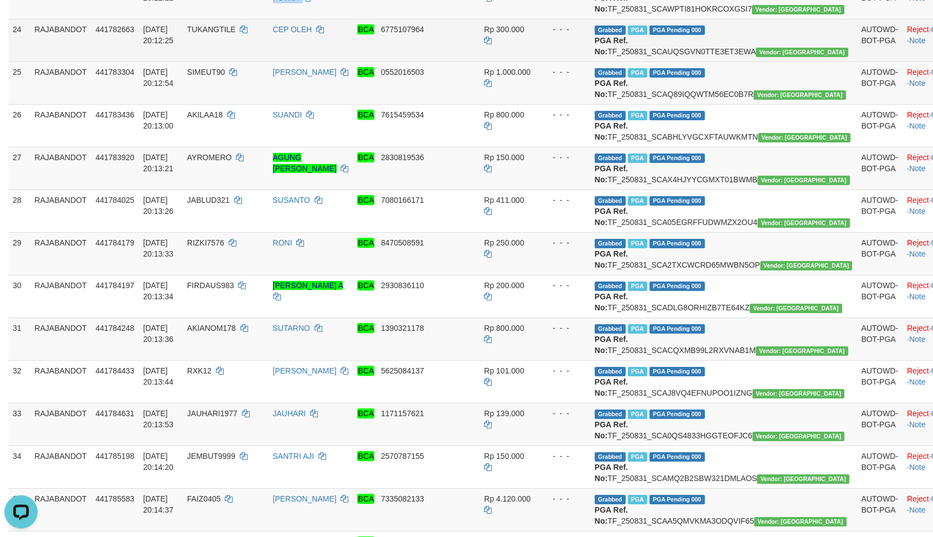
drag, startPoint x: 476, startPoint y: 296, endPoint x: 409, endPoint y: 321, distance: 71.2
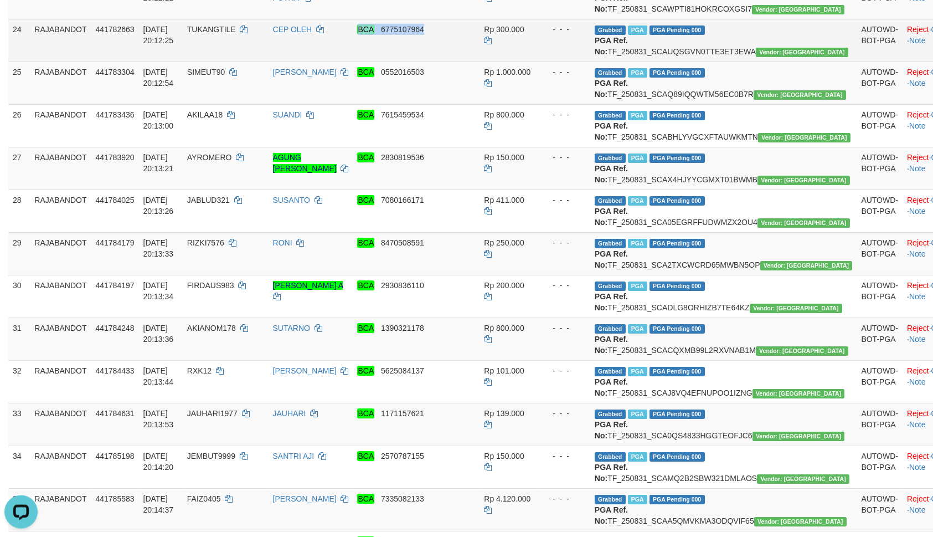
click at [558, 61] on tr "24 RAJABANDOT 441782663 31/08/2025 20:12:25 TUKANGTILE CEP OLEH BCA 6775107964 …" at bounding box center [498, 39] width 980 height 43
click at [247, 61] on td "TUKANGTILE" at bounding box center [226, 39] width 86 height 43
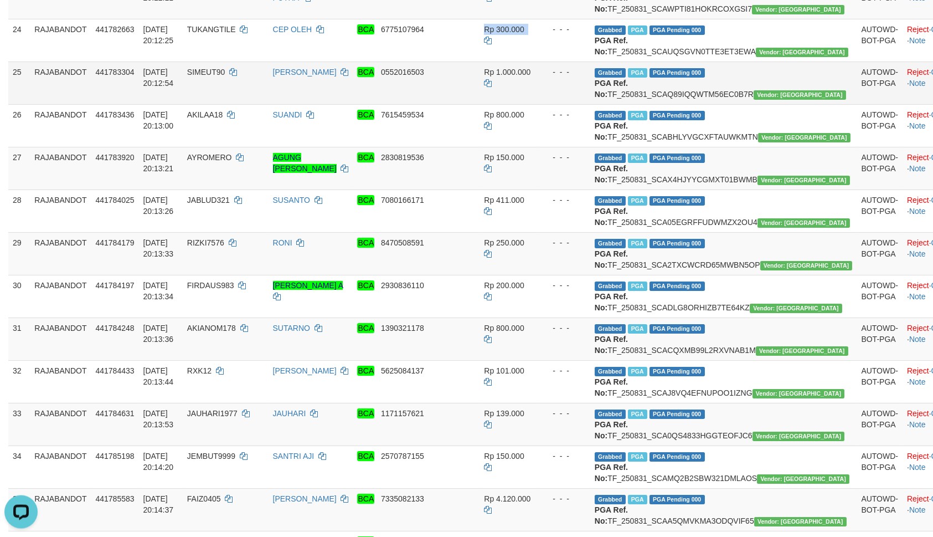
drag, startPoint x: 610, startPoint y: 349, endPoint x: 566, endPoint y: 372, distance: 48.8
click at [253, 104] on td "SIMEUT90" at bounding box center [226, 82] width 86 height 43
drag, startPoint x: 253, startPoint y: 370, endPoint x: 928, endPoint y: 380, distance: 675.1
click at [254, 104] on td "SIMEUT90" at bounding box center [226, 82] width 86 height 43
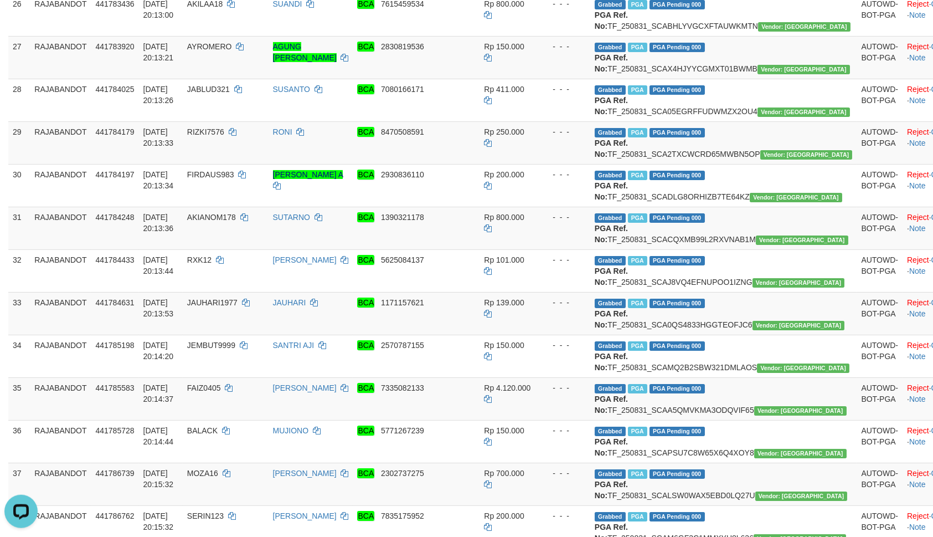
scroll to position [1244, 0]
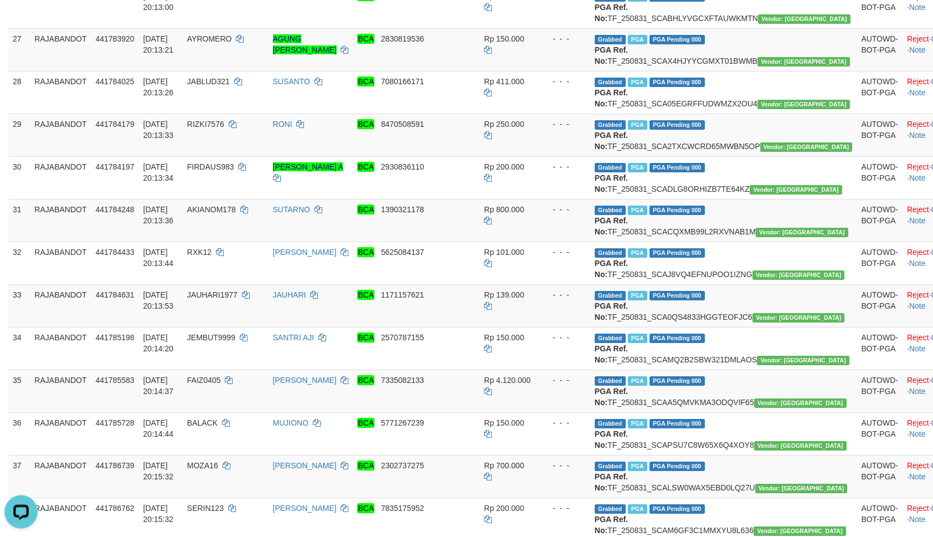
drag, startPoint x: 640, startPoint y: 270, endPoint x: 633, endPoint y: 283, distance: 15.1
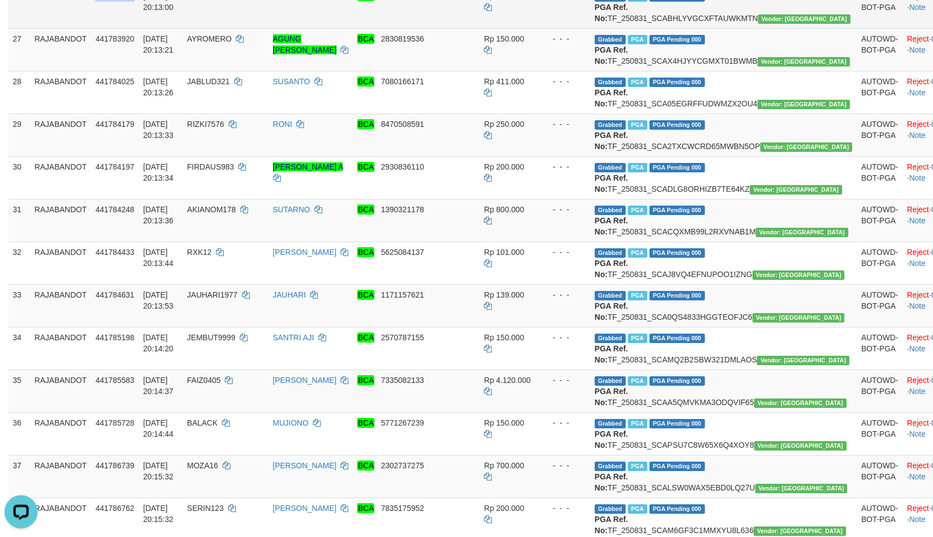
click at [183, 28] on td "[DATE] 20:13:00" at bounding box center [161, 6] width 44 height 43
click at [239, 28] on td "AKILAA18" at bounding box center [226, 6] width 86 height 43
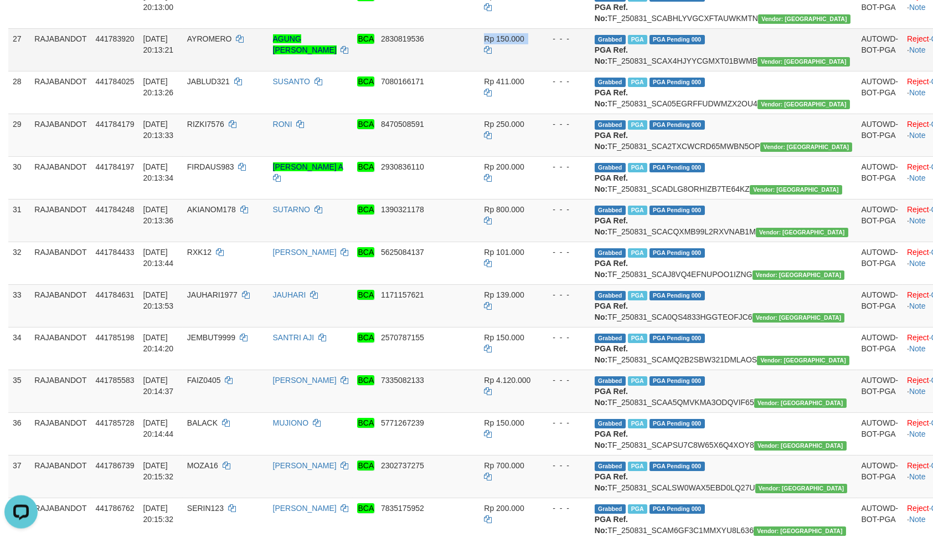
drag, startPoint x: 573, startPoint y: 349, endPoint x: 566, endPoint y: 352, distance: 7.2
click at [569, 44] on div "- - -" at bounding box center [565, 38] width 42 height 11
click at [244, 70] on td "AYROMERO" at bounding box center [226, 49] width 86 height 43
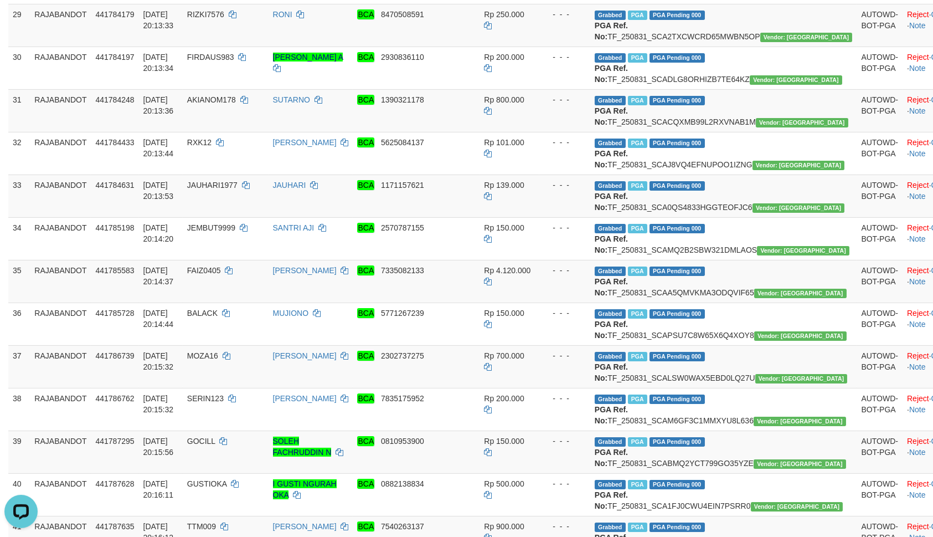
scroll to position [1363, 0]
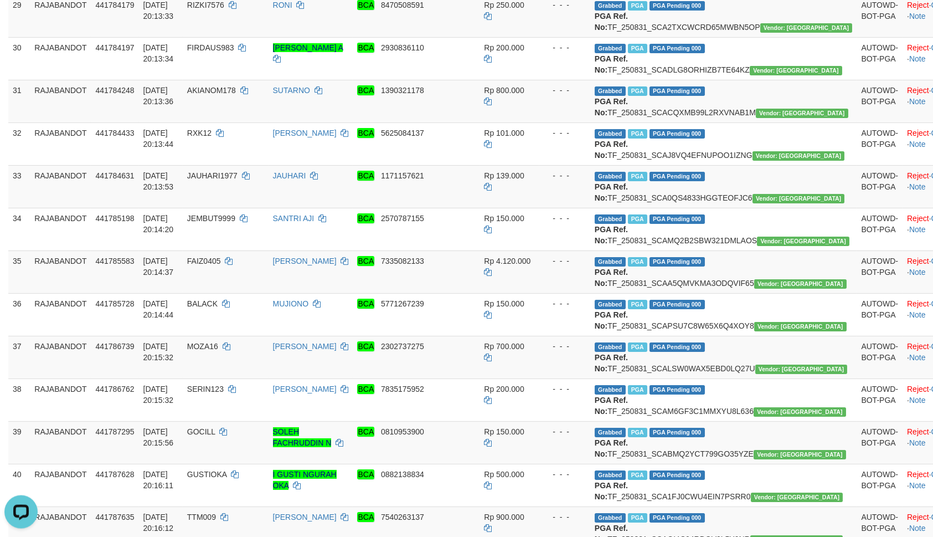
click at [574, 37] on td "- - -" at bounding box center [564, 15] width 51 height 43
click at [238, 37] on td "RIZKI7576" at bounding box center [226, 15] width 86 height 43
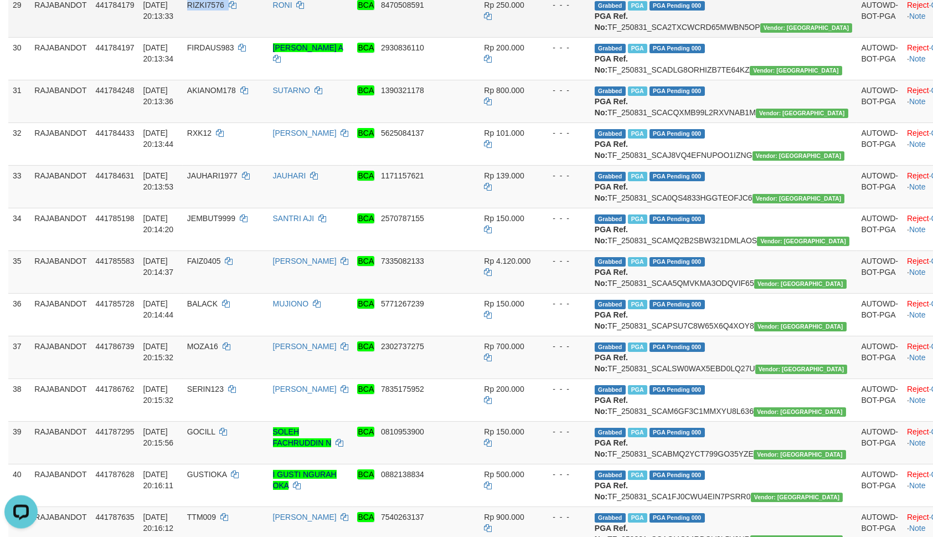
click at [238, 37] on td "RIZKI7576" at bounding box center [226, 15] width 86 height 43
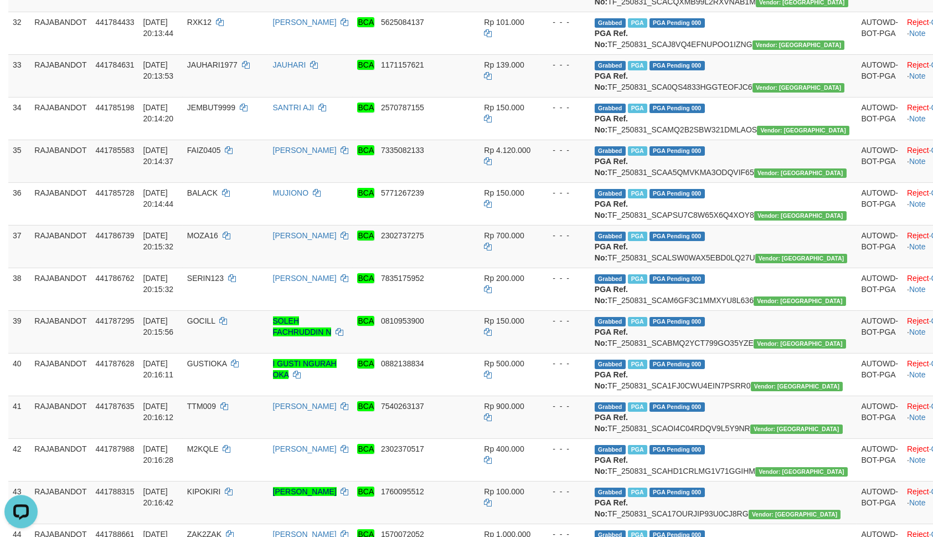
scroll to position [1482, 0]
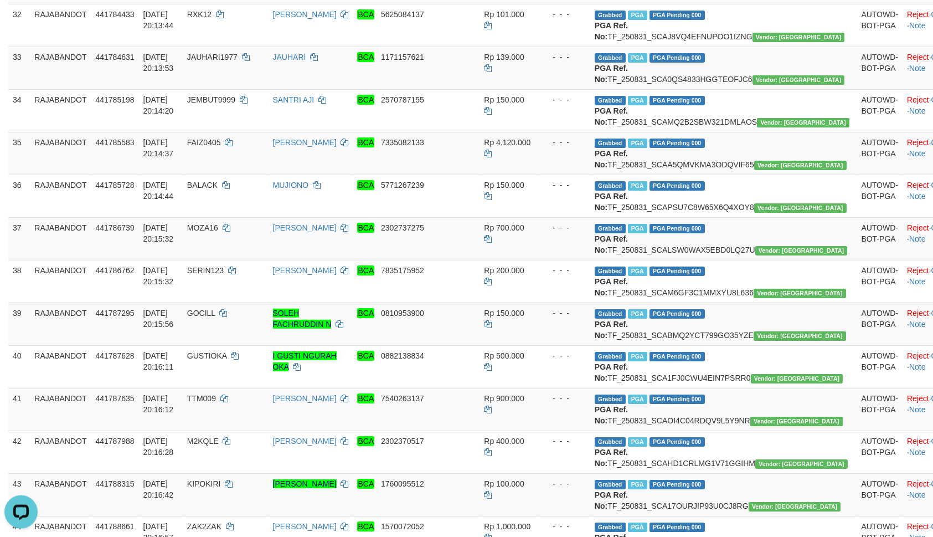
drag, startPoint x: 542, startPoint y: 348, endPoint x: 533, endPoint y: 357, distance: 12.1
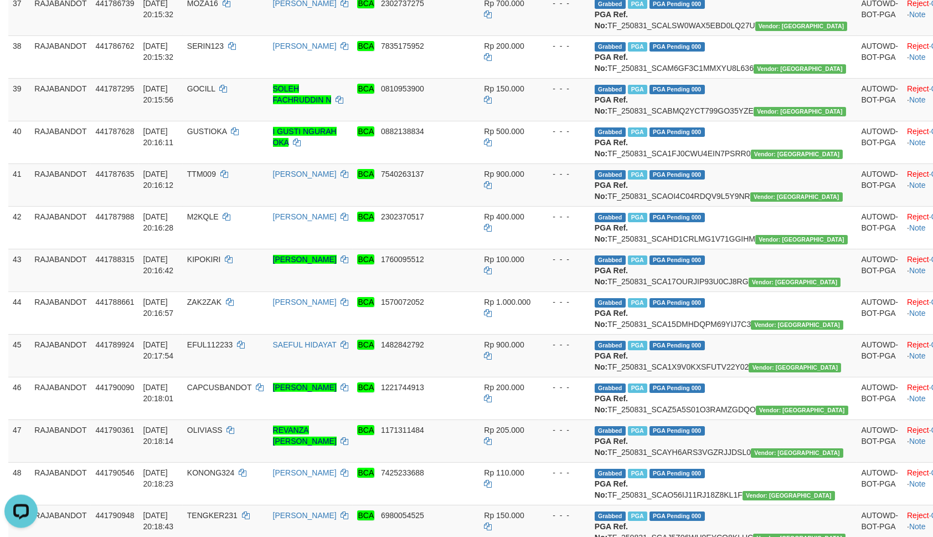
scroll to position [1719, 0]
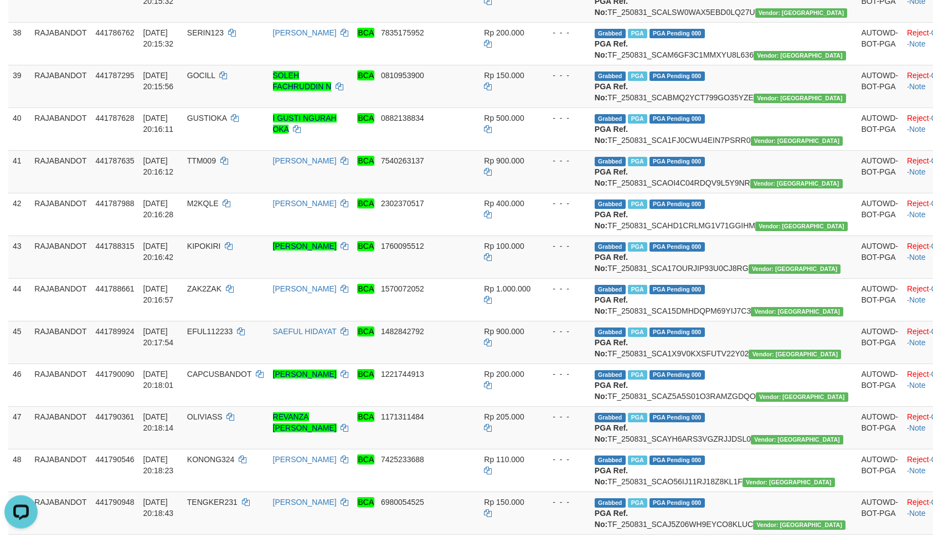
drag, startPoint x: 245, startPoint y: 215, endPoint x: 902, endPoint y: 315, distance: 664.7
drag, startPoint x: 550, startPoint y: 321, endPoint x: 561, endPoint y: 322, distance: 11.6
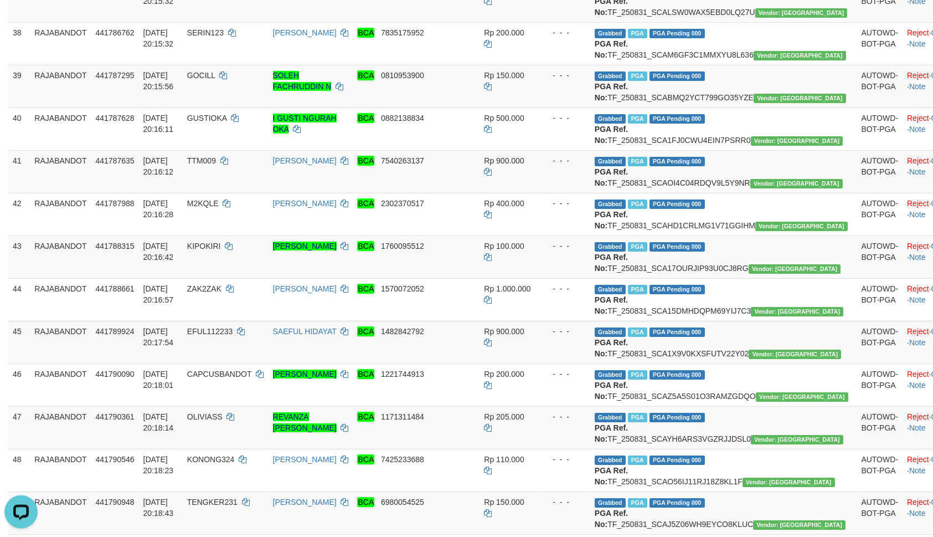
drag, startPoint x: 239, startPoint y: 378, endPoint x: 917, endPoint y: 384, distance: 677.8
click at [215, 22] on td "MOZA16" at bounding box center [226, 0] width 86 height 43
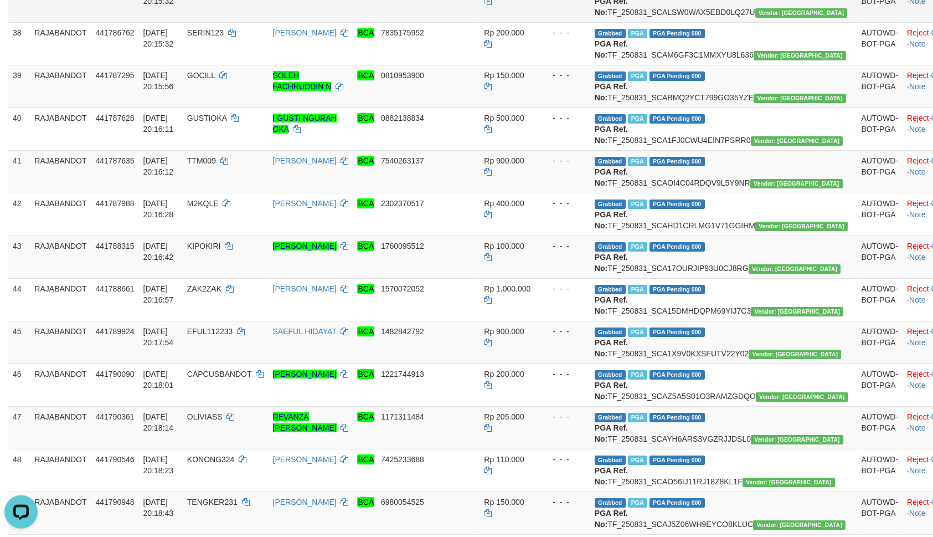
click at [214, 22] on td "MOZA16" at bounding box center [226, 0] width 86 height 43
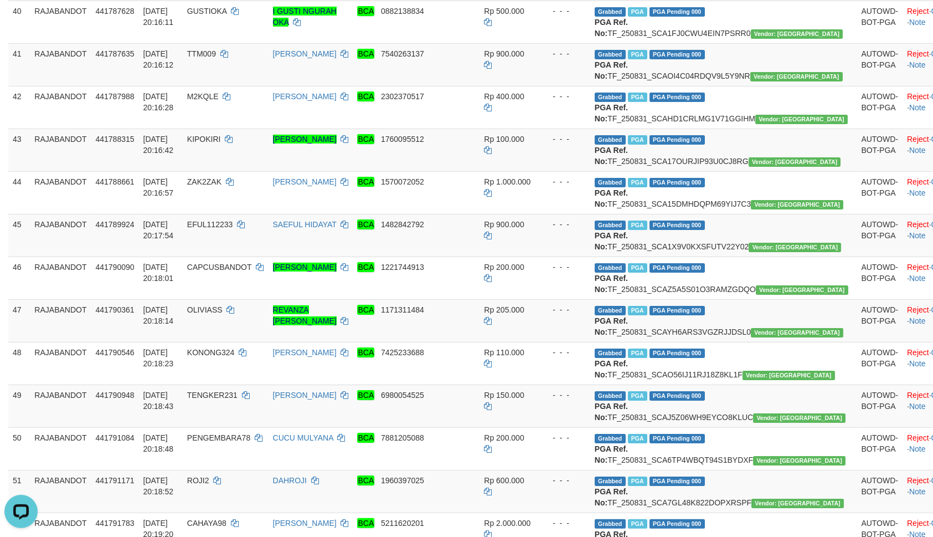
scroll to position [1838, 0]
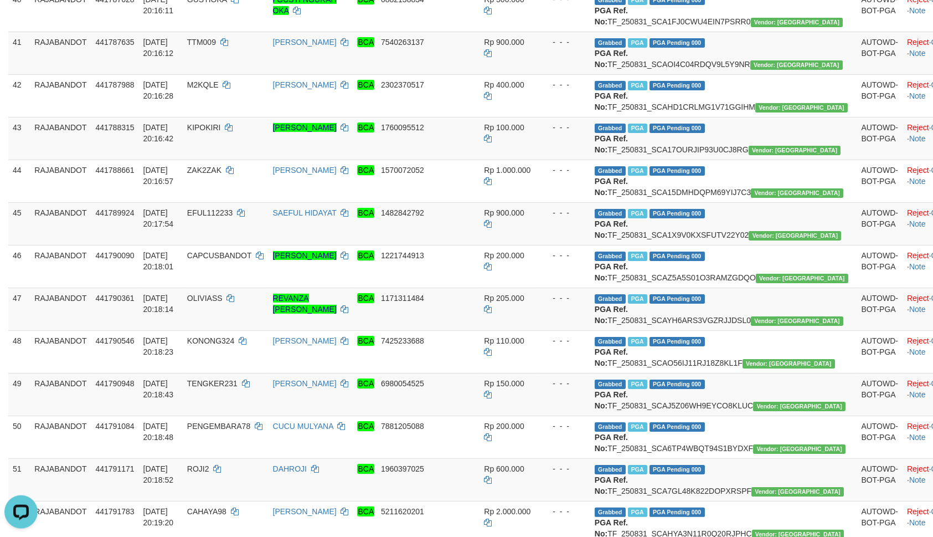
drag, startPoint x: 616, startPoint y: 377, endPoint x: 607, endPoint y: 379, distance: 9.3
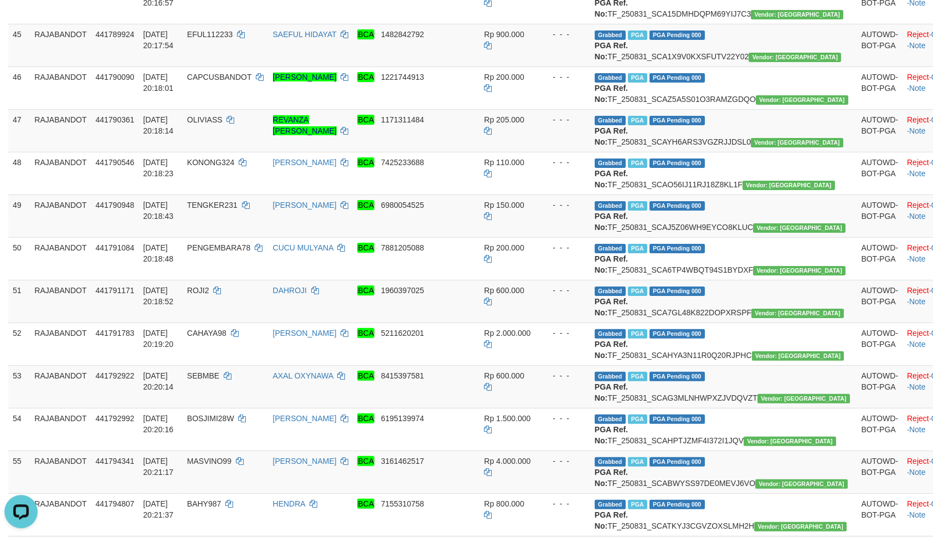
scroll to position [2075, 0]
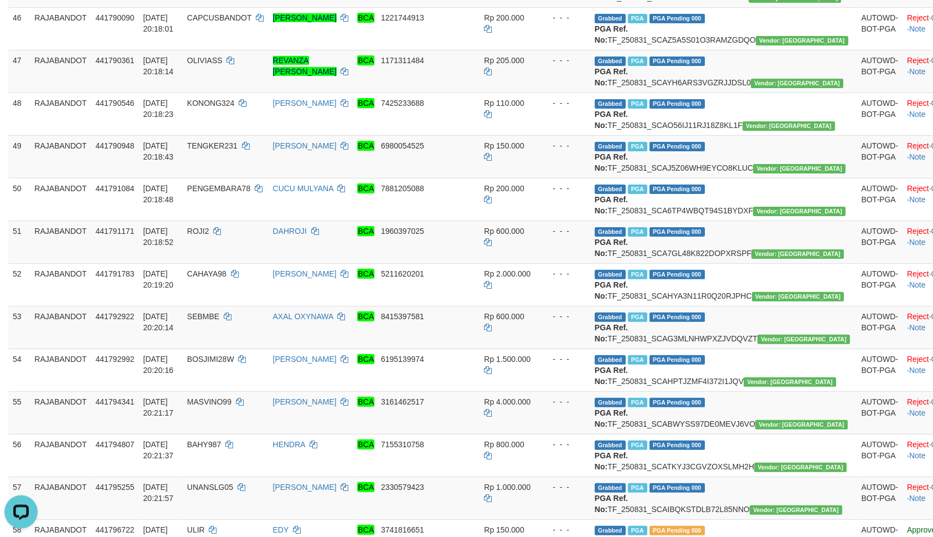
drag, startPoint x: 219, startPoint y: 284, endPoint x: 926, endPoint y: 370, distance: 712.4
drag, startPoint x: 494, startPoint y: 383, endPoint x: 467, endPoint y: 388, distance: 28.0
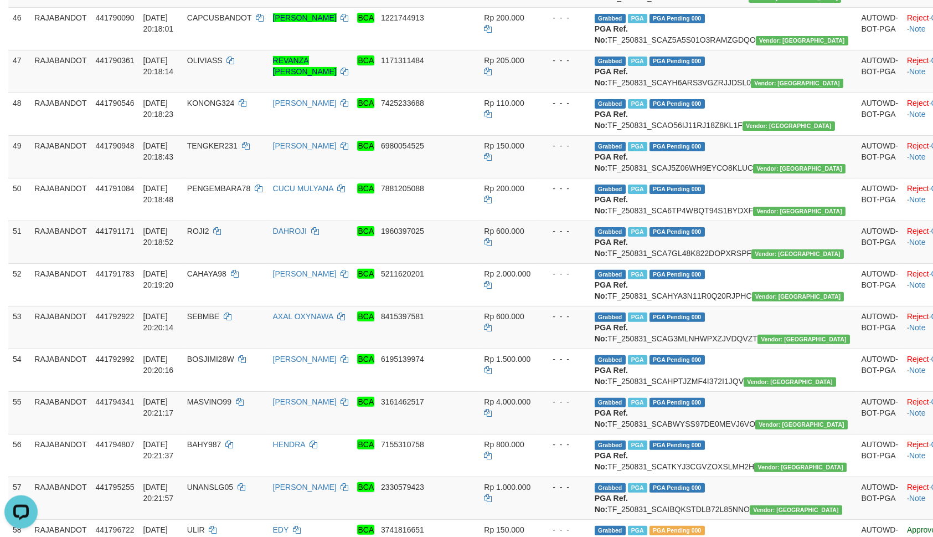
drag, startPoint x: 627, startPoint y: 408, endPoint x: 554, endPoint y: 425, distance: 74.5
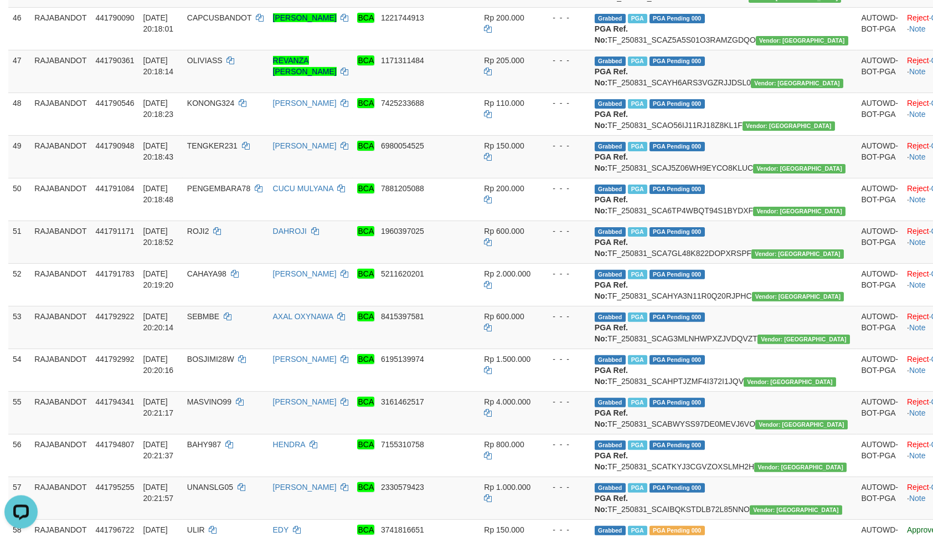
drag, startPoint x: 539, startPoint y: 411, endPoint x: 521, endPoint y: 418, distance: 20.0
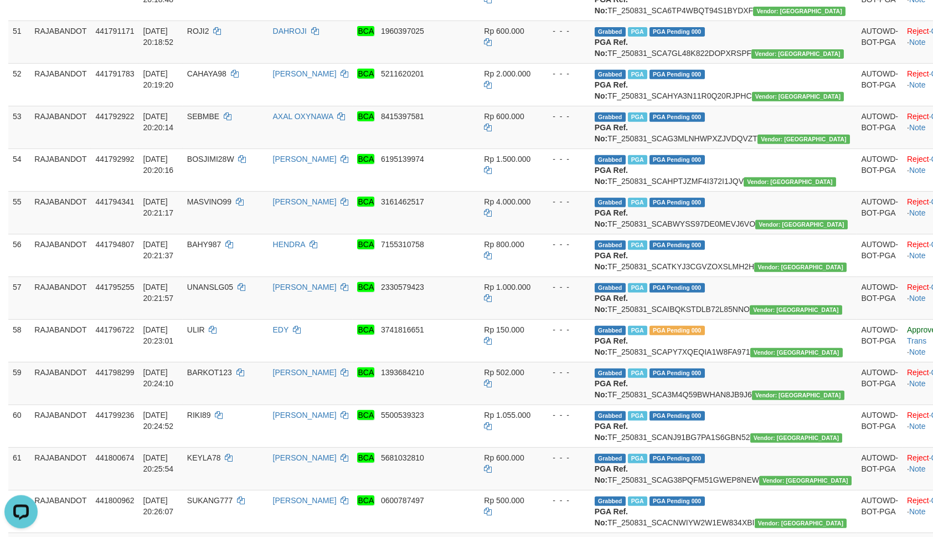
scroll to position [2313, 0]
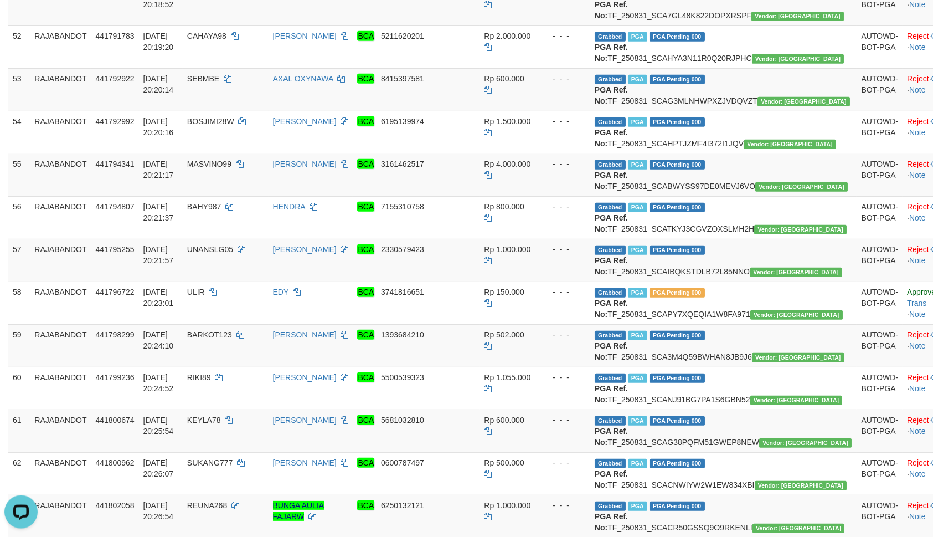
drag, startPoint x: 633, startPoint y: 333, endPoint x: 630, endPoint y: 341, distance: 7.7
drag, startPoint x: 591, startPoint y: 390, endPoint x: 569, endPoint y: 393, distance: 22.8
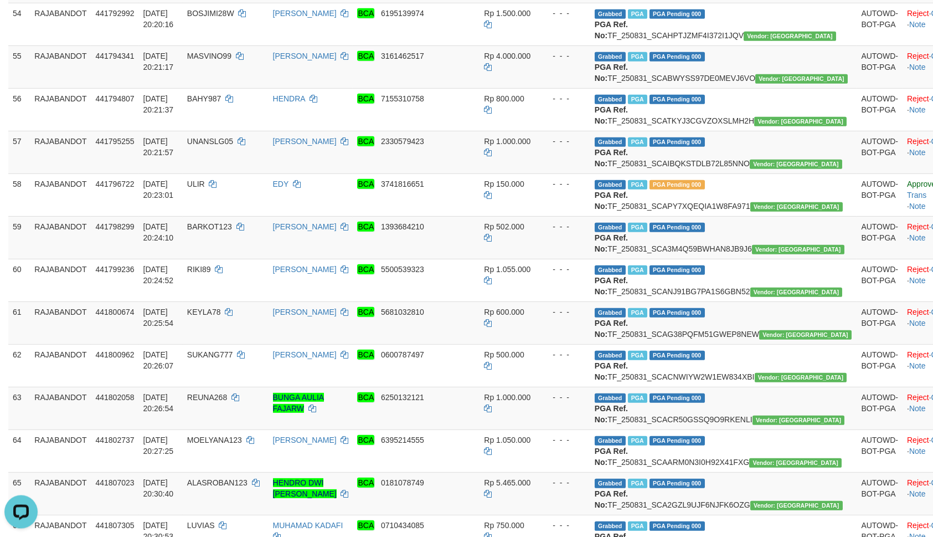
scroll to position [2431, 0]
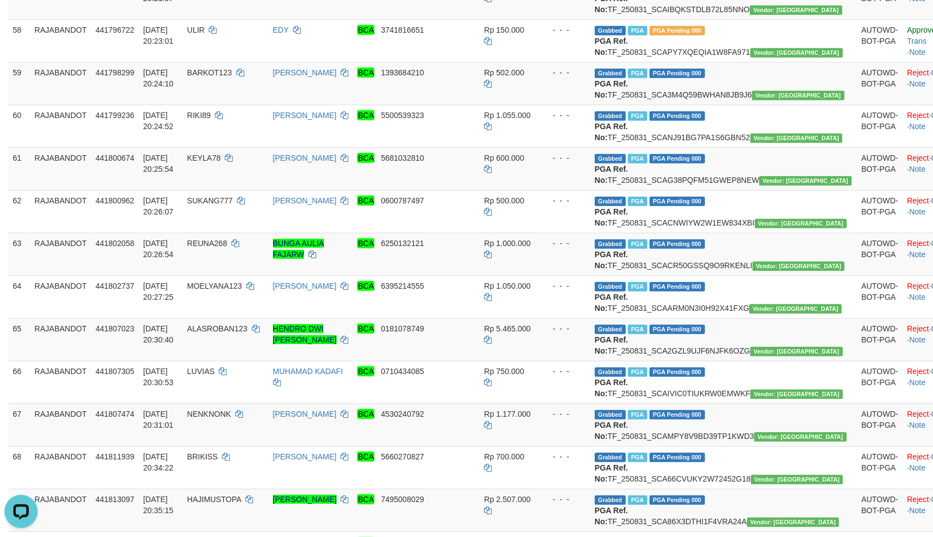
scroll to position [2665, 0]
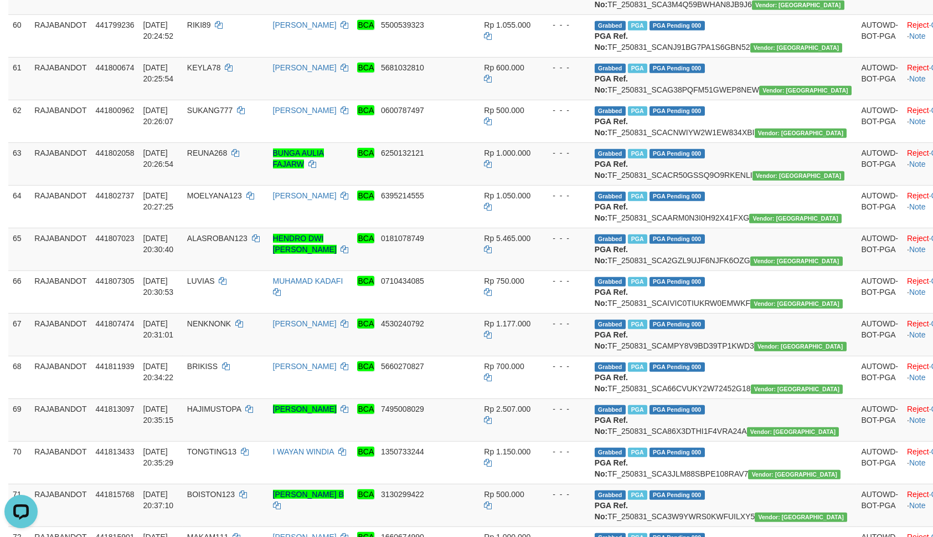
drag, startPoint x: 566, startPoint y: 381, endPoint x: 541, endPoint y: 380, distance: 24.9
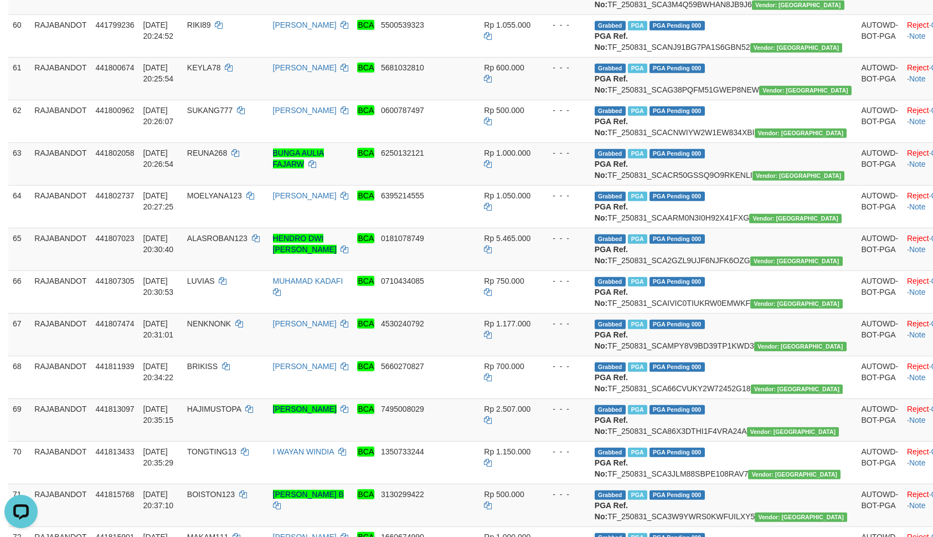
drag, startPoint x: 260, startPoint y: 169, endPoint x: 742, endPoint y: 269, distance: 492.0
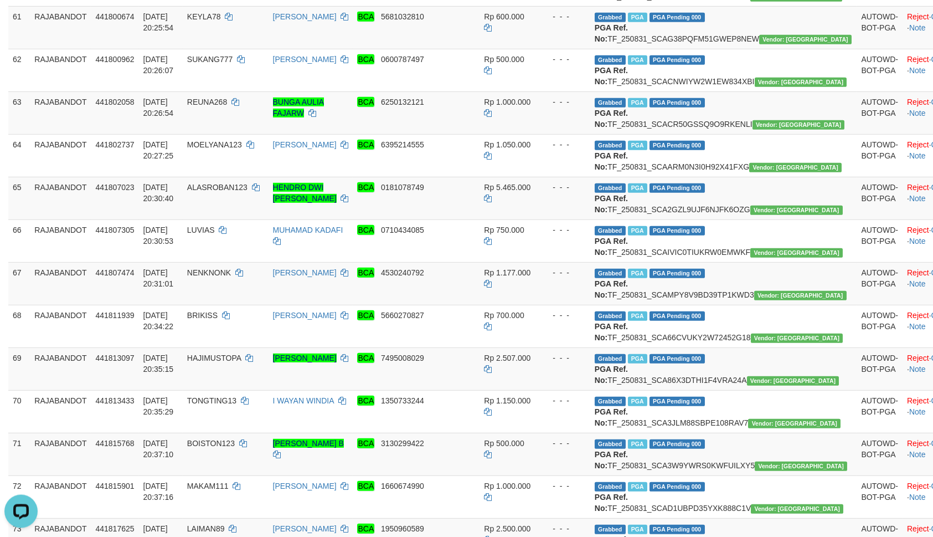
scroll to position [2784, 0]
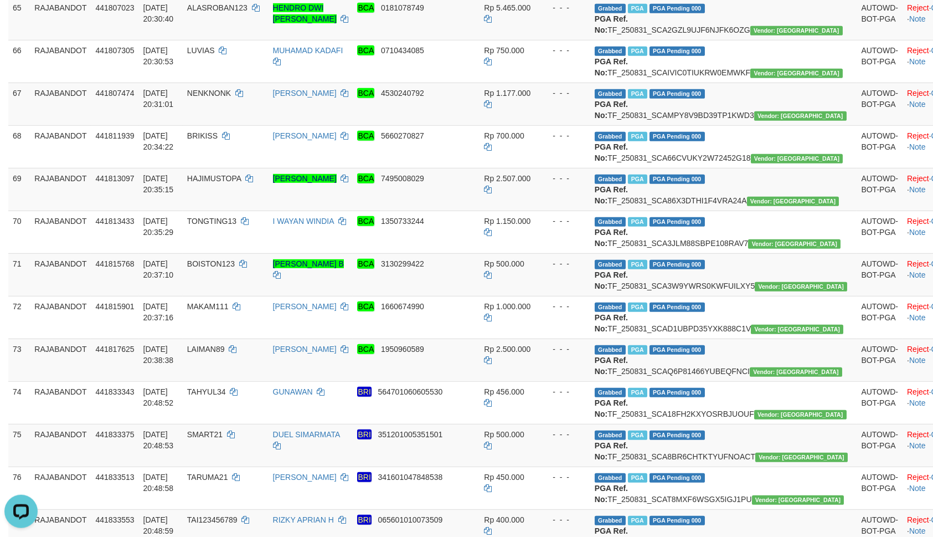
scroll to position [2902, 0]
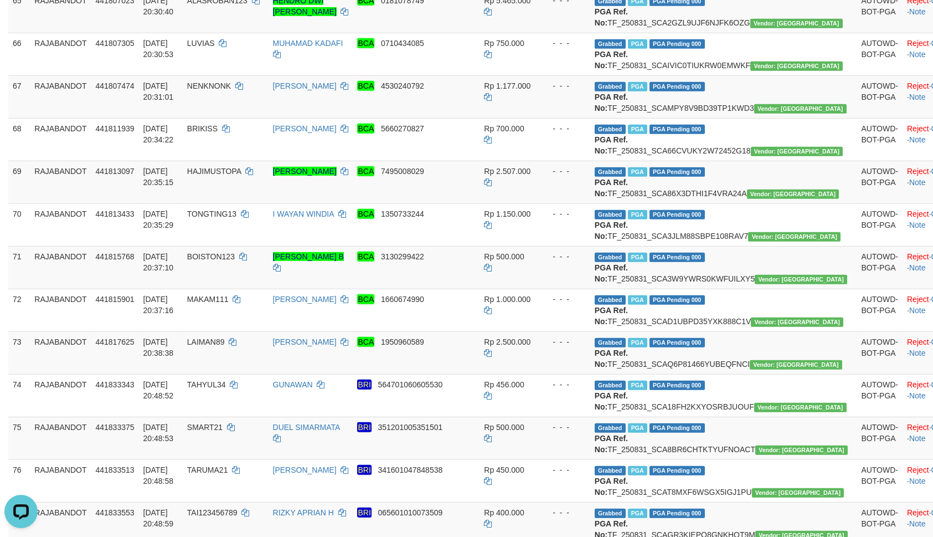
drag, startPoint x: 600, startPoint y: 301, endPoint x: 604, endPoint y: 306, distance: 6.3
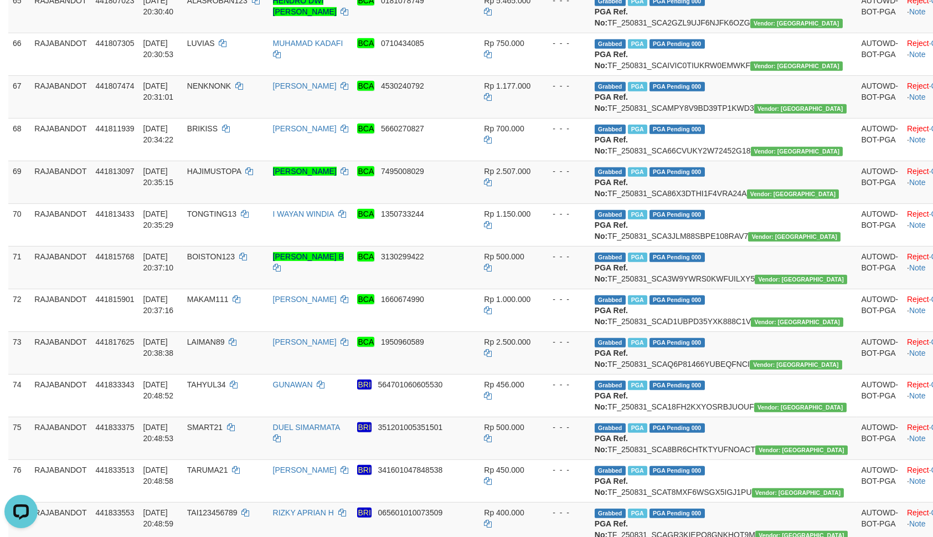
drag, startPoint x: 575, startPoint y: 381, endPoint x: 553, endPoint y: 390, distance: 24.4
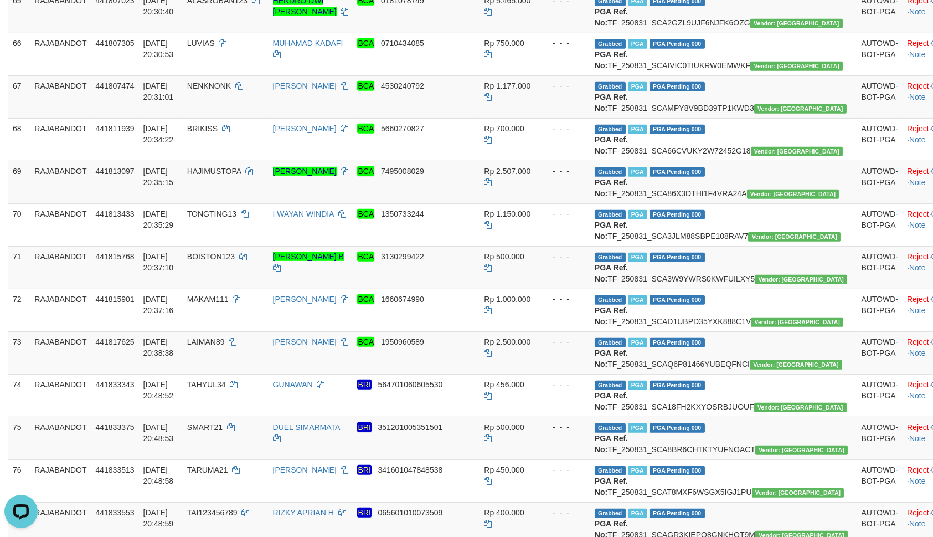
drag, startPoint x: 611, startPoint y: 410, endPoint x: 572, endPoint y: 418, distance: 40.1
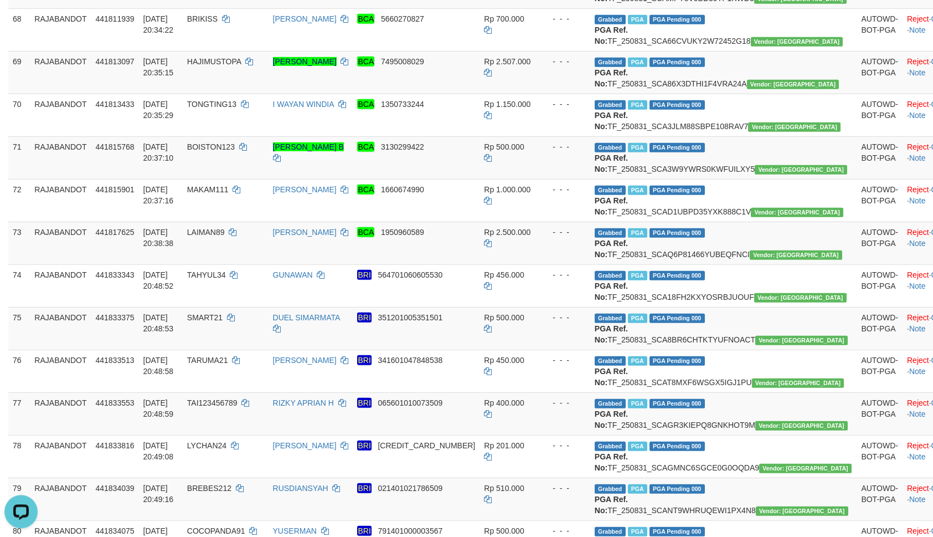
scroll to position [3021, 0]
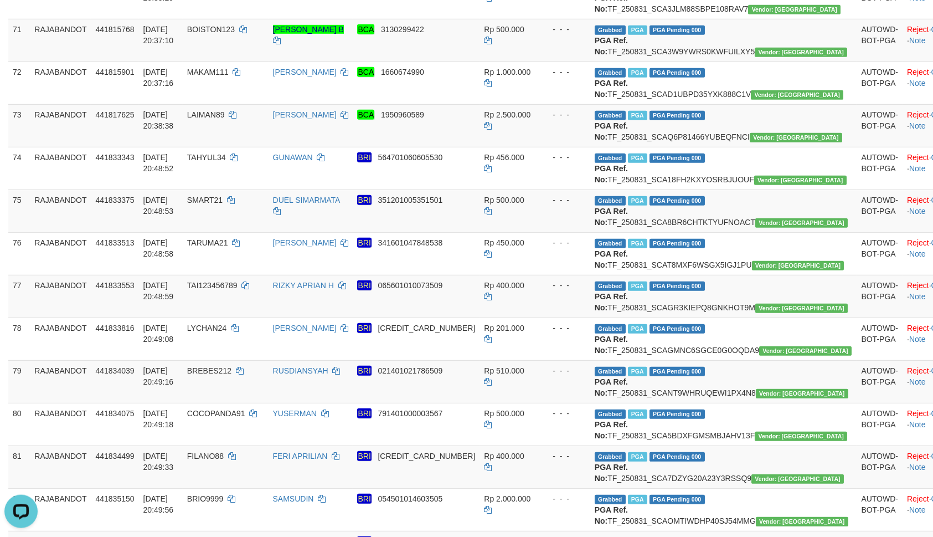
scroll to position [3140, 0]
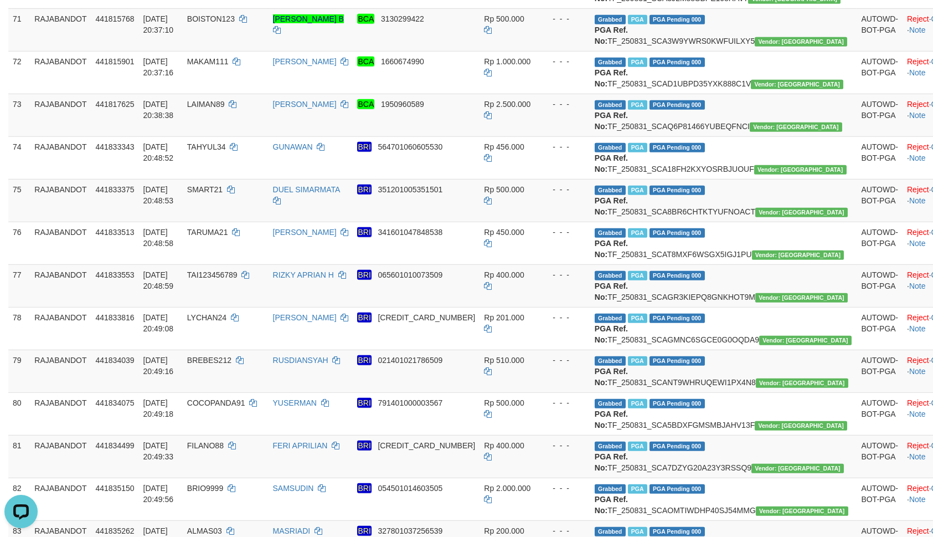
drag, startPoint x: 529, startPoint y: 343, endPoint x: 494, endPoint y: 340, distance: 35.0
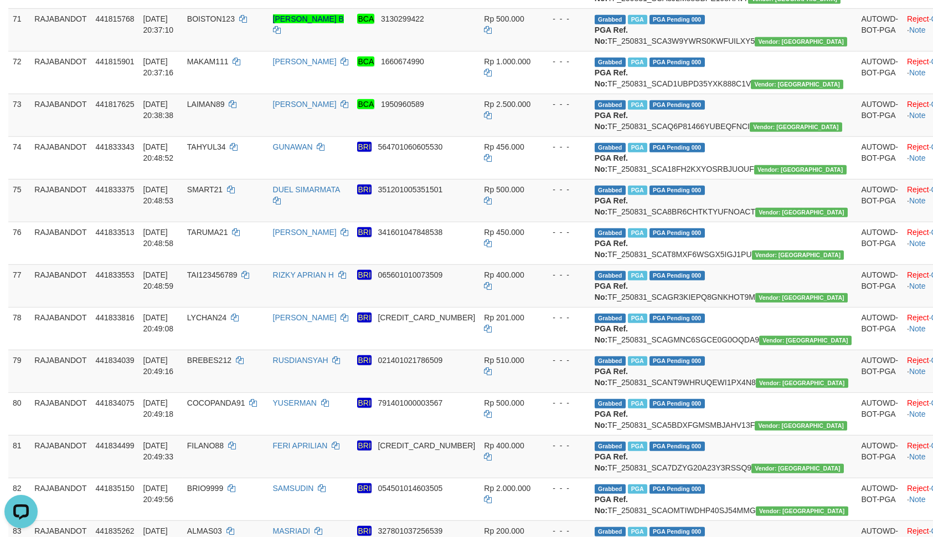
drag, startPoint x: 542, startPoint y: 401, endPoint x: 513, endPoint y: 403, distance: 28.8
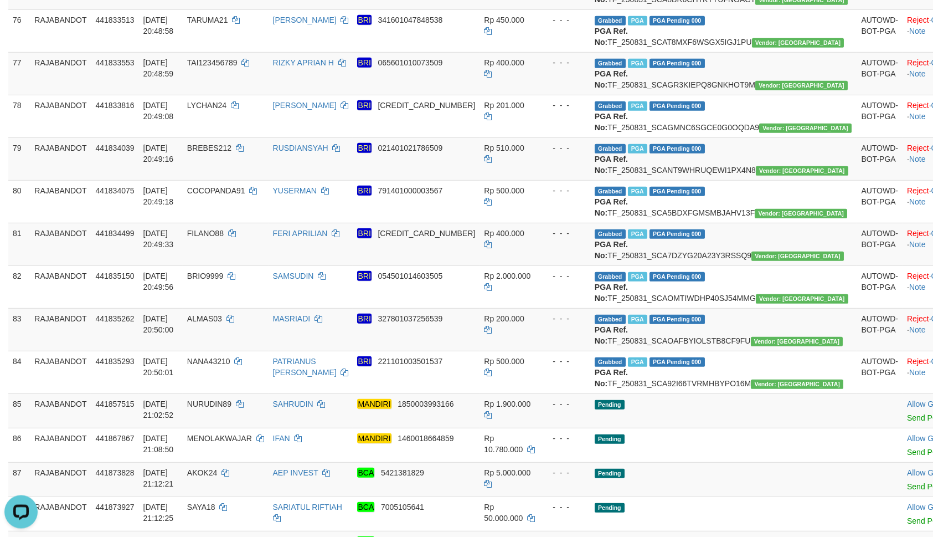
scroll to position [3377, 0]
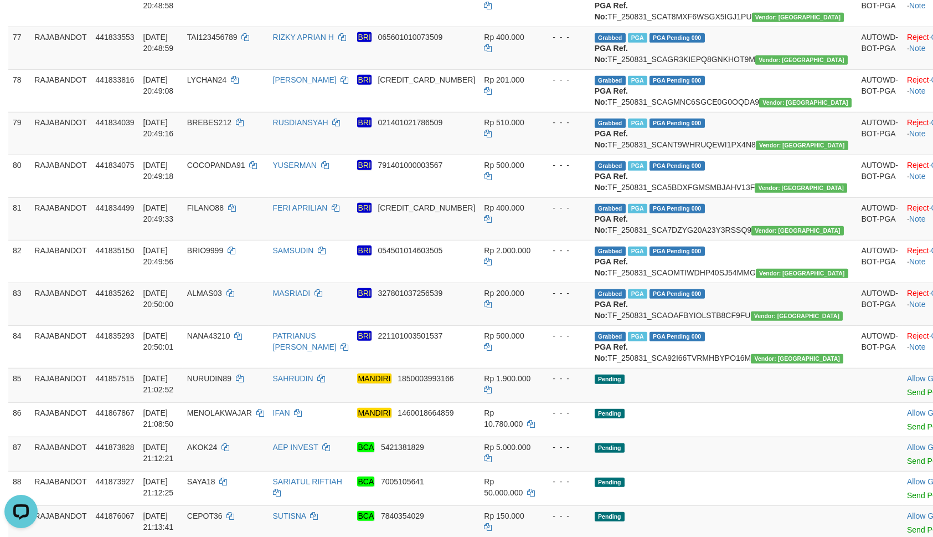
drag, startPoint x: 244, startPoint y: 223, endPoint x: 329, endPoint y: 257, distance: 92.4
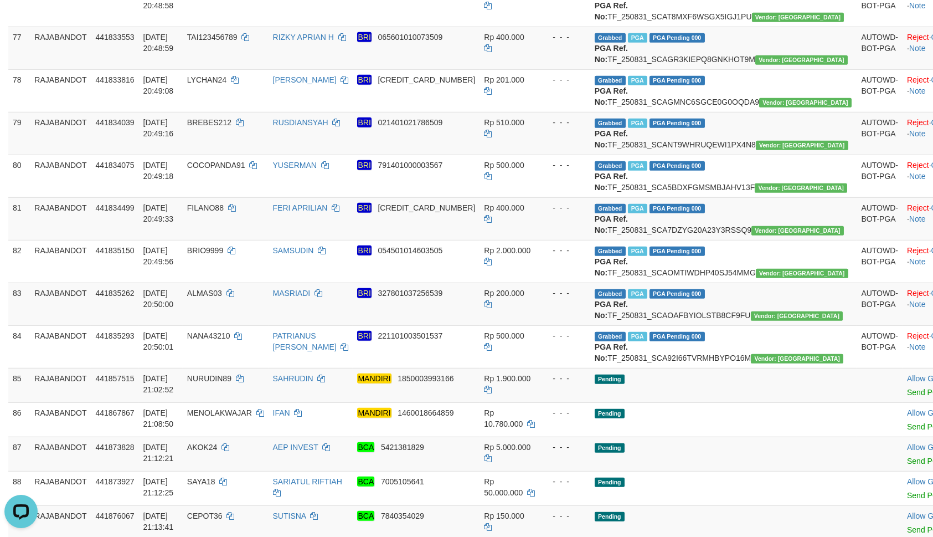
drag, startPoint x: 645, startPoint y: 390, endPoint x: 616, endPoint y: 397, distance: 29.7
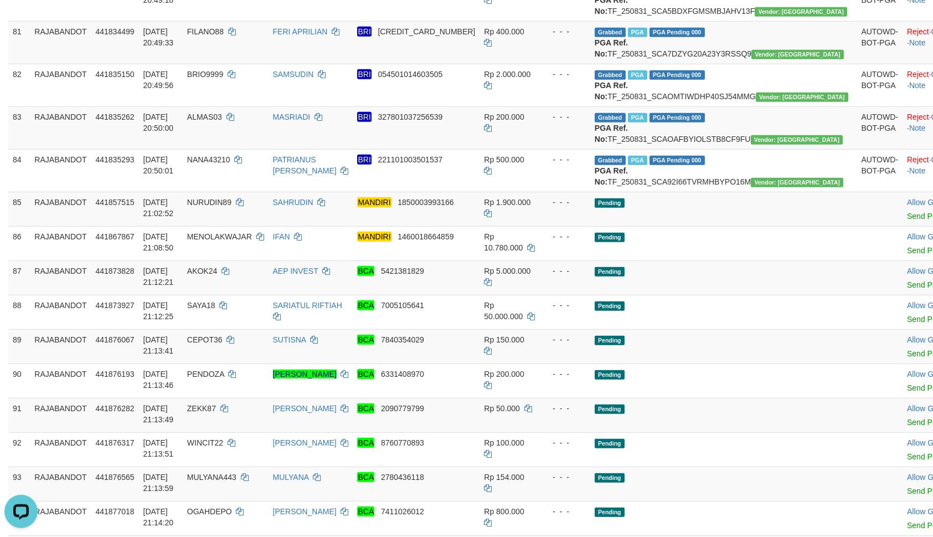
scroll to position [3614, 0]
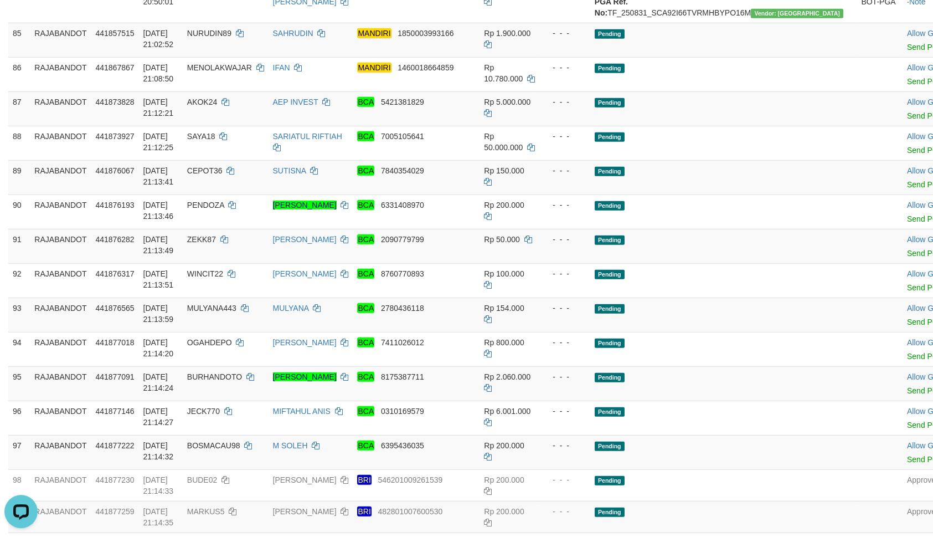
scroll to position [3733, 0]
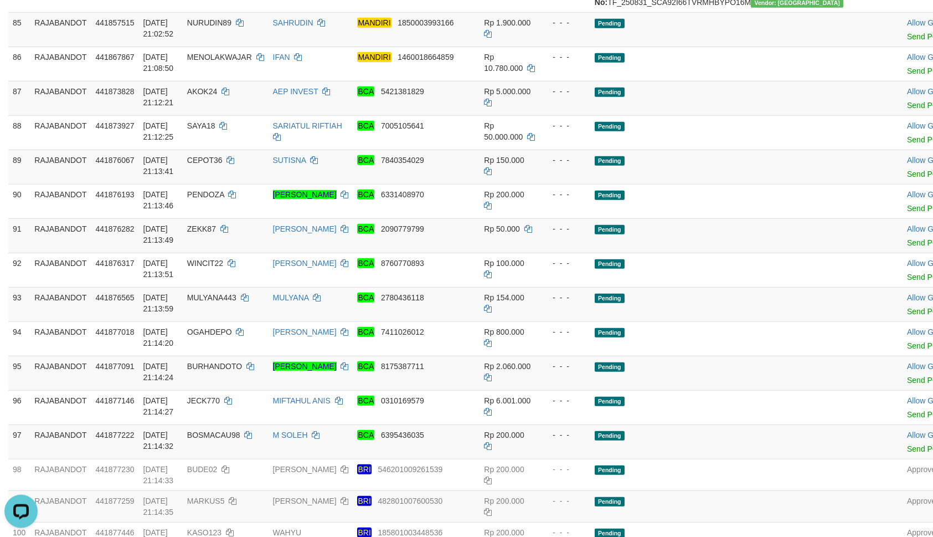
drag, startPoint x: 568, startPoint y: 401, endPoint x: 577, endPoint y: 400, distance: 8.9
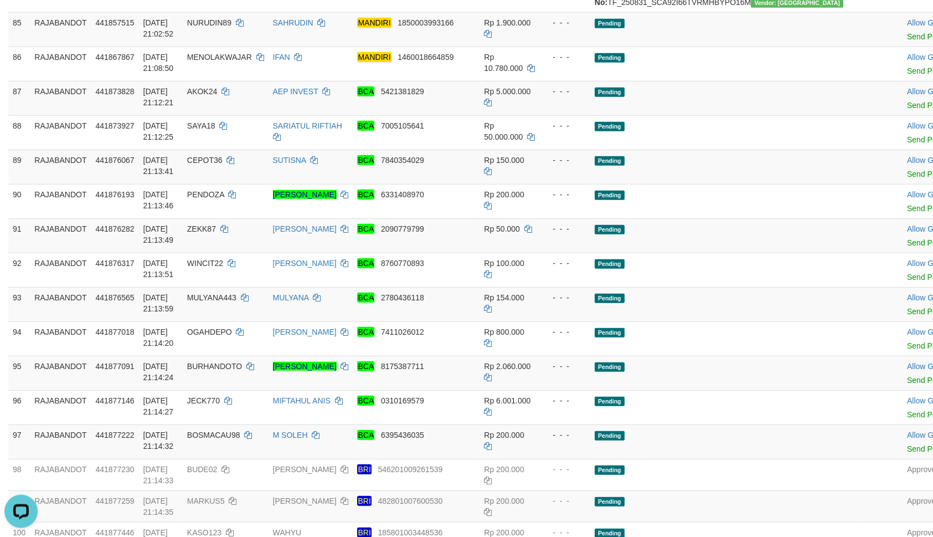
scroll to position [3851, 0]
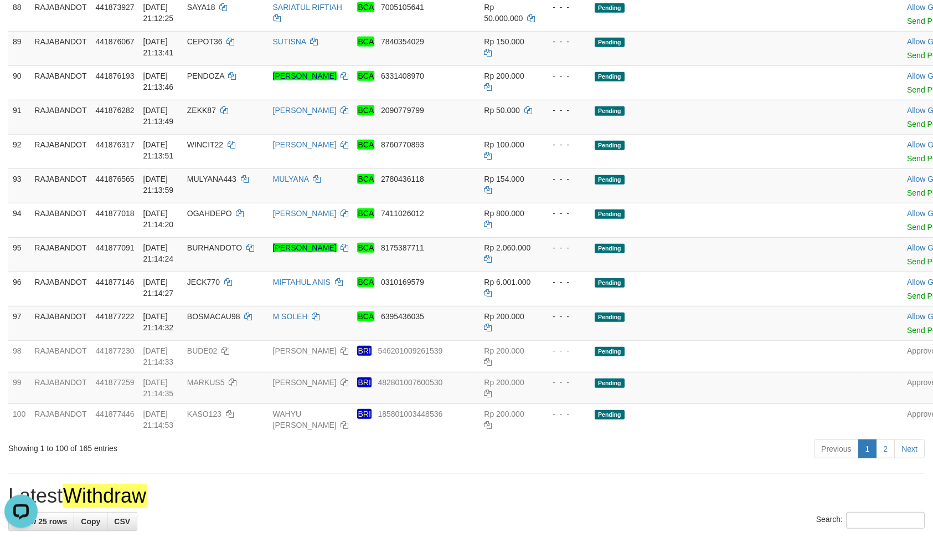
drag, startPoint x: 557, startPoint y: 383, endPoint x: 537, endPoint y: 385, distance: 19.6
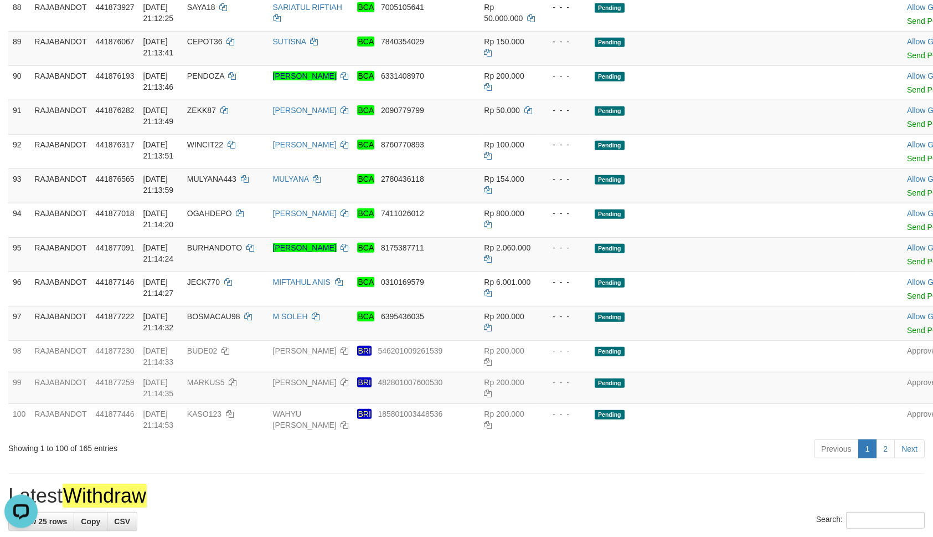
drag, startPoint x: 594, startPoint y: 374, endPoint x: 558, endPoint y: 389, distance: 39.0
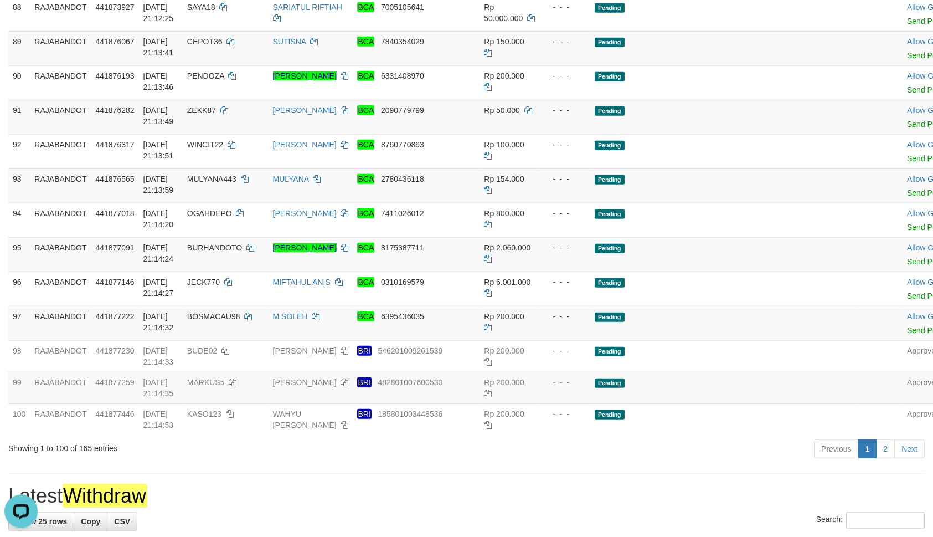
drag, startPoint x: 671, startPoint y: 409, endPoint x: 632, endPoint y: 420, distance: 40.2
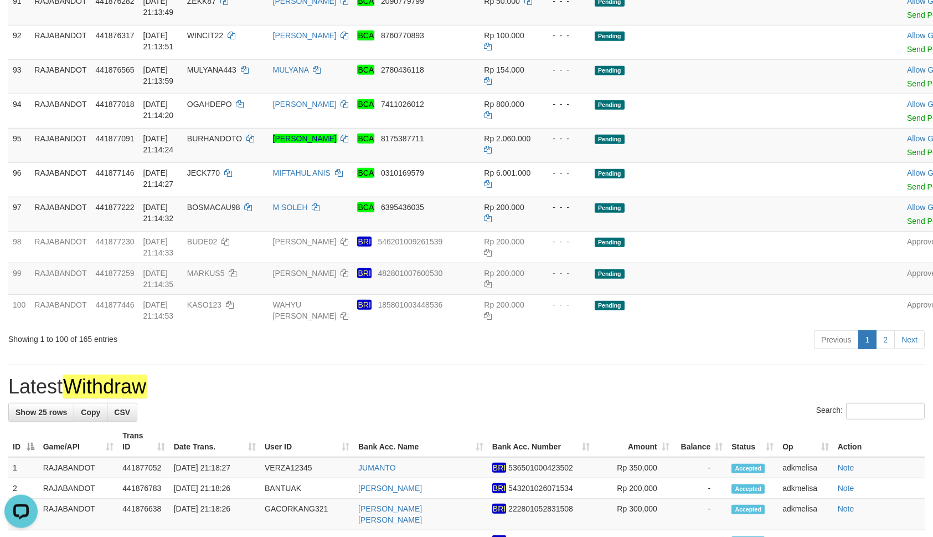
scroll to position [3970, 0]
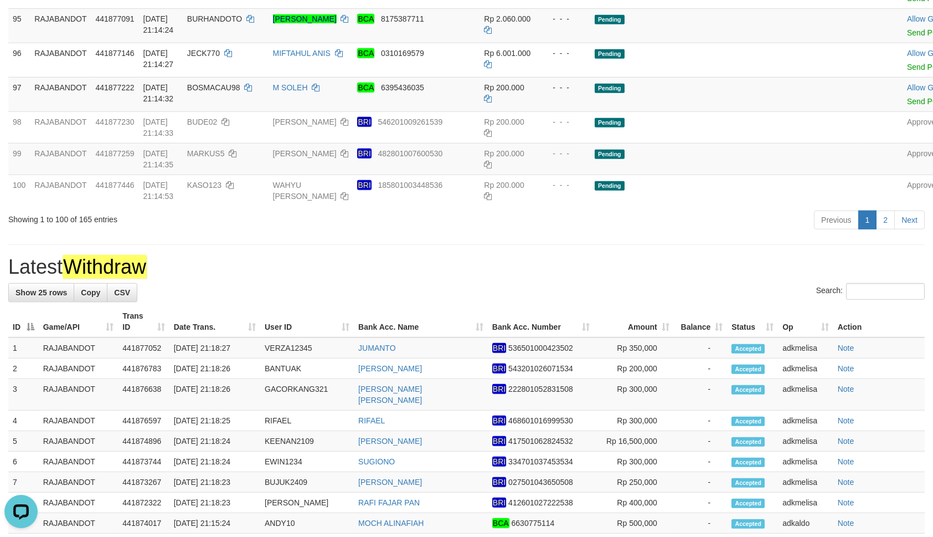
scroll to position [4089, 0]
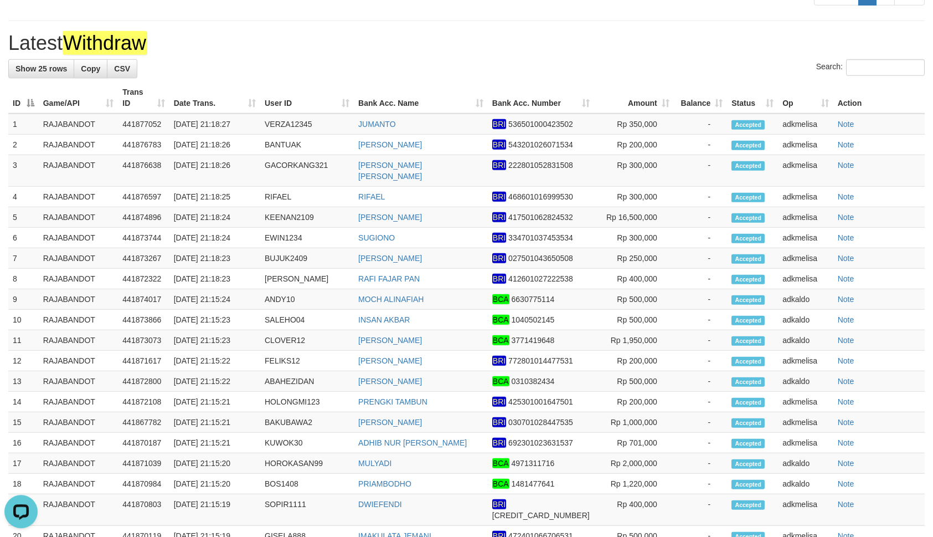
scroll to position [4326, 0]
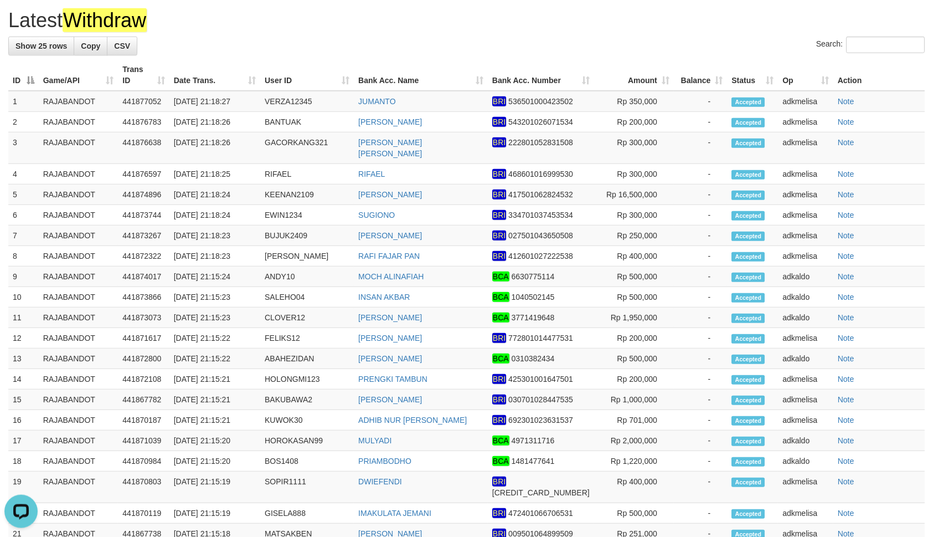
drag, startPoint x: 588, startPoint y: 412, endPoint x: 559, endPoint y: 422, distance: 31.2
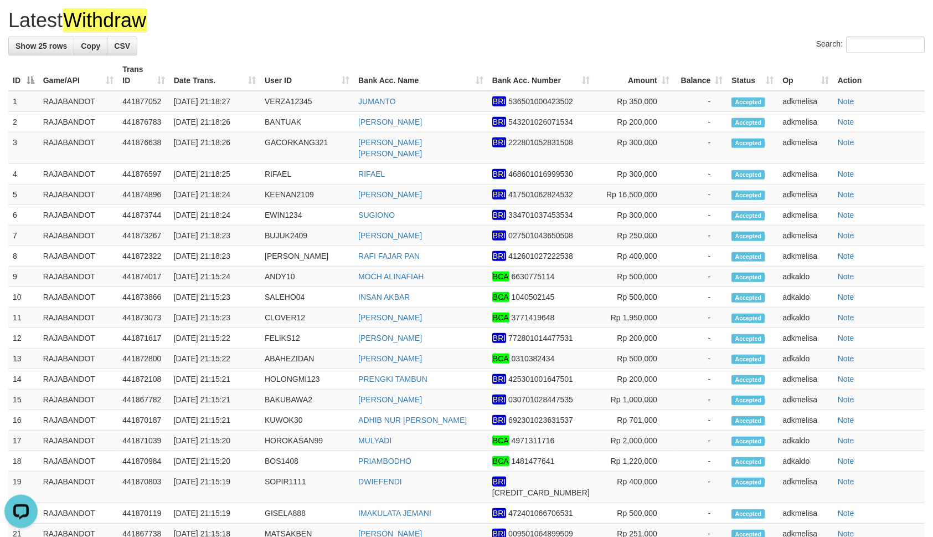
drag, startPoint x: 637, startPoint y: 437, endPoint x: 616, endPoint y: 439, distance: 21.1
drag, startPoint x: 638, startPoint y: 381, endPoint x: 601, endPoint y: 409, distance: 46.6
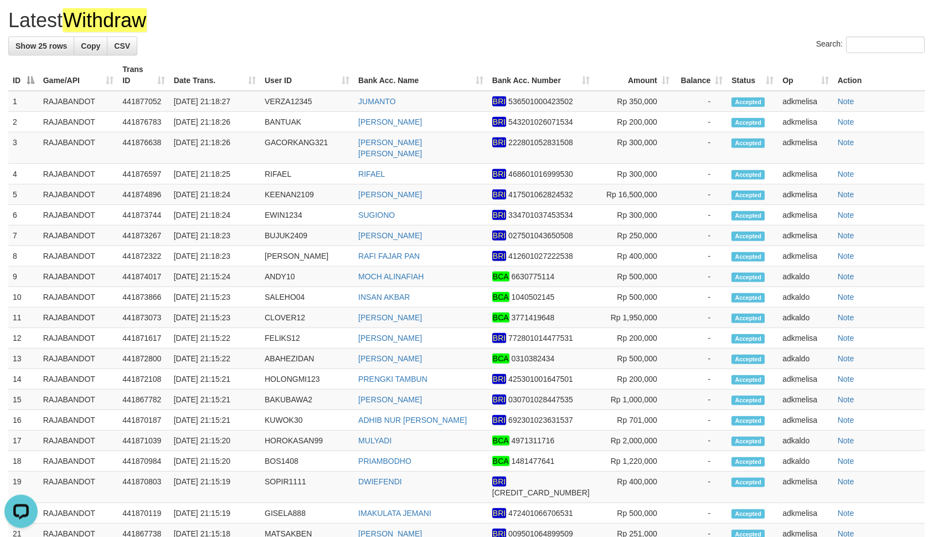
drag, startPoint x: 233, startPoint y: 341, endPoint x: 895, endPoint y: 362, distance: 662.6
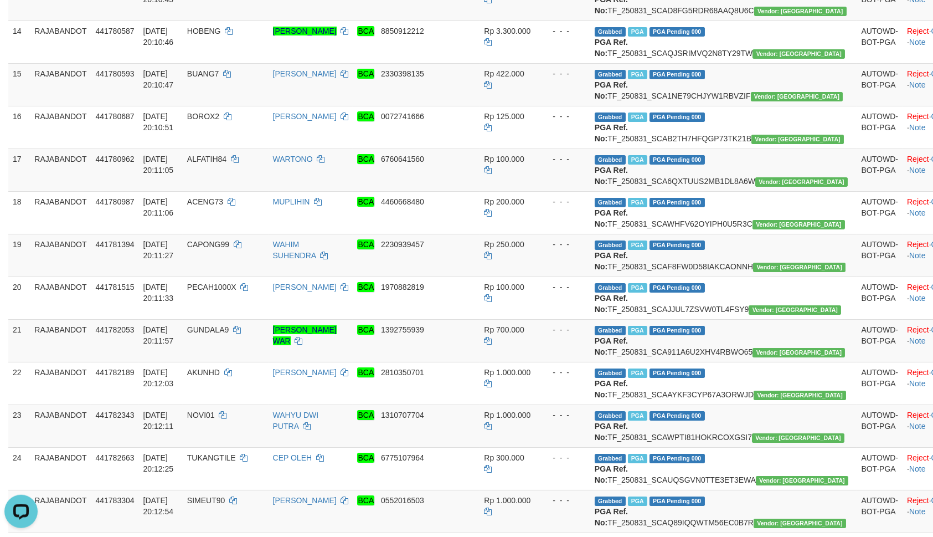
scroll to position [646, 0]
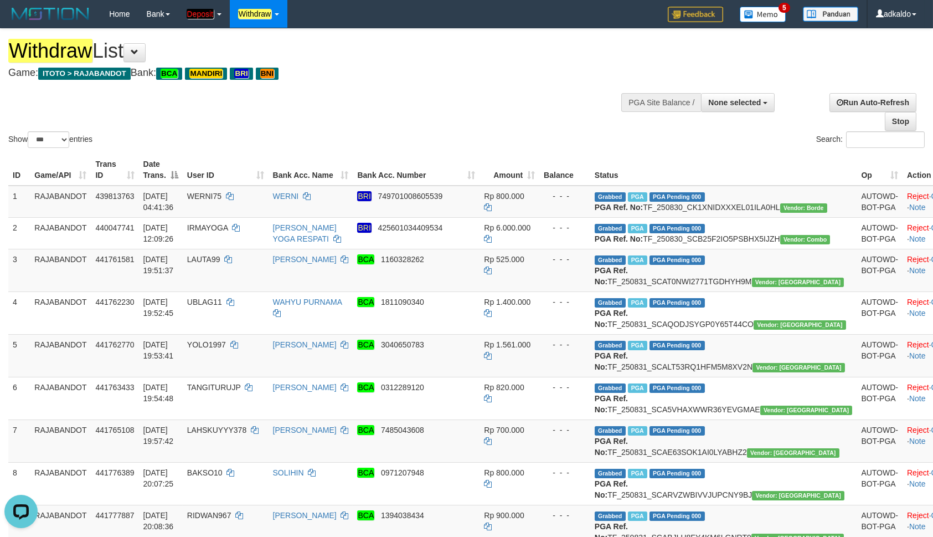
click at [486, 100] on div "Show ** ** ** *** entries Search:" at bounding box center [466, 89] width 933 height 121
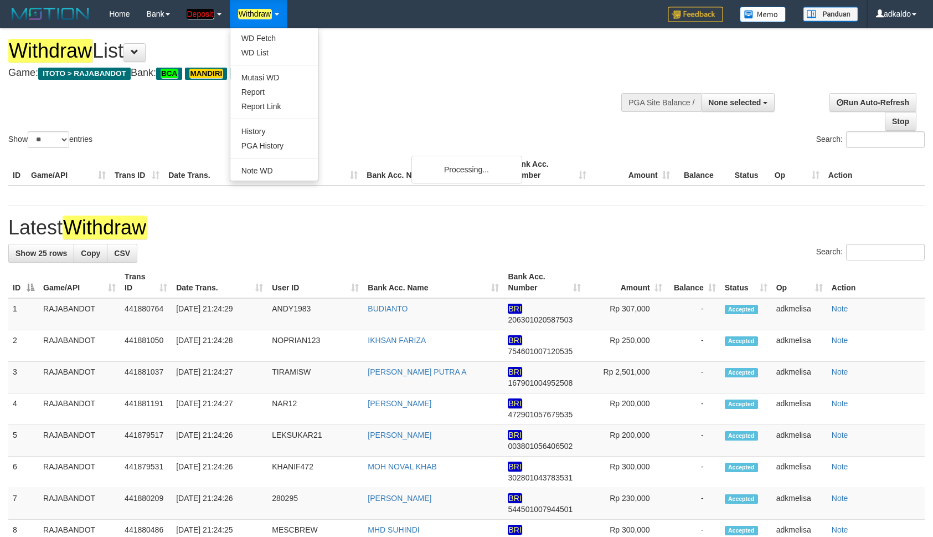
select select
select select "**"
click at [271, 39] on link "WD Fetch" at bounding box center [273, 38] width 87 height 14
click at [262, 14] on em "Withdraw" at bounding box center [254, 14] width 33 height 10
click at [266, 19] on em "Withdraw" at bounding box center [254, 14] width 33 height 10
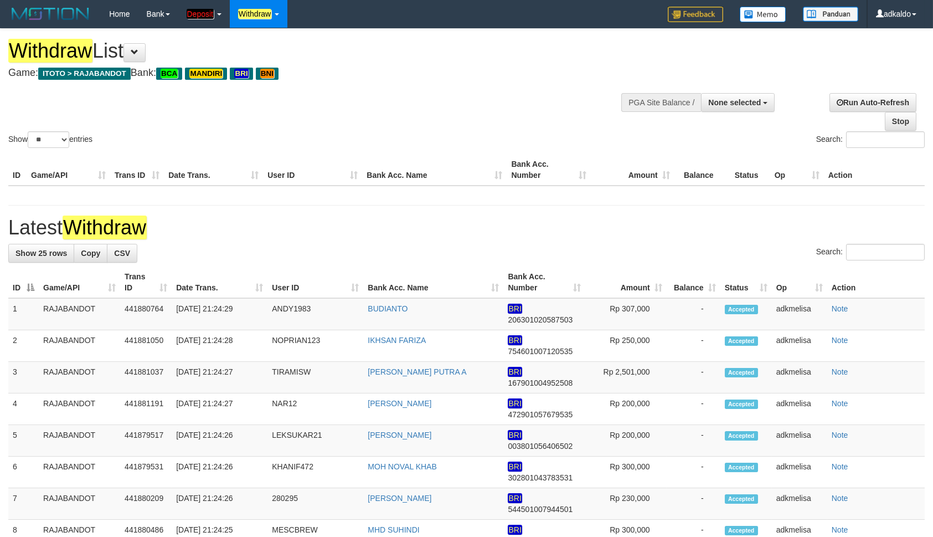
click at [259, 14] on em "Withdraw" at bounding box center [254, 14] width 33 height 10
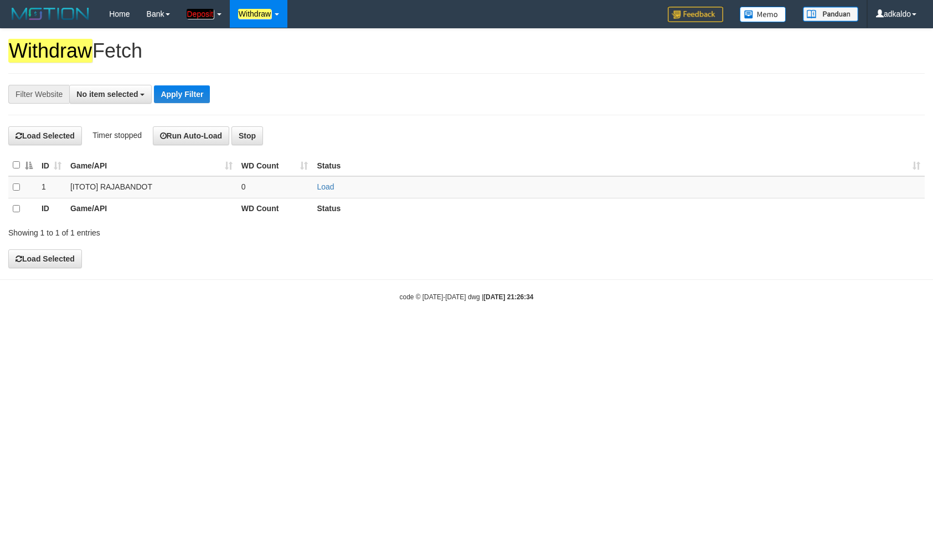
select select
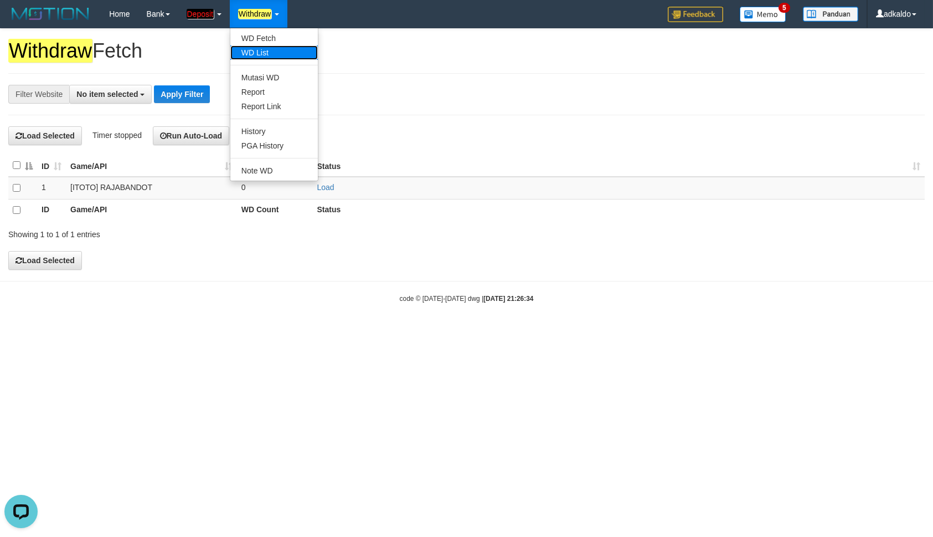
click at [265, 49] on link "WD List" at bounding box center [273, 52] width 87 height 14
click at [254, 55] on link "WD List" at bounding box center [273, 52] width 87 height 14
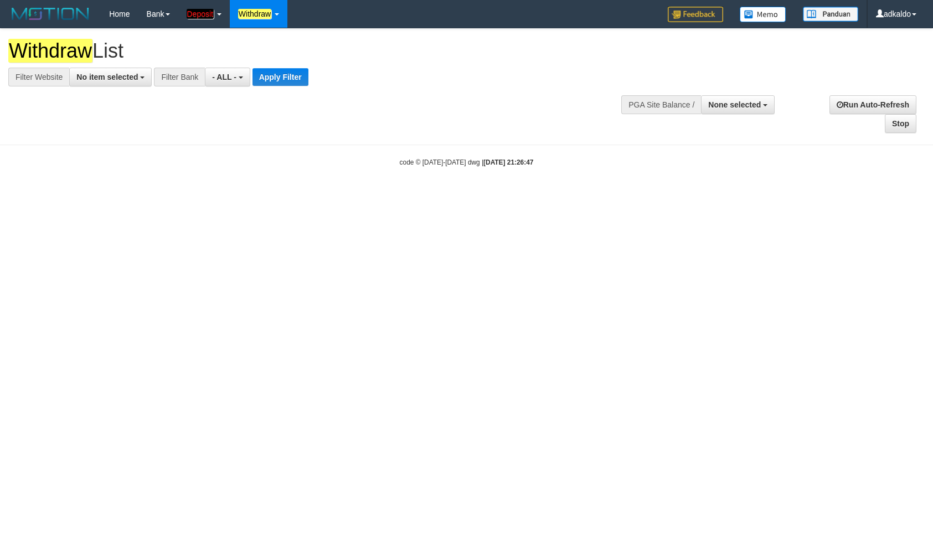
select select
click at [89, 84] on button "No item selected" at bounding box center [110, 77] width 83 height 19
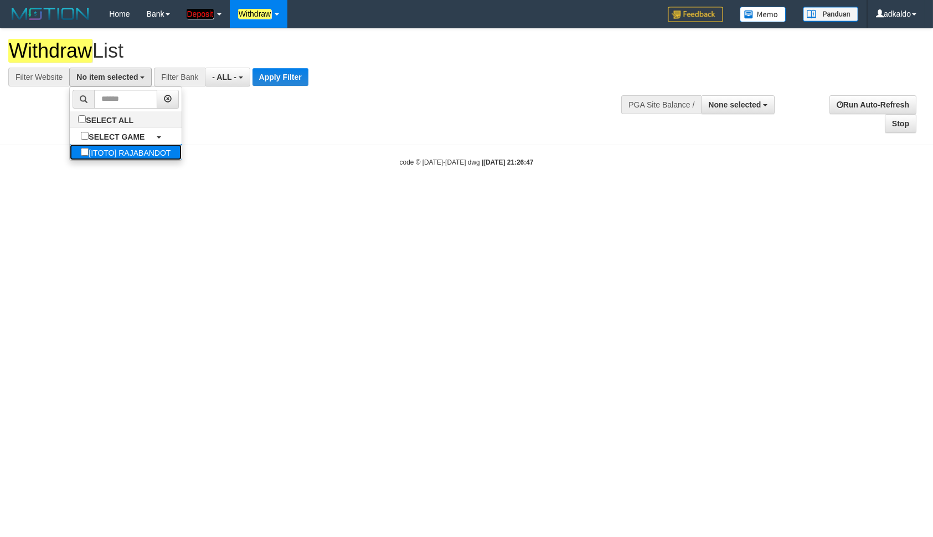
click at [76, 152] on label "[ITOTO] RAJABANDOT" at bounding box center [126, 152] width 112 height 16
select select "***"
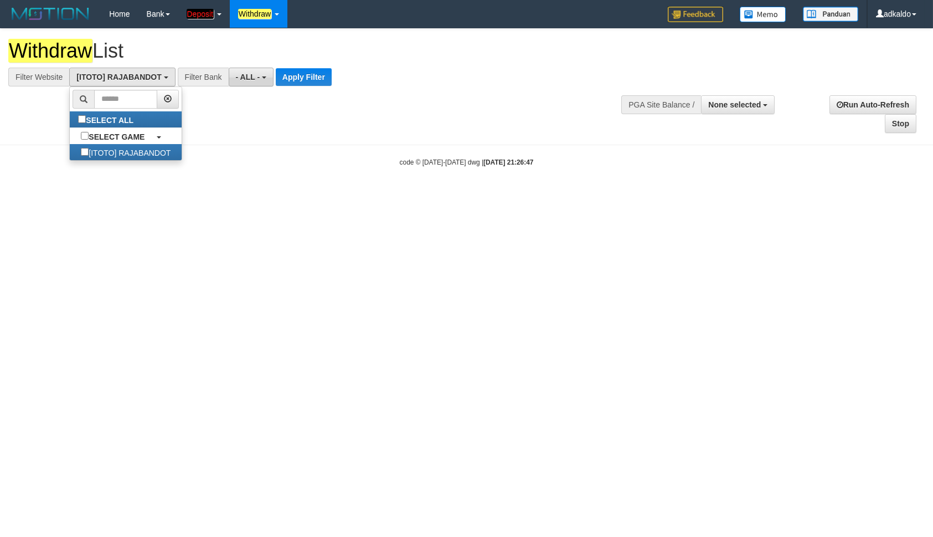
click at [268, 76] on button "- ALL -" at bounding box center [251, 77] width 45 height 19
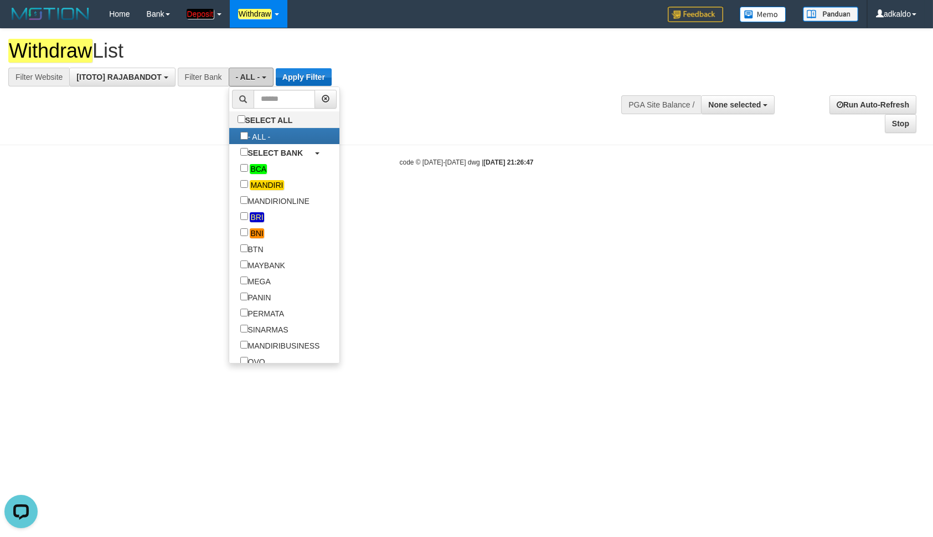
scroll to position [0, 0]
click at [329, 78] on button "Apply Filter" at bounding box center [304, 77] width 56 height 18
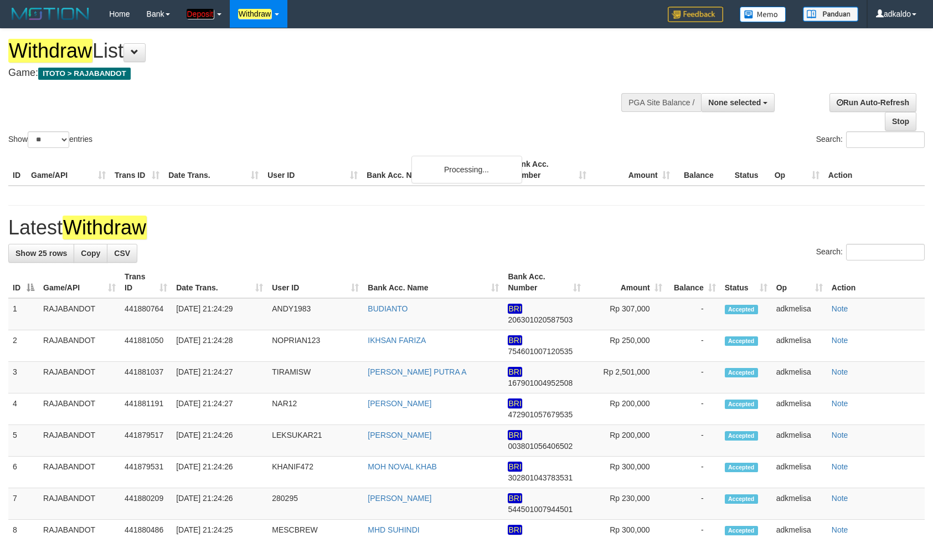
select select
click at [28, 131] on select "** ** ** ***" at bounding box center [49, 139] width 42 height 17
select select "***"
click option "***" at bounding box center [0, 0] width 0 height 0
click at [494, 100] on div "Show ** ** ** *** entries Search:" at bounding box center [466, 89] width 933 height 121
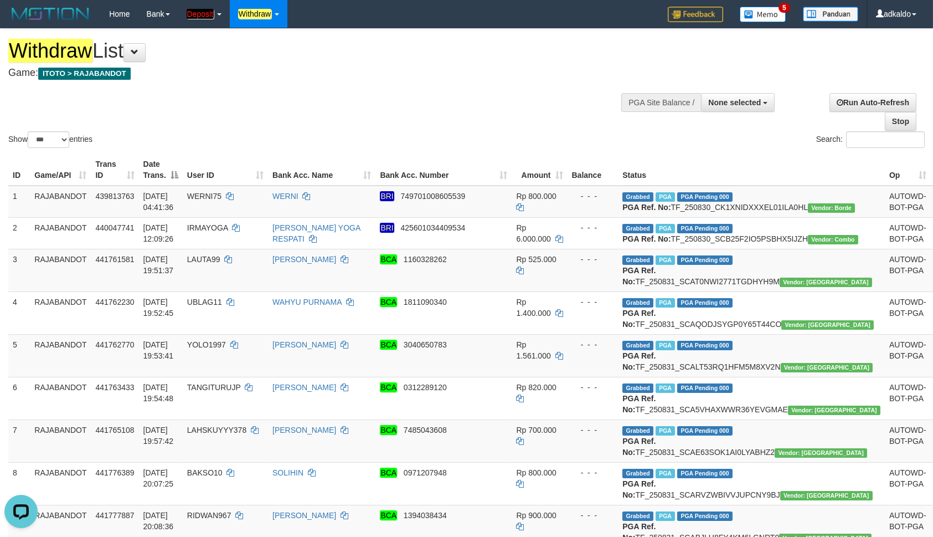
click at [494, 100] on div "Show ** ** ** *** entries Search:" at bounding box center [466, 89] width 933 height 121
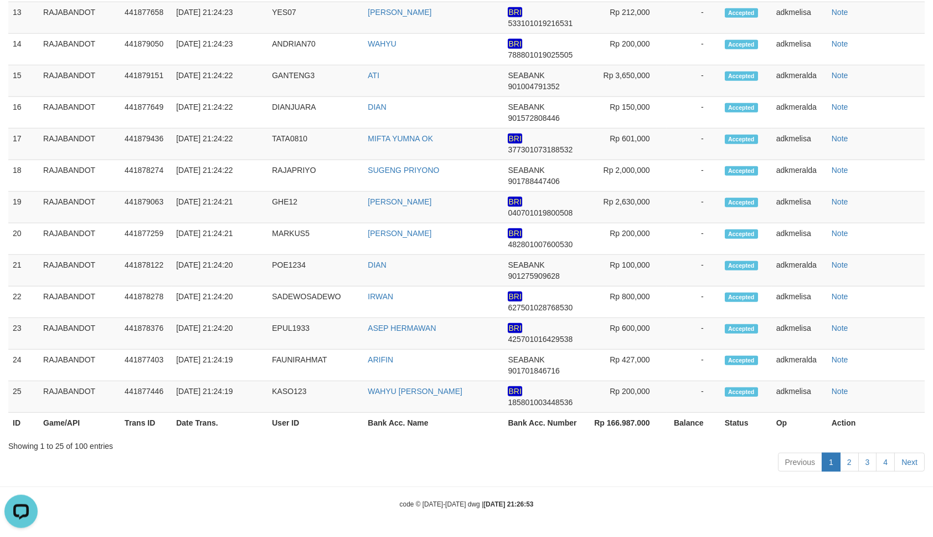
scroll to position [5342, 0]
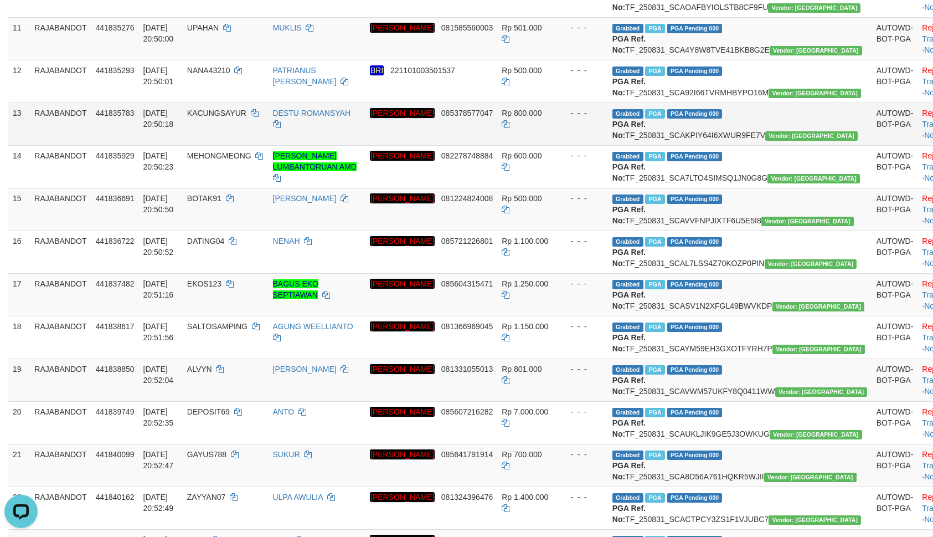
click at [241, 145] on td "KACUNGSAYUR" at bounding box center [226, 123] width 86 height 43
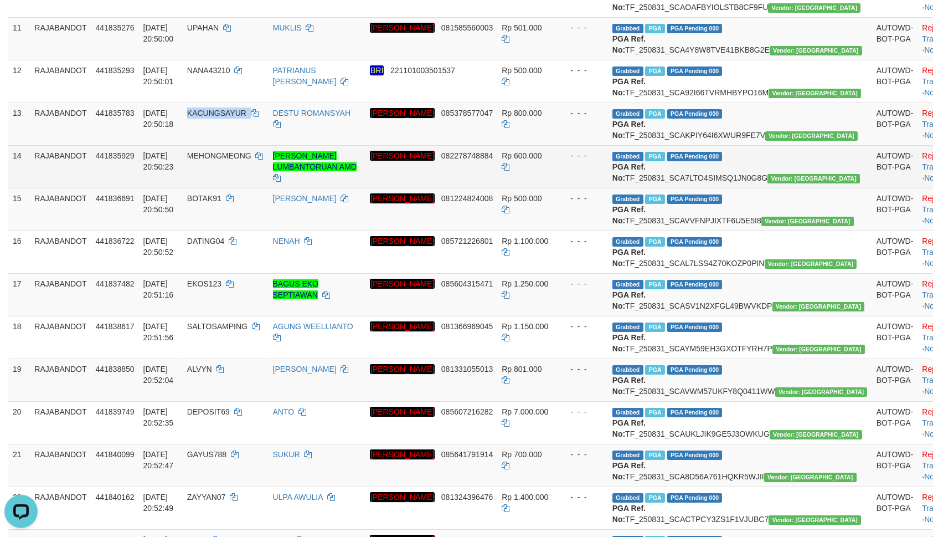
copy td "KACUNGSAYUR"
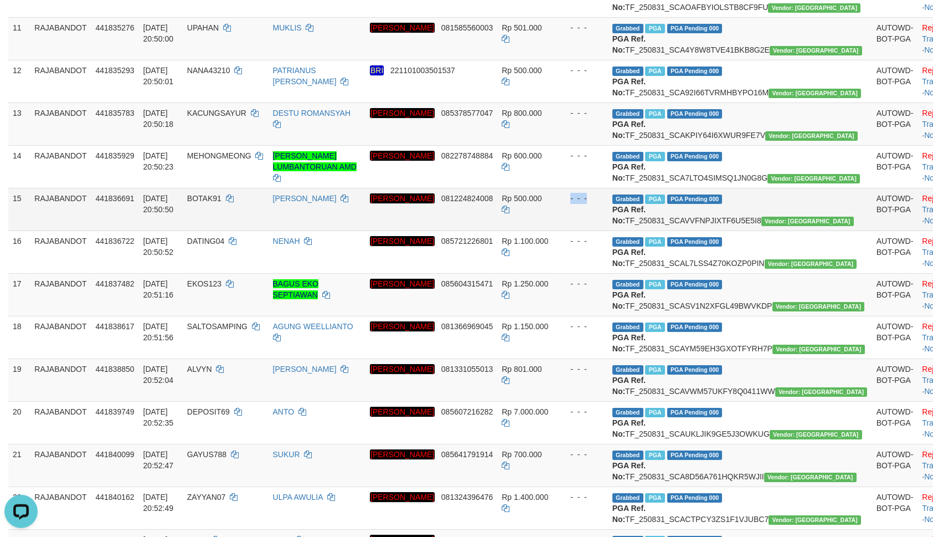
click at [686, 230] on td "Grabbed PGA PGA Pending 000 {"status":"000","data":{"unique_id":"298-441836691-…" at bounding box center [740, 209] width 264 height 43
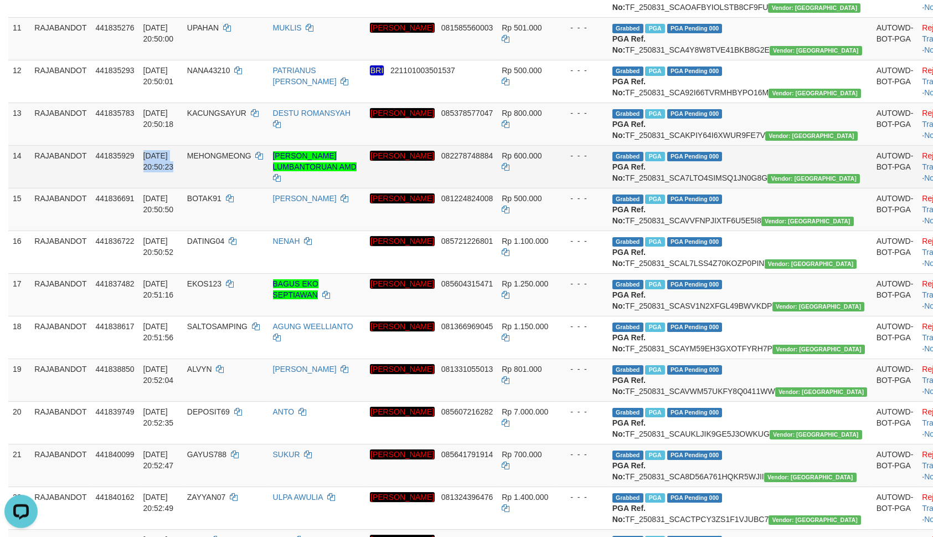
click at [242, 188] on td "MEHONGMEONG" at bounding box center [226, 166] width 86 height 43
copy td "MEHONGMEONG"
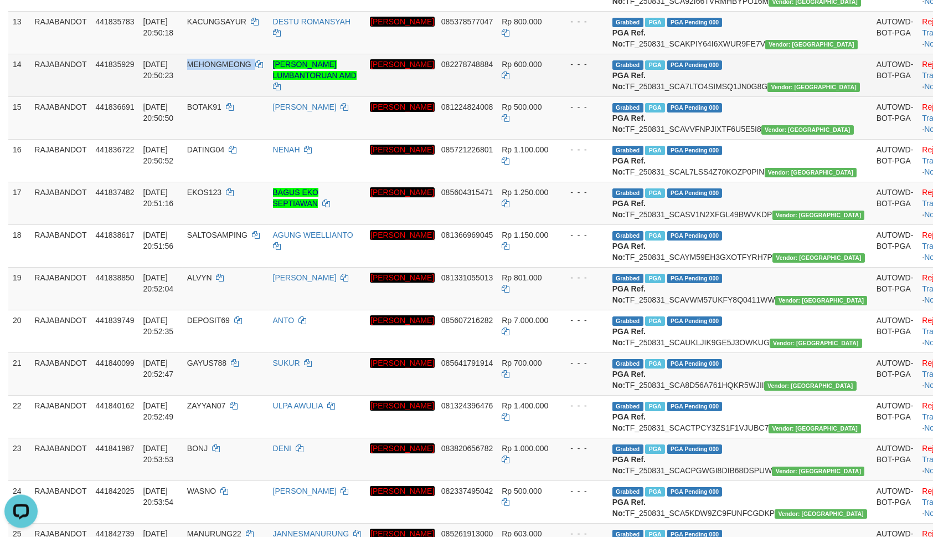
scroll to position [713, 0]
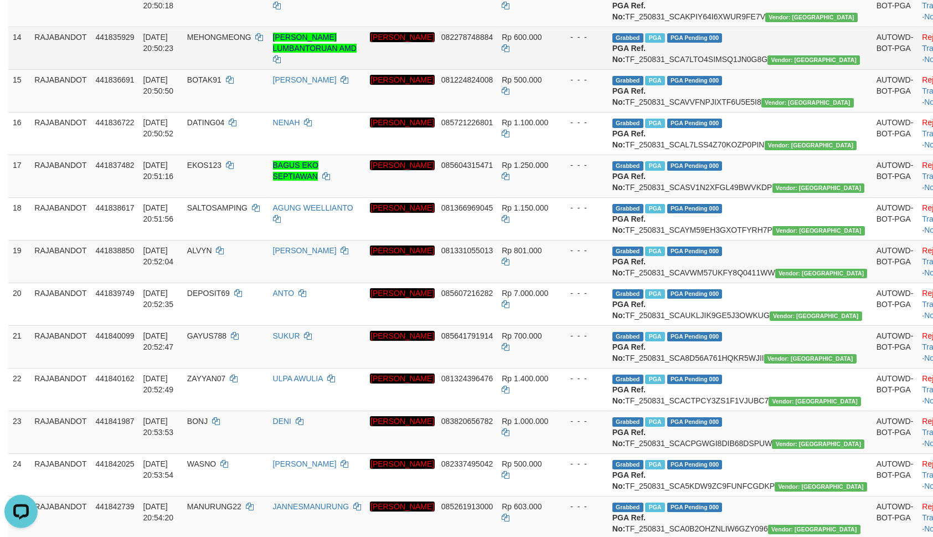
click at [557, 154] on td "Rp 1.100.000" at bounding box center [527, 133] width 60 height 43
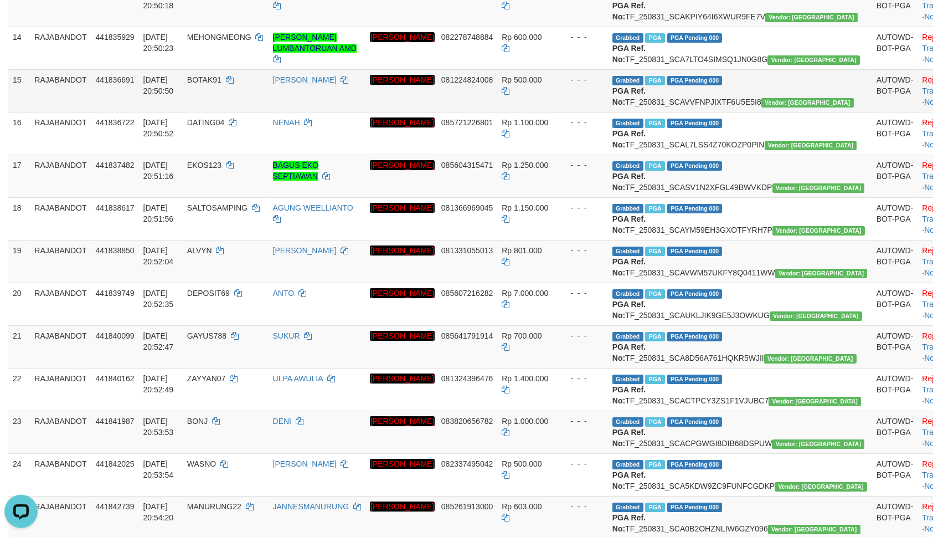
click at [221, 84] on span "BOTAK91" at bounding box center [204, 79] width 34 height 9
copy td "BOTAK91"
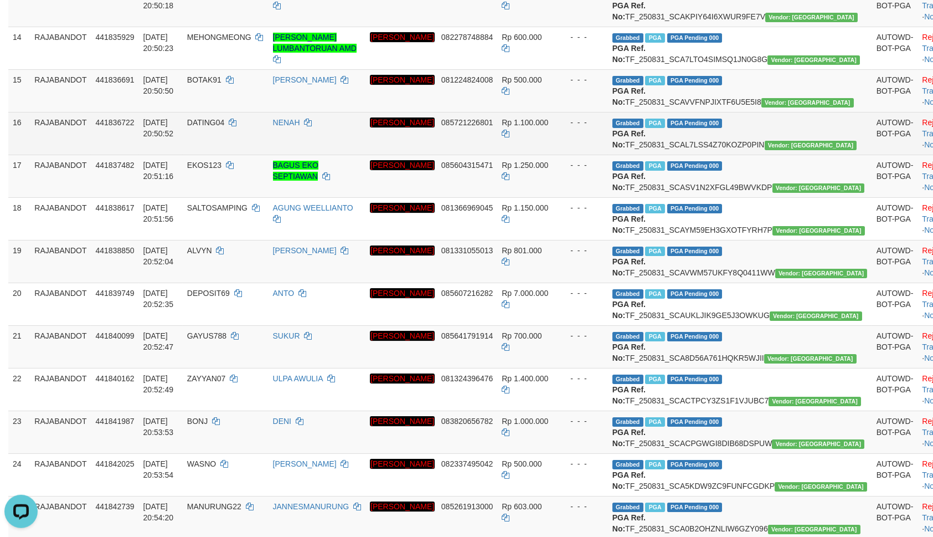
click at [681, 154] on td "Grabbed PGA PGA Pending 000 {"status":"000","data":{"unique_id":"298-441836722-…" at bounding box center [740, 133] width 264 height 43
copy td "TF_250831_SCAL7LSS4Z70KOZP0PIN"
click at [557, 154] on td "Rp 1.100.000" at bounding box center [527, 133] width 60 height 43
drag, startPoint x: 611, startPoint y: 315, endPoint x: 562, endPoint y: 323, distance: 49.4
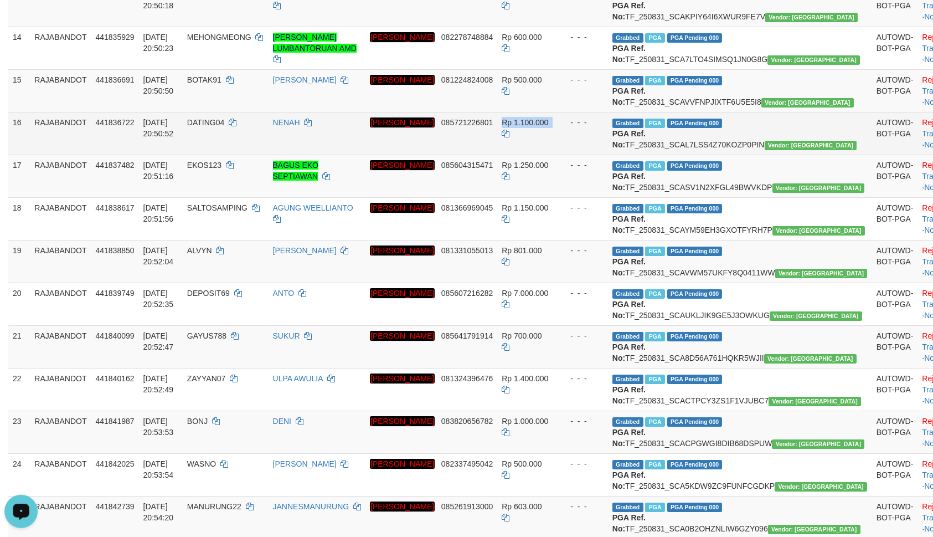
click at [608, 154] on td "- - -" at bounding box center [582, 133] width 51 height 43
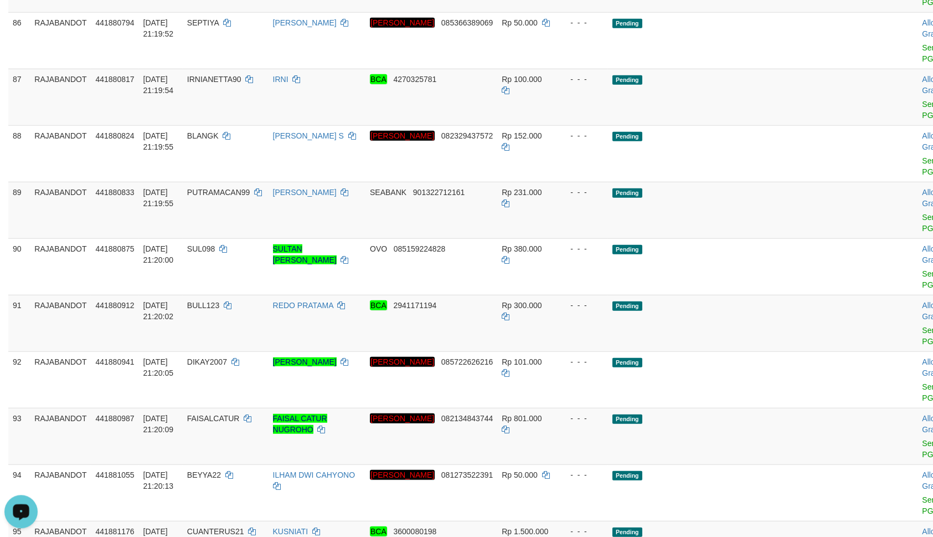
scroll to position [4512, 0]
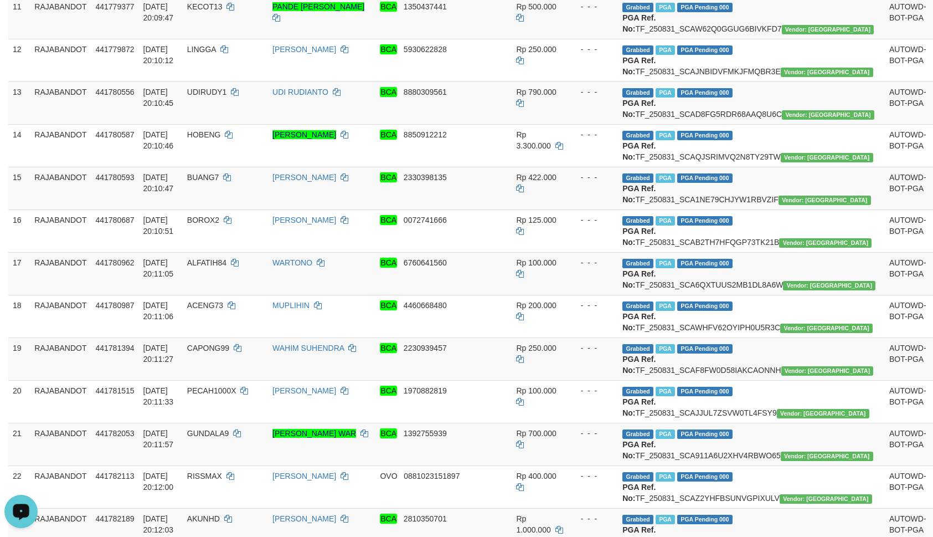
scroll to position [1068, 0]
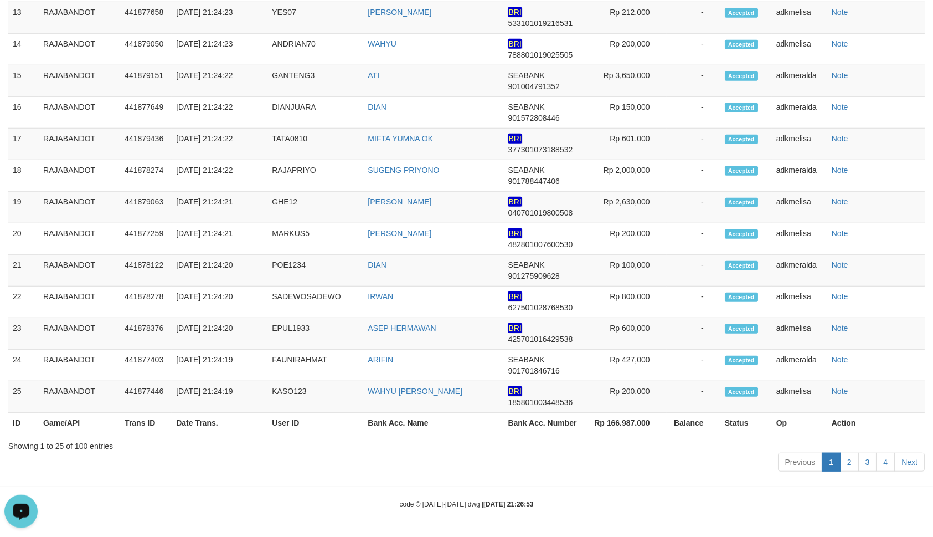
scroll to position [5572, 0]
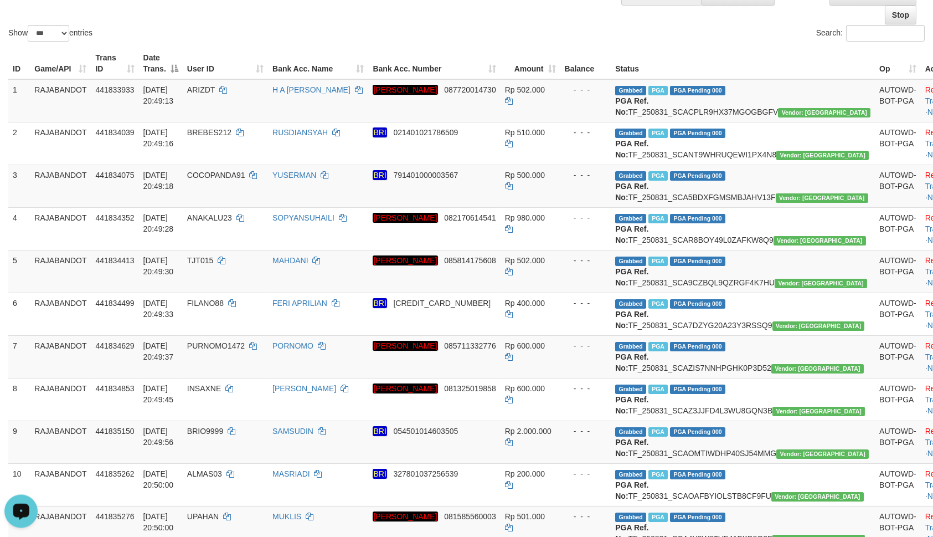
scroll to position [0, 0]
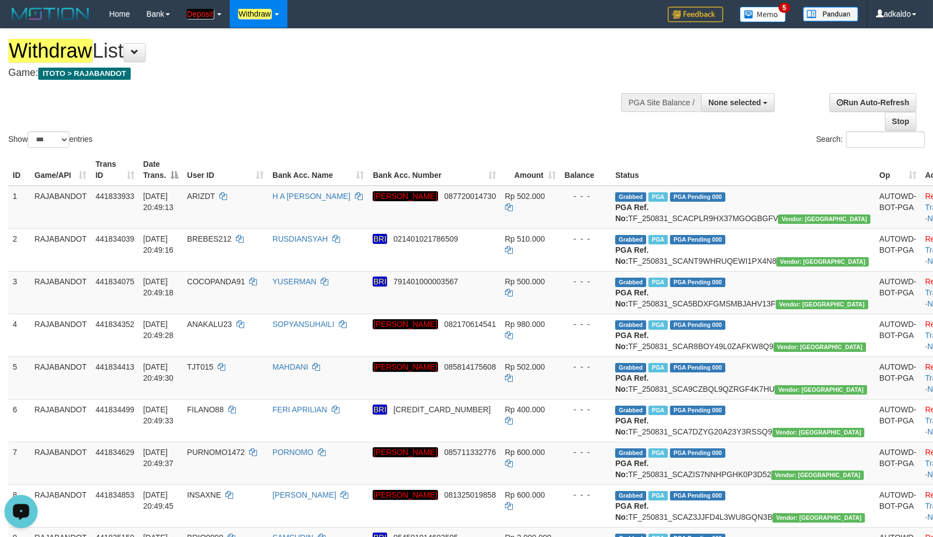
click at [455, 127] on div "Show ** ** ** *** entries Search:" at bounding box center [466, 89] width 933 height 121
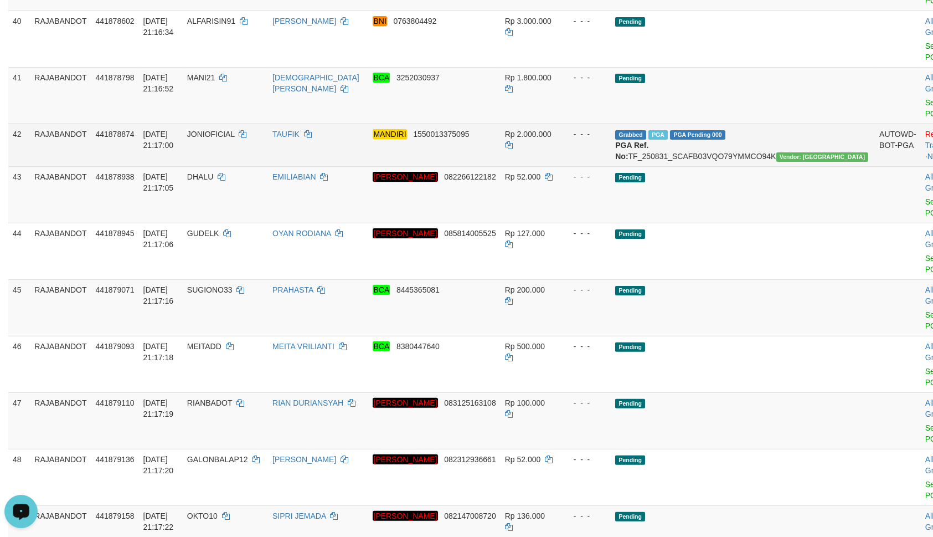
click at [668, 140] on span "PGA" at bounding box center [657, 134] width 19 height 9
